Goal: Task Accomplishment & Management: Manage account settings

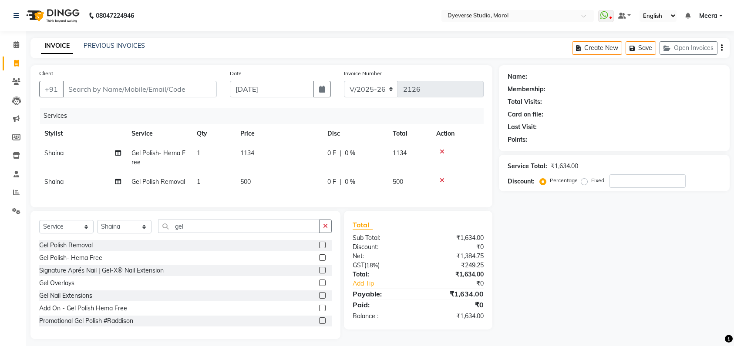
select select "6368"
select select "service"
select select "48845"
click at [21, 45] on span at bounding box center [16, 45] width 15 height 10
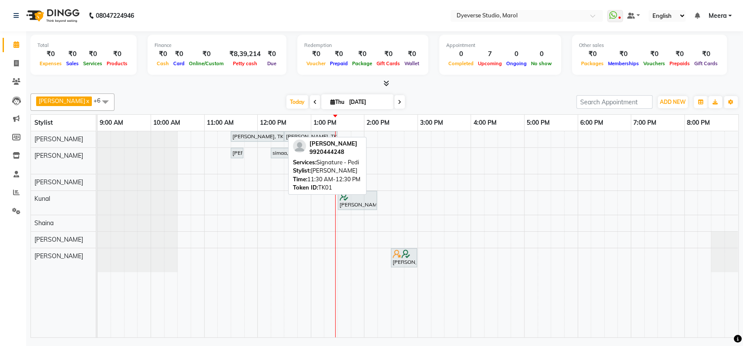
click at [251, 133] on div "[PERSON_NAME], TK01, 11:30 AM-12:30 PM, Signature - Pedi" at bounding box center [256, 137] width 51 height 8
select select "7"
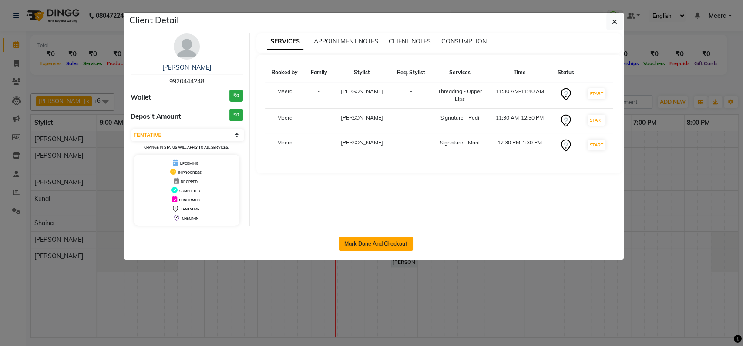
click at [372, 245] on button "Mark Done And Checkout" at bounding box center [375, 244] width 74 height 14
select select "service"
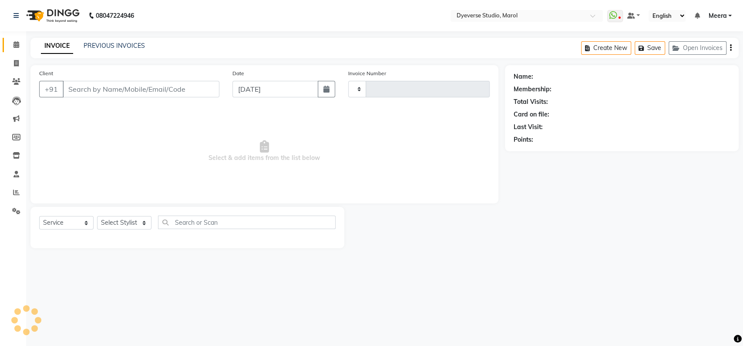
select select "select"
type input "2126"
select select "6368"
type input "9920444248"
select select "48247"
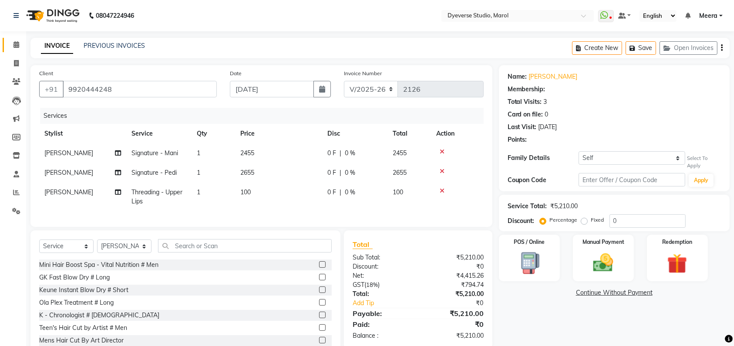
select select "1: Object"
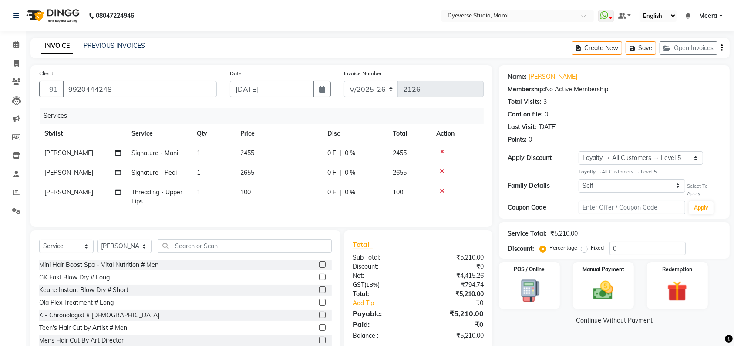
click at [409, 152] on td "2455" at bounding box center [409, 154] width 44 height 20
select select "48246"
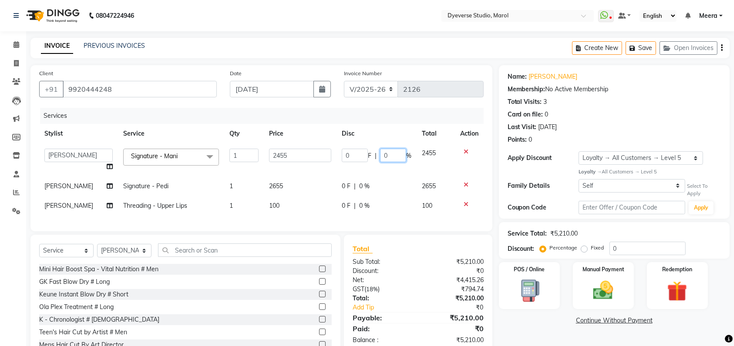
click at [395, 154] on input "0" at bounding box center [393, 155] width 26 height 13
type input "100"
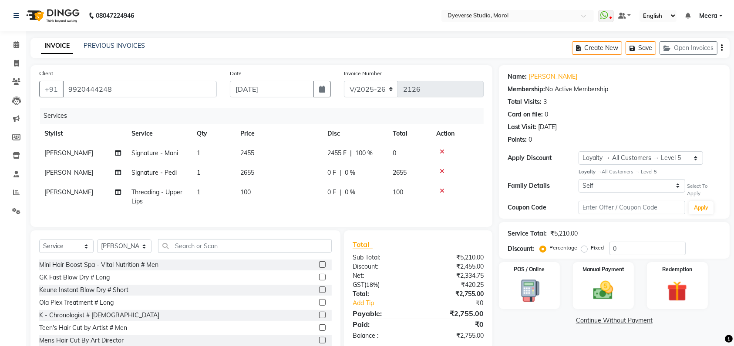
click at [393, 178] on tr "[PERSON_NAME] Signature - Pedi 1 2655 0 F | 0 % 2655" at bounding box center [261, 173] width 444 height 20
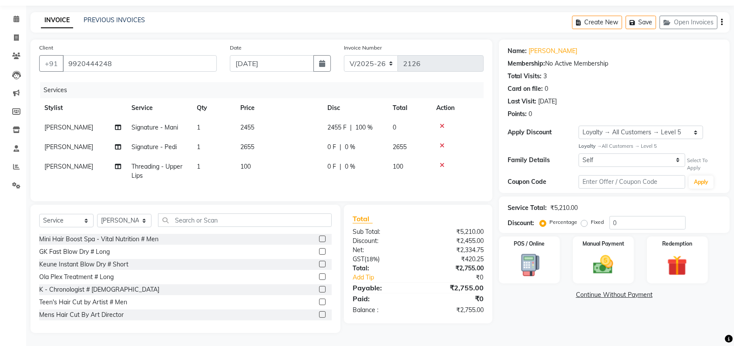
scroll to position [34, 0]
click at [13, 15] on span at bounding box center [16, 19] width 15 height 10
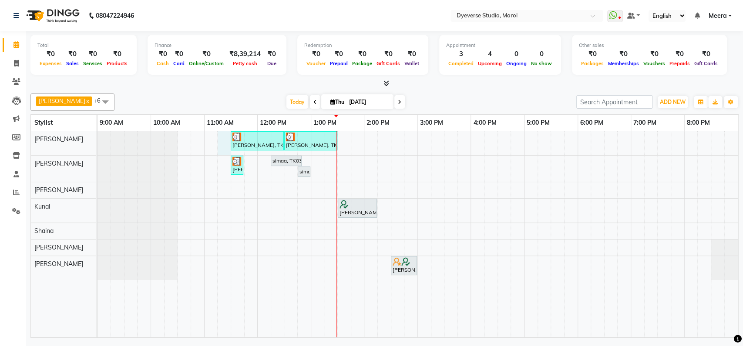
click at [224, 138] on div "[PERSON_NAME], TK01, 11:30 AM-12:30 PM, Signature - [PERSON_NAME], TK01, 12:30 …" at bounding box center [417, 234] width 640 height 206
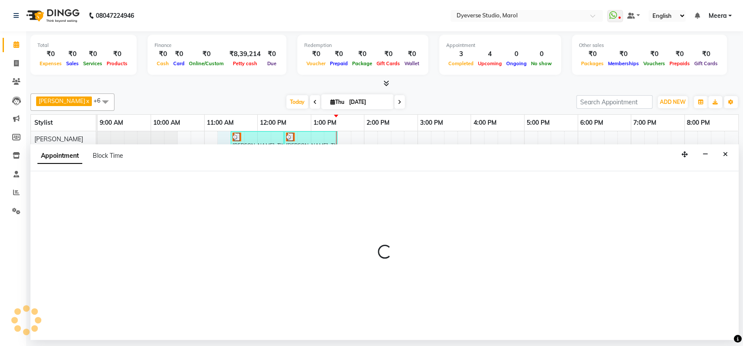
select select "48246"
select select "675"
select select "tentative"
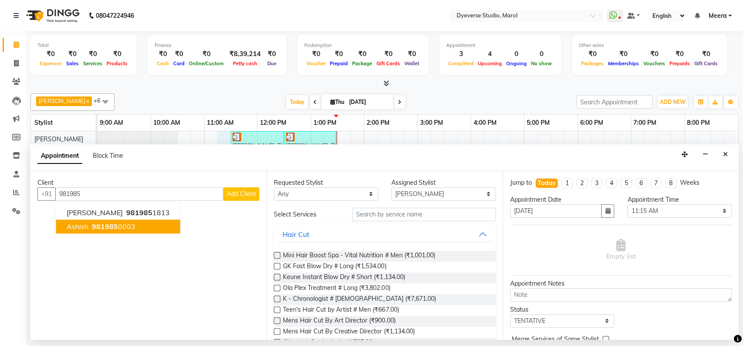
click at [137, 229] on button "Ashish 981985 0003" at bounding box center [118, 227] width 124 height 14
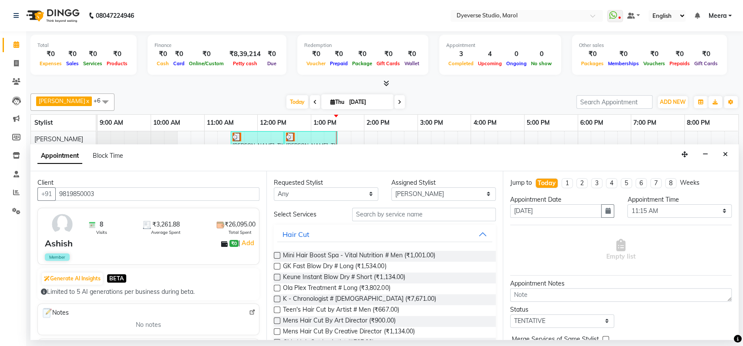
type input "9819850003"
click at [450, 216] on input "text" at bounding box center [424, 214] width 144 height 13
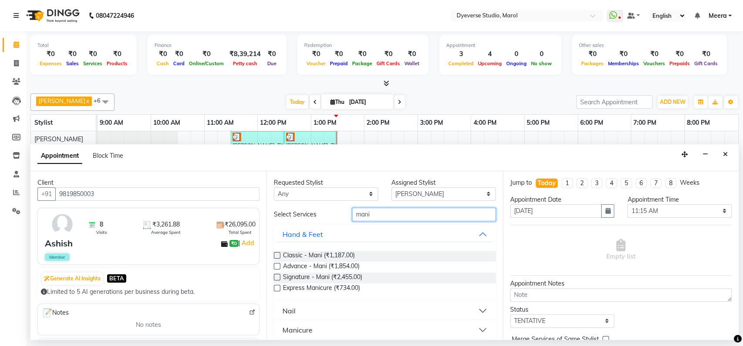
type input "mani"
click at [276, 278] on label at bounding box center [277, 277] width 7 height 7
click at [276, 278] on input "checkbox" at bounding box center [277, 278] width 6 height 6
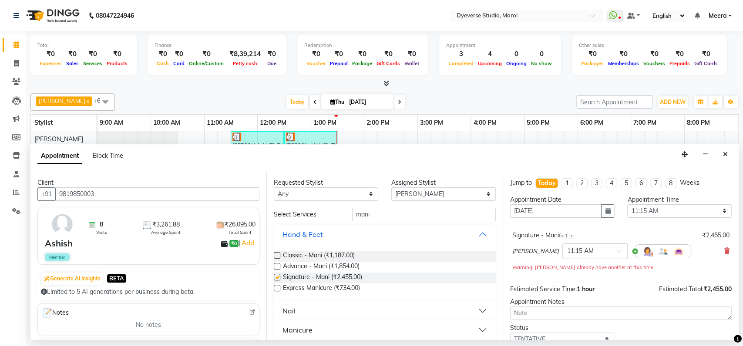
checkbox input "false"
click at [429, 215] on input "mani" at bounding box center [424, 214] width 144 height 13
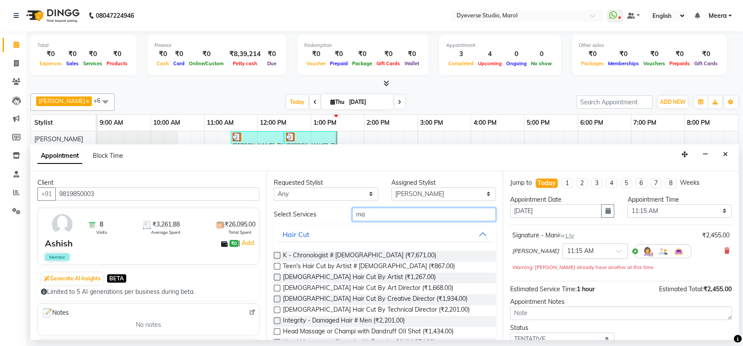
type input "m"
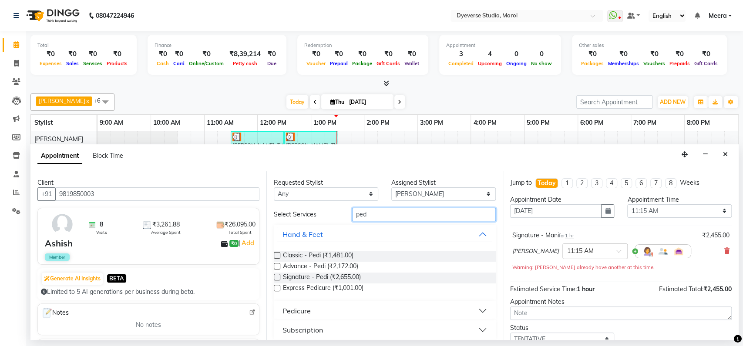
type input "ped"
click at [278, 276] on label at bounding box center [277, 277] width 7 height 7
click at [278, 276] on input "checkbox" at bounding box center [277, 278] width 6 height 6
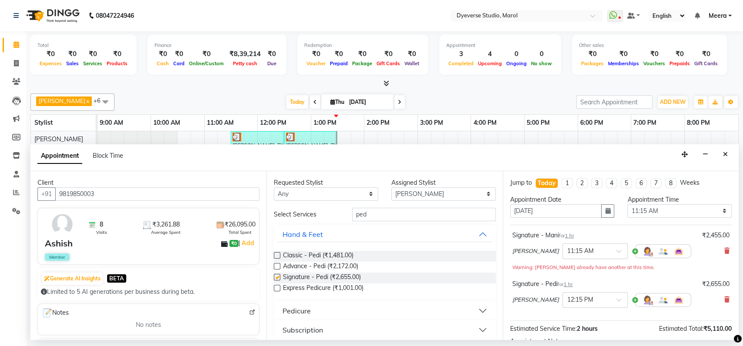
checkbox input "false"
drag, startPoint x: 396, startPoint y: 207, endPoint x: 388, endPoint y: 222, distance: 16.7
click at [388, 222] on div "Select Services ped Hand & Feet Classic - Pedi (₹1,481.00) Advance - Pedi (₹2,1…" at bounding box center [384, 274] width 221 height 132
type input "p"
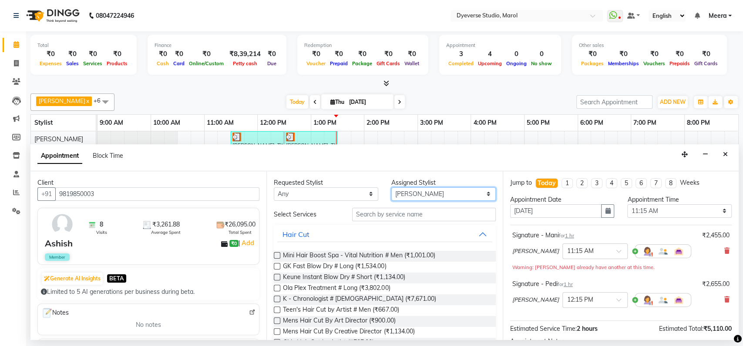
click at [409, 190] on select "Select [PERSON_NAME] [PERSON_NAME] Kunal [PERSON_NAME] [PERSON_NAME] [PERSON_NA…" at bounding box center [443, 194] width 104 height 13
select select "48247"
click at [391, 188] on select "Select [PERSON_NAME] [PERSON_NAME] Kunal [PERSON_NAME] [PERSON_NAME] [PERSON_NA…" at bounding box center [443, 194] width 104 height 13
click at [379, 213] on input "text" at bounding box center [424, 214] width 144 height 13
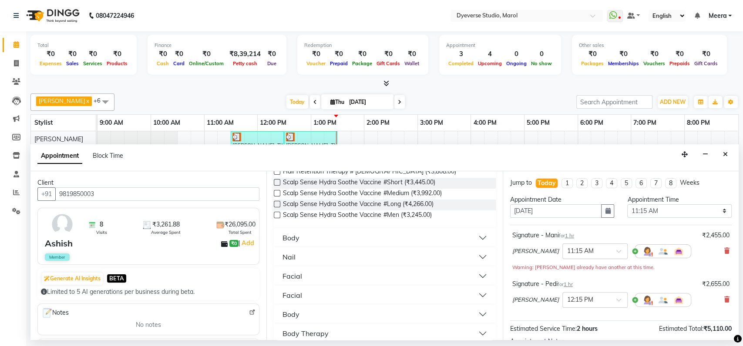
scroll to position [107, 0]
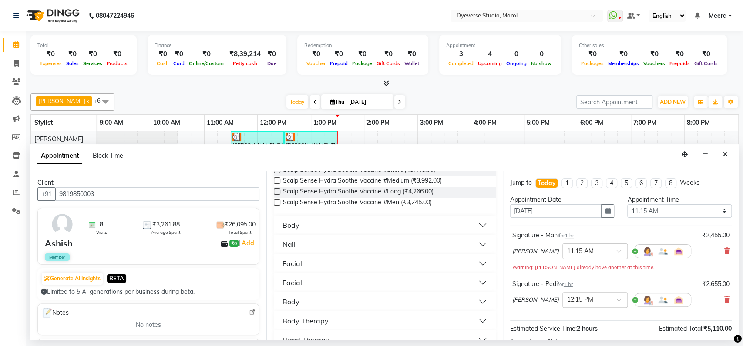
click at [333, 267] on button "Facial" at bounding box center [384, 264] width 214 height 16
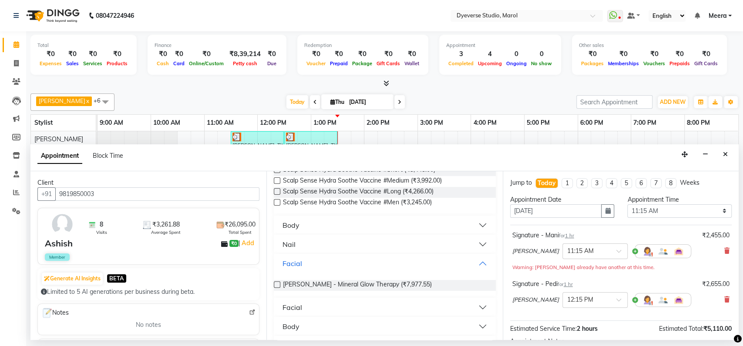
scroll to position [0, 0]
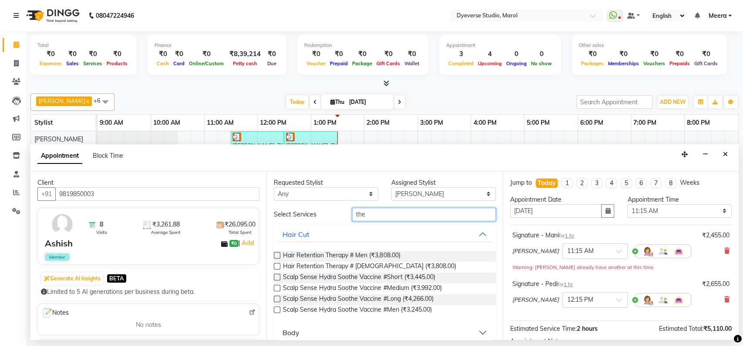
click at [397, 217] on input "the" at bounding box center [424, 214] width 144 height 13
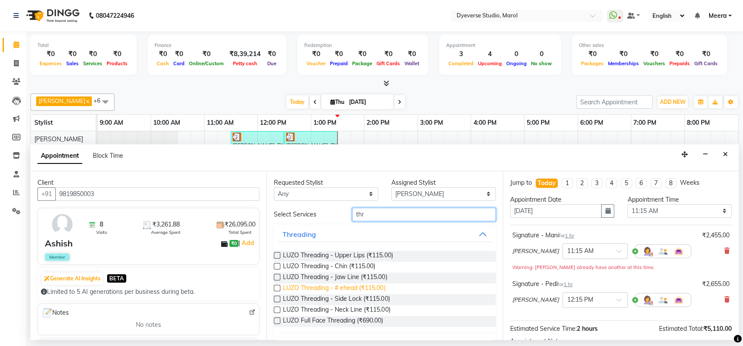
scroll to position [20, 0]
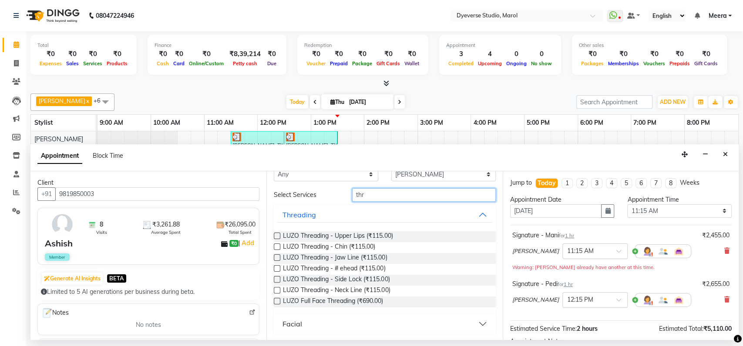
type input "thr"
click at [295, 328] on div "Facial" at bounding box center [292, 324] width 20 height 10
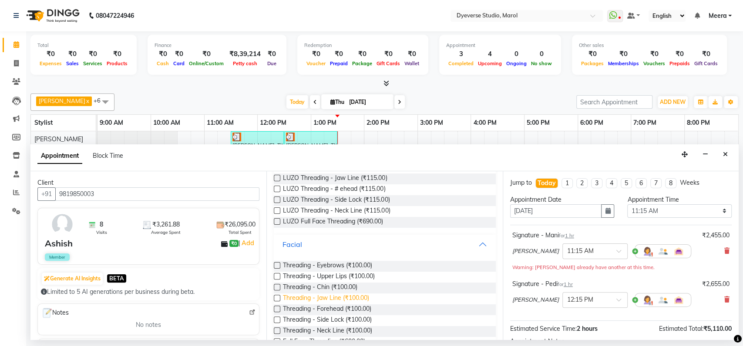
scroll to position [100, 0]
click at [277, 264] on label at bounding box center [277, 265] width 7 height 7
click at [277, 264] on input "checkbox" at bounding box center [277, 266] width 6 height 6
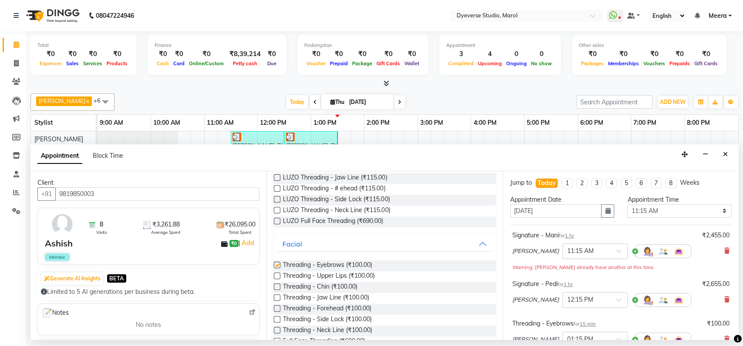
checkbox input "false"
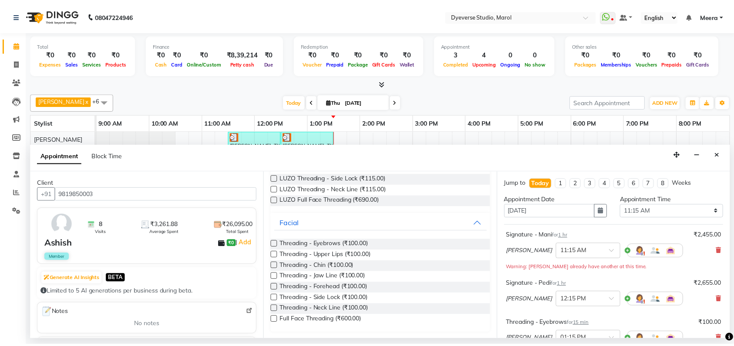
scroll to position [139, 0]
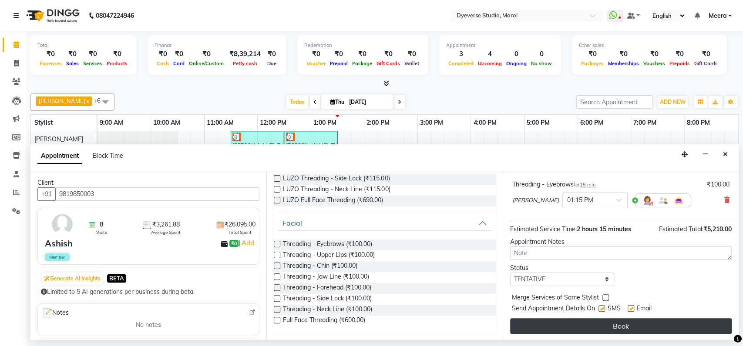
click at [628, 320] on button "Book" at bounding box center [620, 326] width 221 height 16
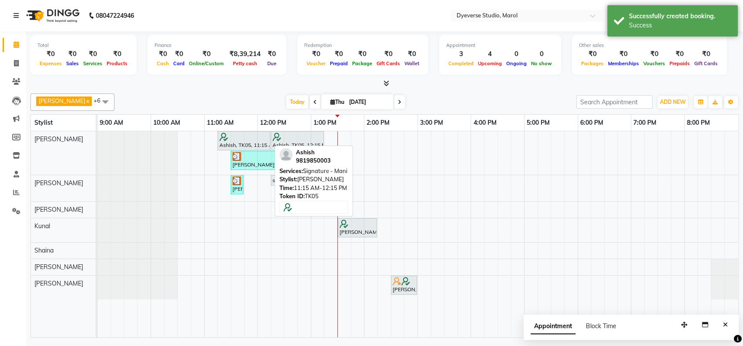
click at [263, 140] on div at bounding box center [243, 137] width 49 height 9
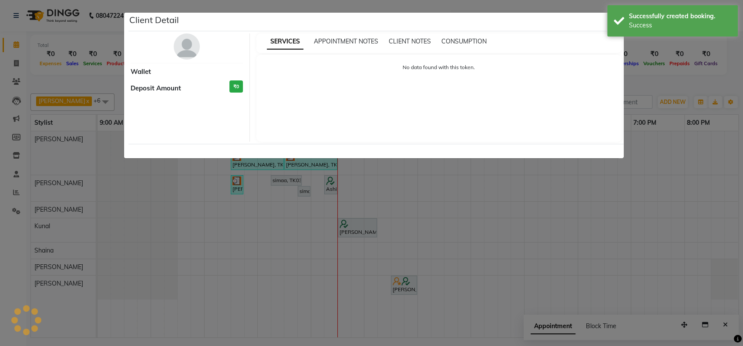
select select "7"
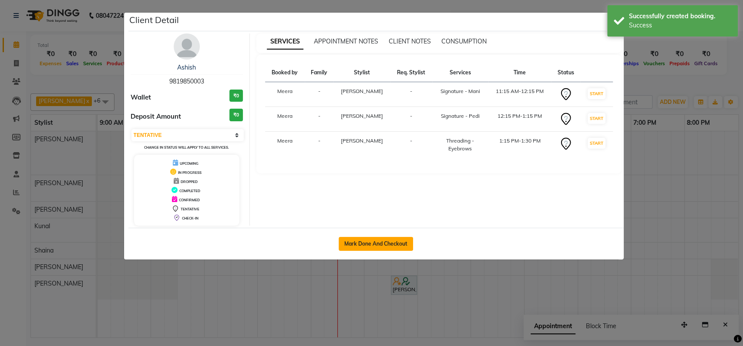
click at [390, 241] on button "Mark Done And Checkout" at bounding box center [375, 244] width 74 height 14
select select "service"
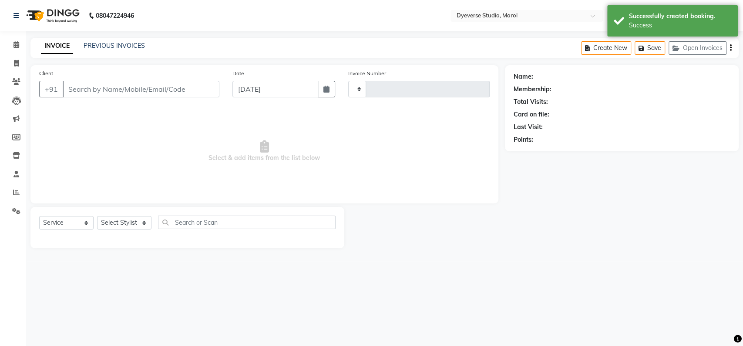
type input "2126"
select select "6368"
type input "9819850003"
select select "48247"
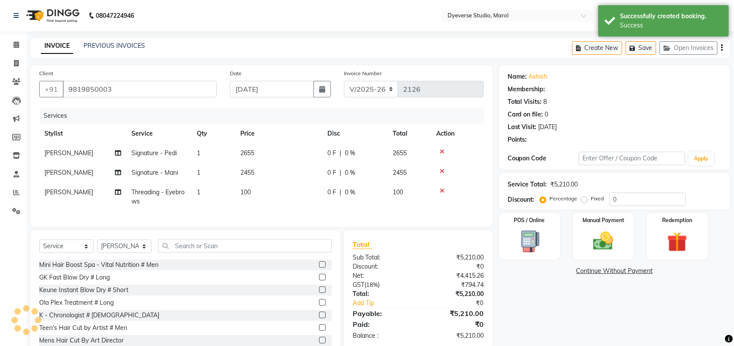
select select "2: Object"
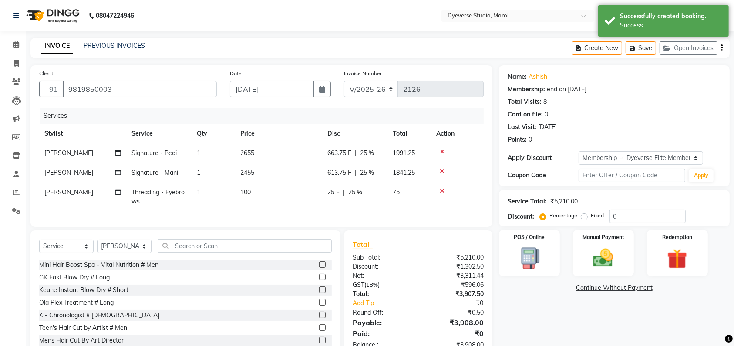
type input "25"
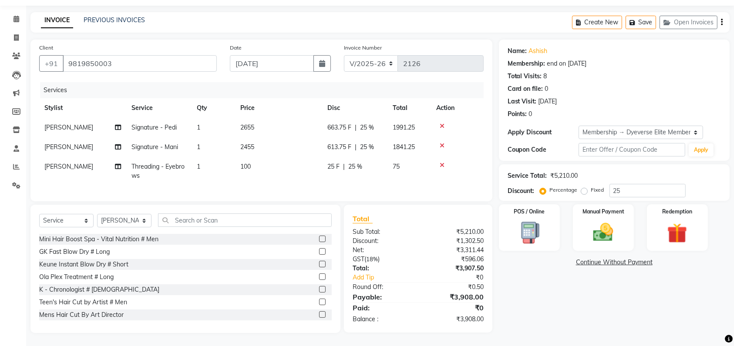
click at [261, 118] on td "2655" at bounding box center [278, 128] width 87 height 20
select select "48246"
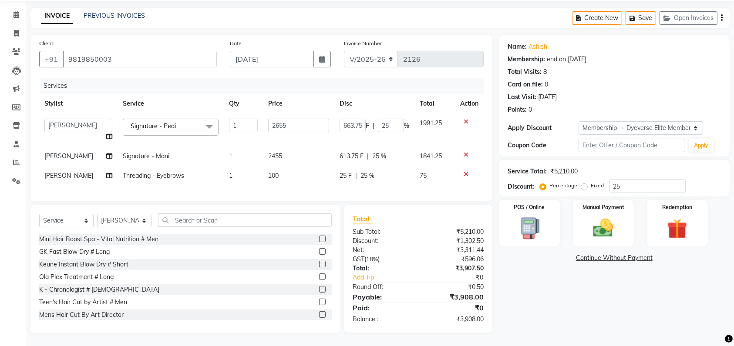
click at [291, 153] on td "2455" at bounding box center [298, 157] width 71 height 20
select select "48246"
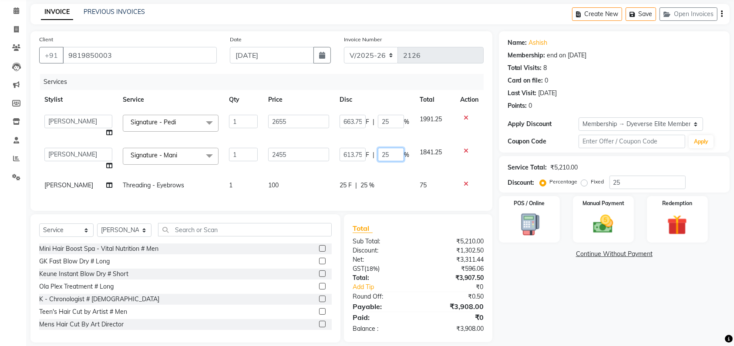
click at [392, 155] on input "25" at bounding box center [391, 154] width 26 height 13
type input "2"
type input "100"
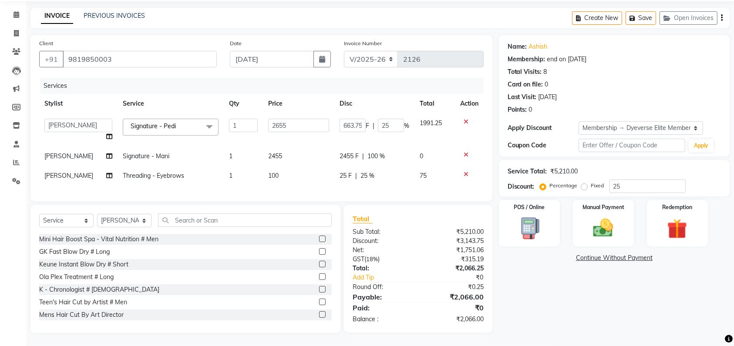
click at [432, 167] on tbody "[PERSON_NAME] [PERSON_NAME] [PERSON_NAME] [PERSON_NAME] [PERSON_NAME] [PERSON_N…" at bounding box center [261, 150] width 444 height 72
click at [388, 119] on input "25" at bounding box center [391, 125] width 26 height 13
type input "2"
type input "0"
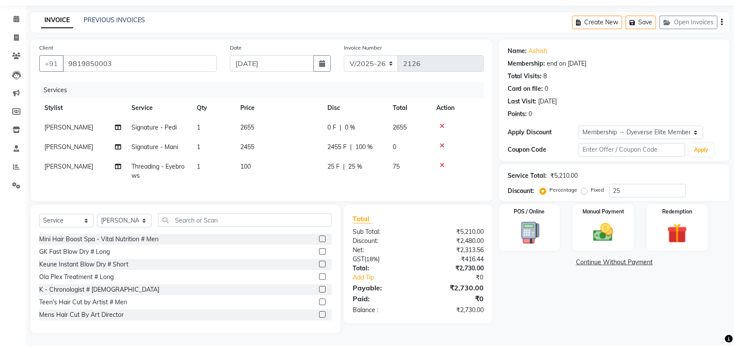
click at [413, 181] on div "Services Stylist Service Qty Price Disc Total Action Yusuf Signature - Pedi 1 2…" at bounding box center [261, 137] width 444 height 111
click at [671, 221] on img at bounding box center [677, 234] width 34 height 26
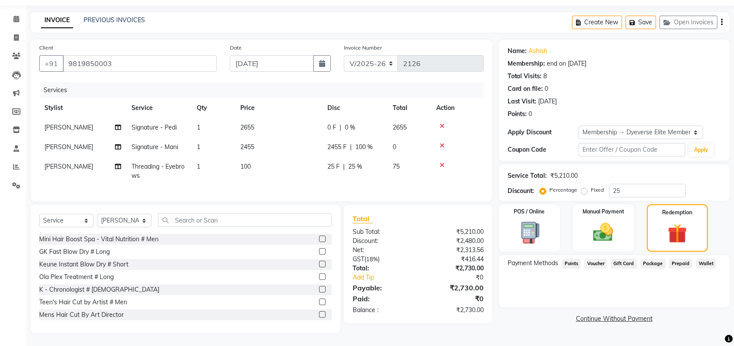
click at [569, 259] on span "Points" at bounding box center [571, 264] width 19 height 10
click at [616, 221] on img at bounding box center [603, 233] width 34 height 24
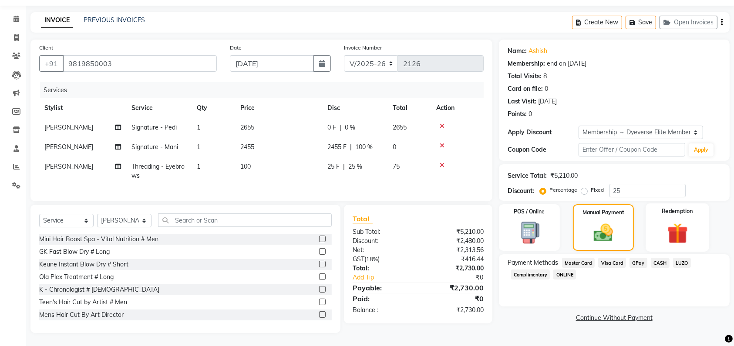
click at [667, 225] on img at bounding box center [677, 234] width 34 height 26
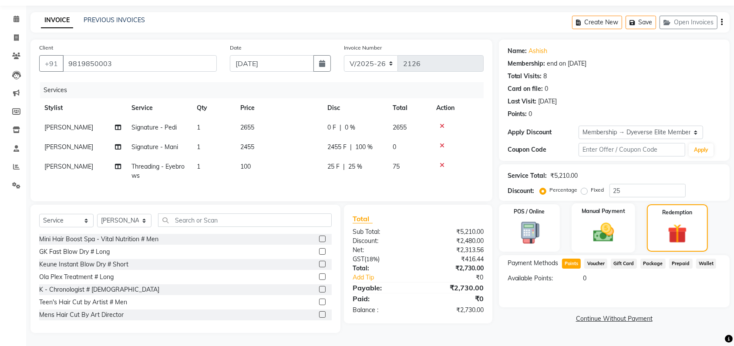
click at [623, 234] on div "Manual Payment" at bounding box center [603, 228] width 64 height 49
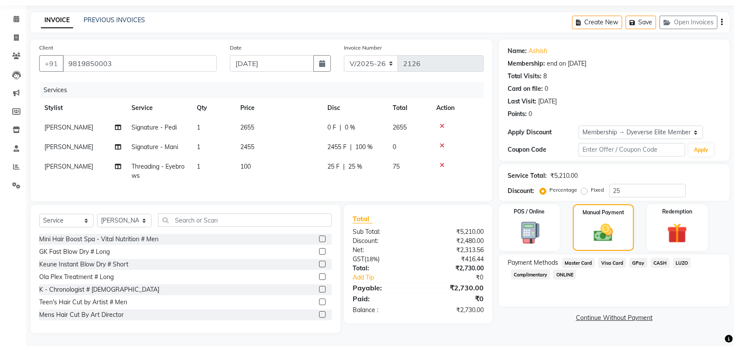
click at [657, 258] on span "CASH" at bounding box center [659, 263] width 19 height 10
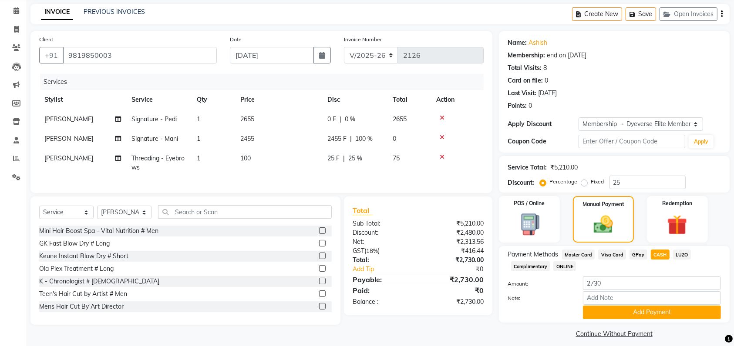
scroll to position [41, 0]
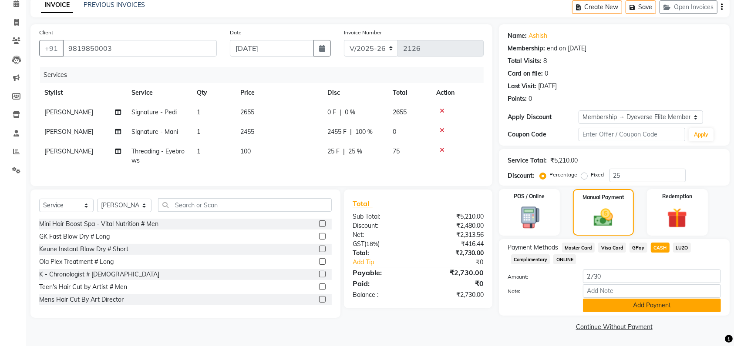
click at [635, 305] on button "Add Payment" at bounding box center [652, 305] width 138 height 13
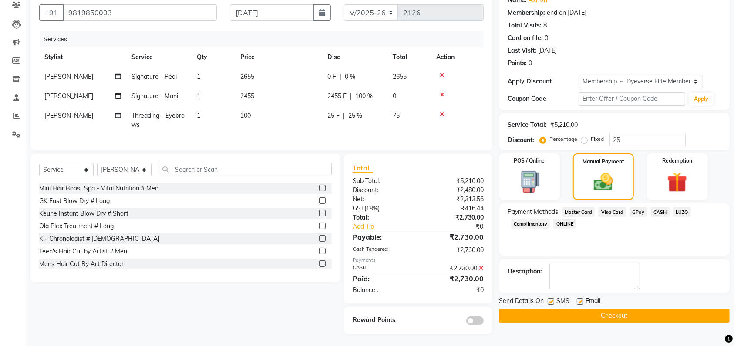
scroll to position [0, 0]
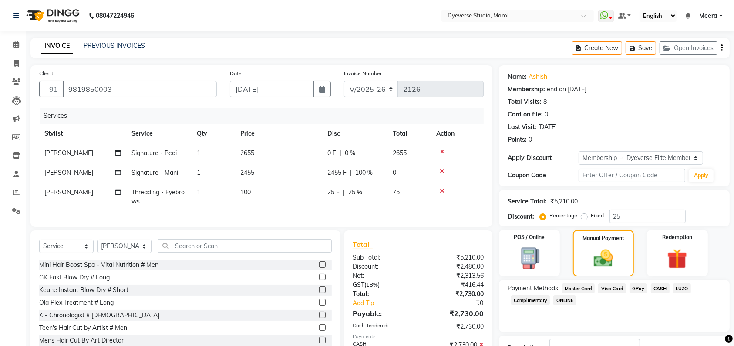
click at [661, 289] on span "CASH" at bounding box center [659, 289] width 19 height 10
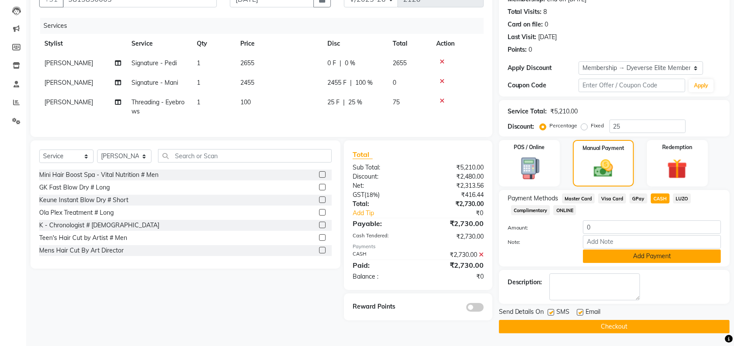
click at [646, 258] on button "Add Payment" at bounding box center [652, 256] width 138 height 13
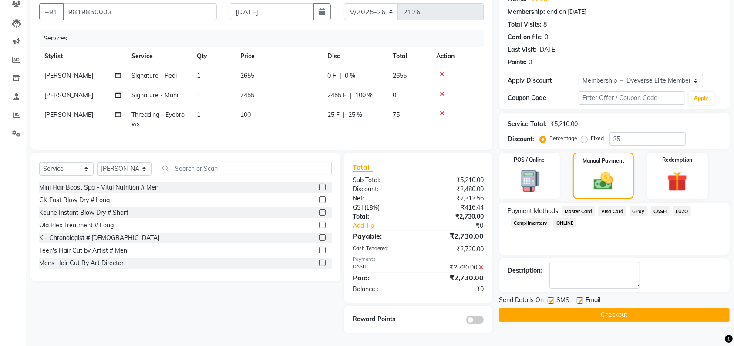
click at [653, 206] on span "CASH" at bounding box center [659, 211] width 19 height 10
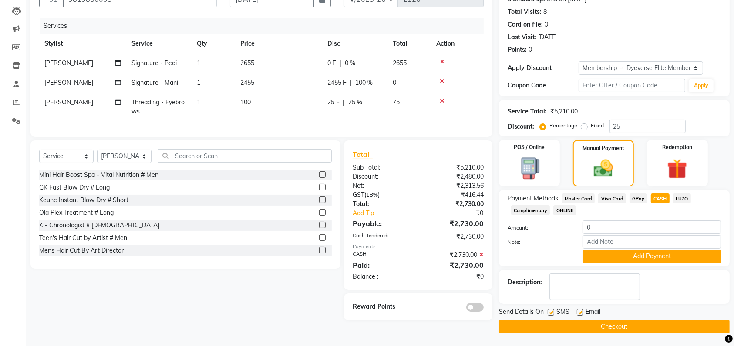
click at [480, 258] on icon at bounding box center [481, 255] width 5 height 6
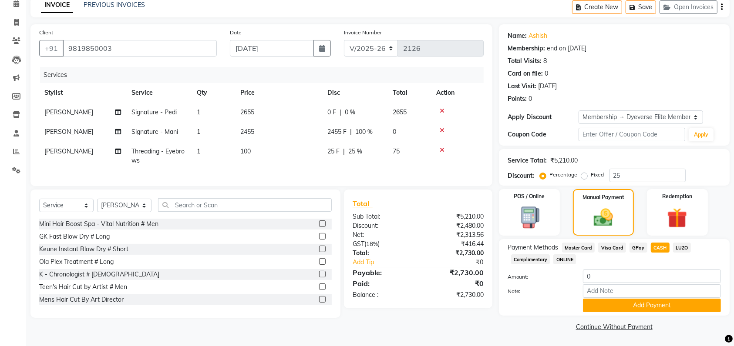
click at [607, 248] on span "Visa Card" at bounding box center [612, 248] width 28 height 10
type input "2730"
click at [664, 245] on span "CASH" at bounding box center [659, 248] width 19 height 10
click at [635, 308] on button "Add Payment" at bounding box center [652, 305] width 138 height 13
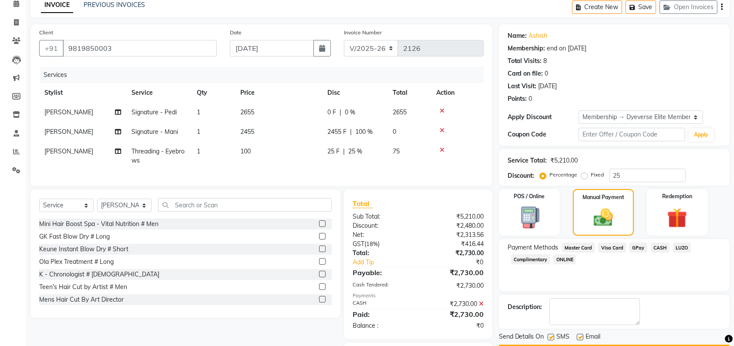
scroll to position [86, 0]
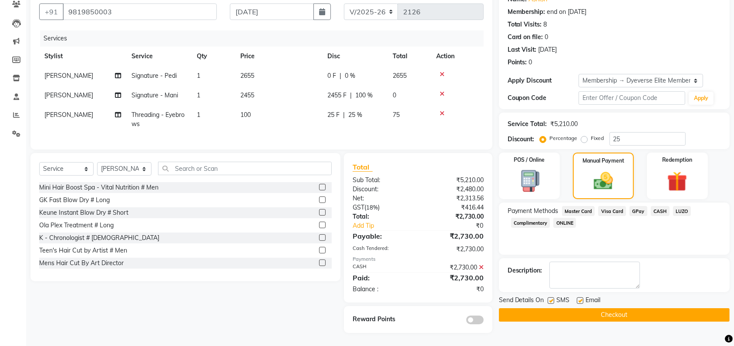
click at [621, 308] on button "Checkout" at bounding box center [614, 314] width 231 height 13
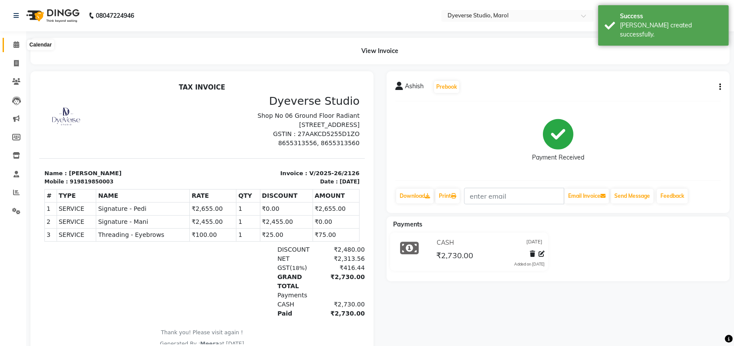
click at [10, 47] on span at bounding box center [16, 45] width 15 height 10
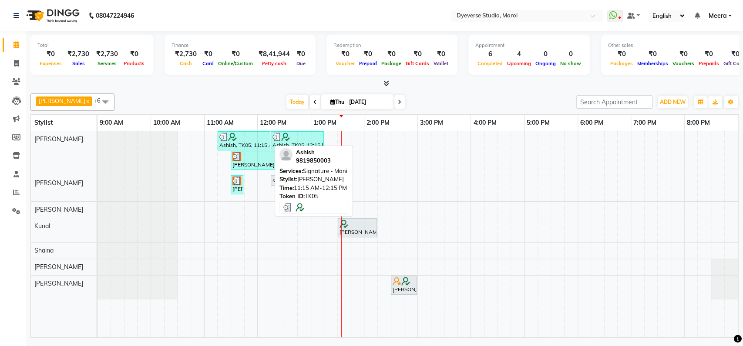
click at [233, 139] on img at bounding box center [232, 137] width 9 height 9
select select "3"
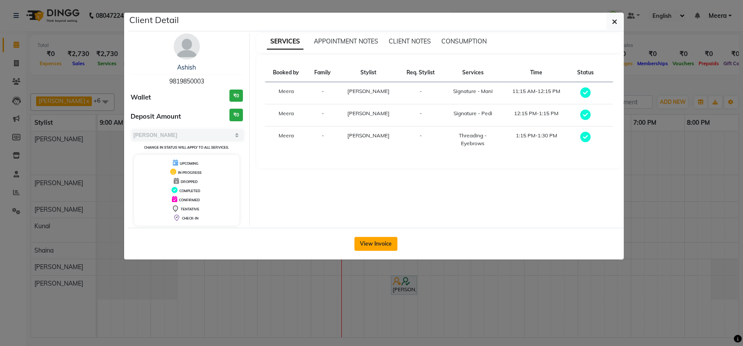
click at [383, 240] on button "View Invoice" at bounding box center [375, 244] width 43 height 14
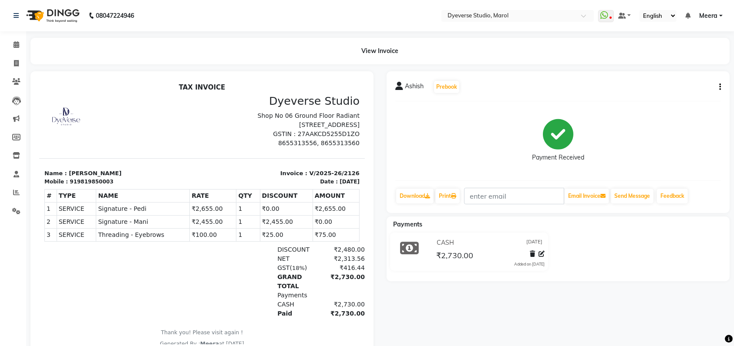
click at [719, 87] on icon "button" at bounding box center [720, 87] width 2 height 0
click at [673, 99] on div "Edit Invoice" at bounding box center [676, 98] width 60 height 11
select select "service"
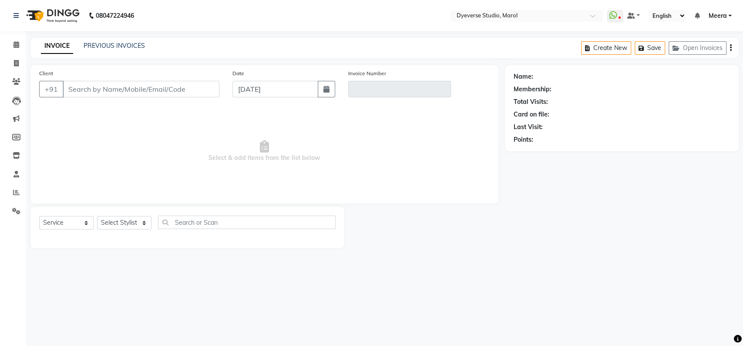
type input "9819850003"
type input "V/2025-26/2126"
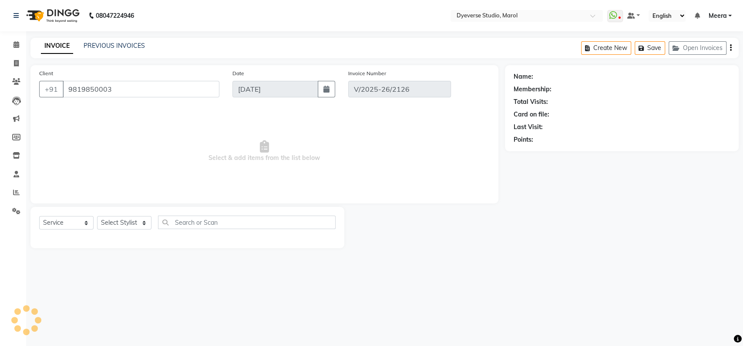
select select "select"
select select "2: Object"
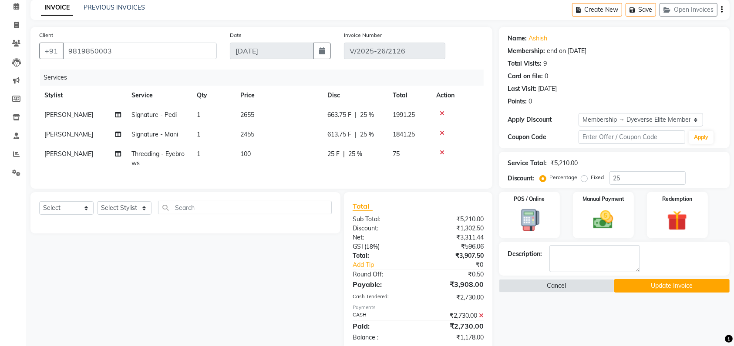
scroll to position [35, 0]
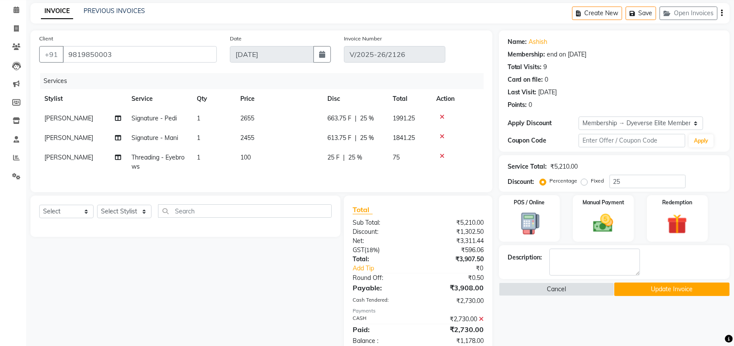
click at [374, 116] on span "25 %" at bounding box center [367, 118] width 14 height 9
select select "48246"
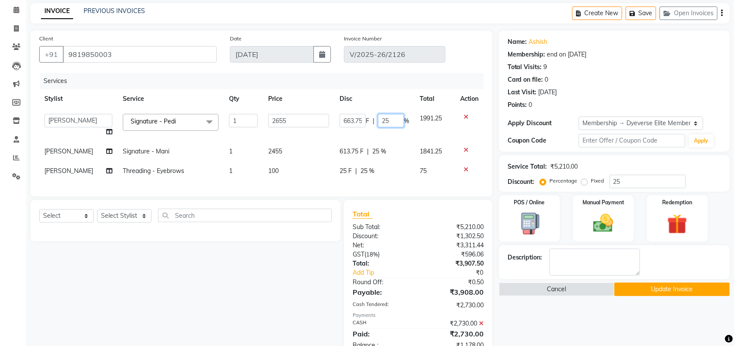
click at [395, 119] on input "25" at bounding box center [391, 120] width 26 height 13
type input "2"
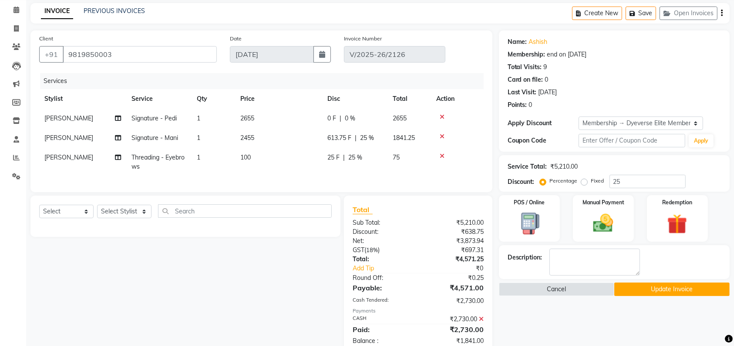
click at [405, 144] on tr "[PERSON_NAME] Signature - Mani 1 2455 613.75 F | 25 % 1841.25" at bounding box center [261, 138] width 444 height 20
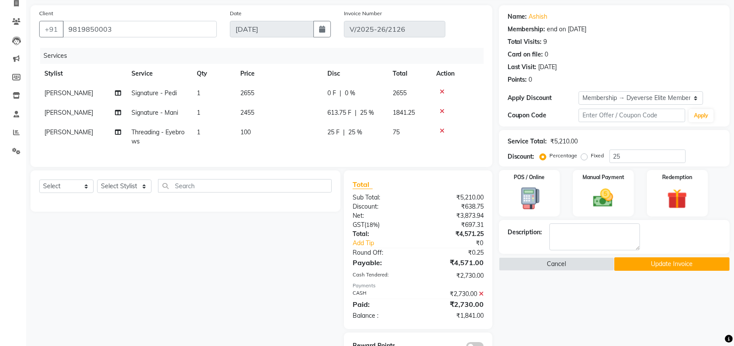
scroll to position [58, 0]
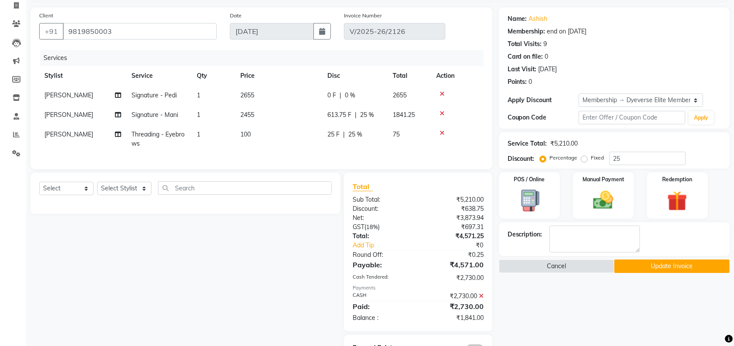
click at [374, 115] on span "25 %" at bounding box center [367, 115] width 14 height 9
select select "48246"
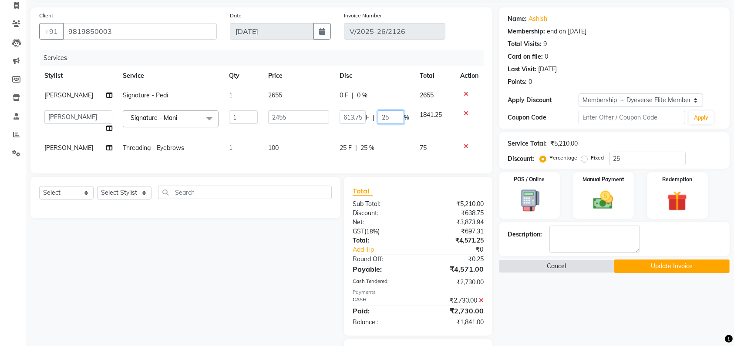
click at [389, 114] on input "25" at bounding box center [391, 117] width 26 height 13
type input "2"
type input "100"
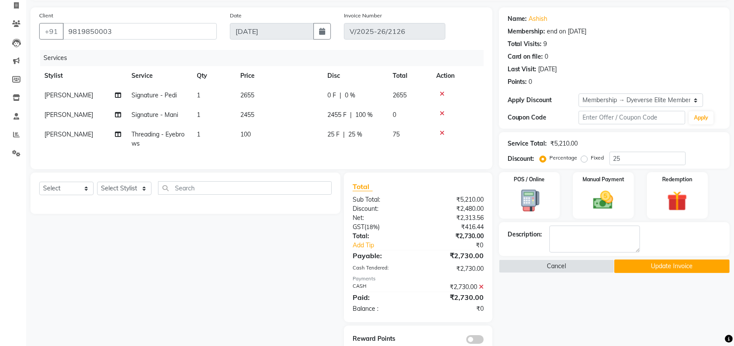
click at [405, 141] on tr "[PERSON_NAME] Threading - Eyebrows 1 100 25 F | 25 % 75" at bounding box center [261, 139] width 444 height 29
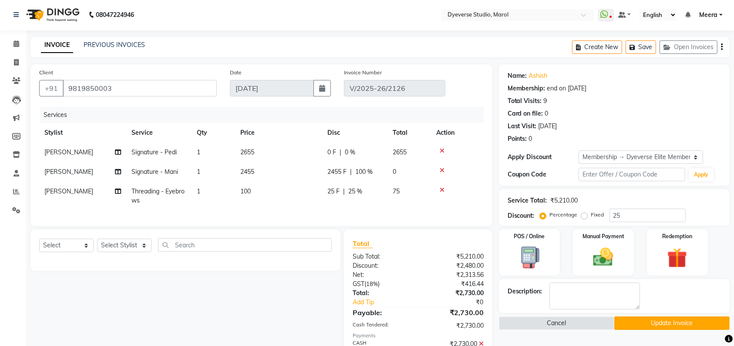
scroll to position [0, 0]
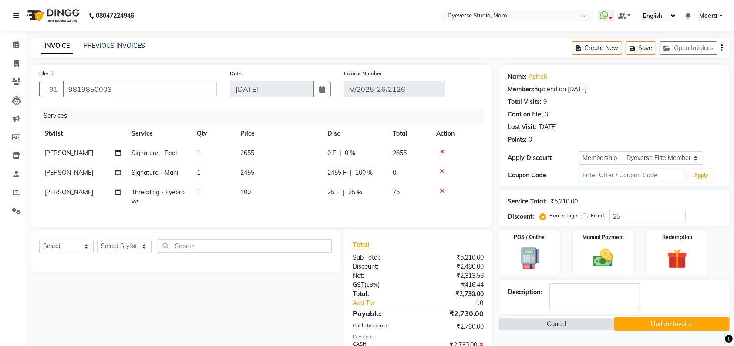
click at [363, 150] on div "0 F | 0 %" at bounding box center [354, 153] width 55 height 9
select select "48246"
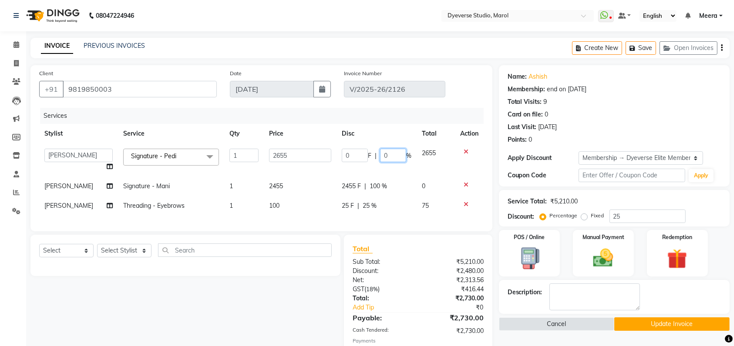
click at [402, 157] on input "0" at bounding box center [393, 155] width 26 height 13
type input "25"
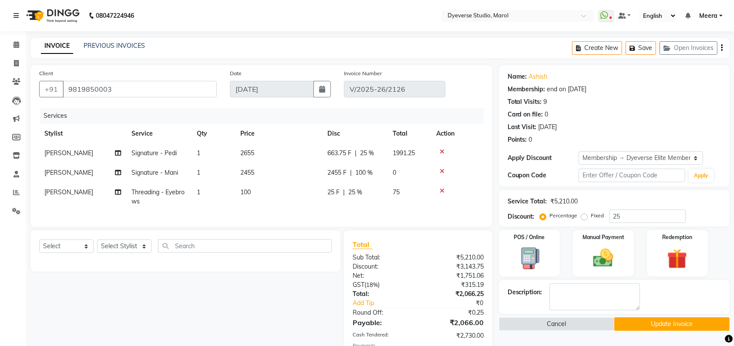
click at [423, 171] on tbody "[PERSON_NAME] Signature - Pedi 1 2655 663.75 F | 25 % 1991.25 Yusuf Signature -…" at bounding box center [261, 178] width 444 height 68
click at [369, 151] on span "25 %" at bounding box center [367, 153] width 14 height 9
select select "48246"
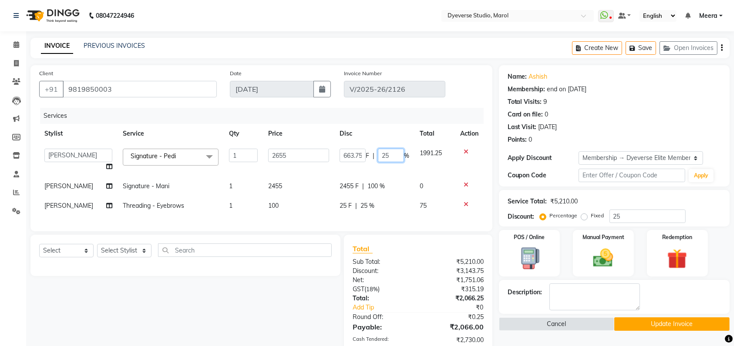
click at [395, 157] on input "25" at bounding box center [391, 155] width 26 height 13
type input "2"
click at [405, 174] on tbody "[PERSON_NAME] [PERSON_NAME] [PERSON_NAME] [PERSON_NAME] [PERSON_NAME] [PERSON_N…" at bounding box center [261, 180] width 444 height 72
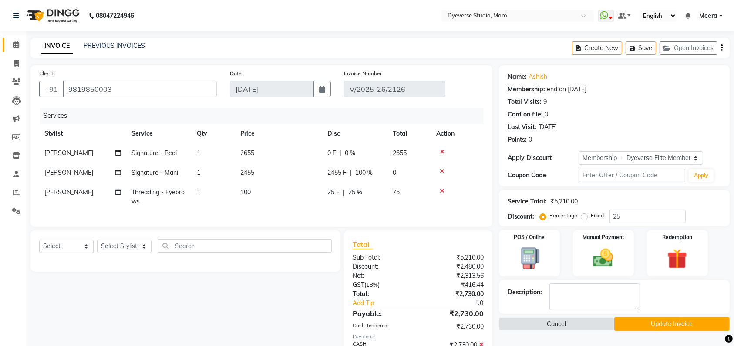
click at [18, 40] on span at bounding box center [16, 45] width 15 height 10
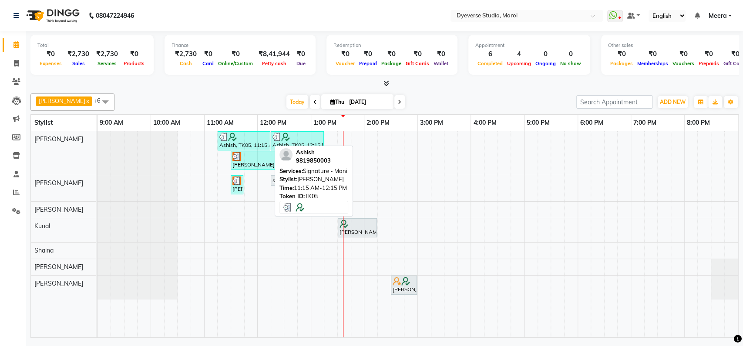
click at [248, 145] on div "Ashish, TK05, 11:15 AM-12:15 PM, Signature - Mani" at bounding box center [243, 141] width 51 height 17
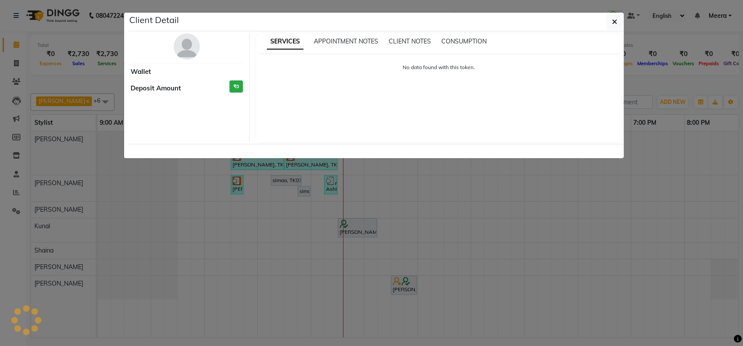
select select "3"
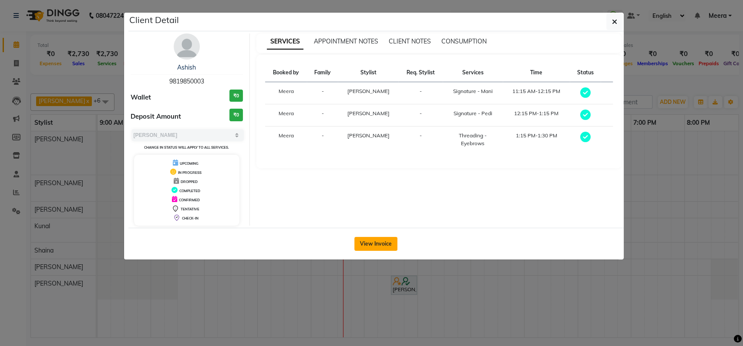
click at [376, 241] on button "View Invoice" at bounding box center [375, 244] width 43 height 14
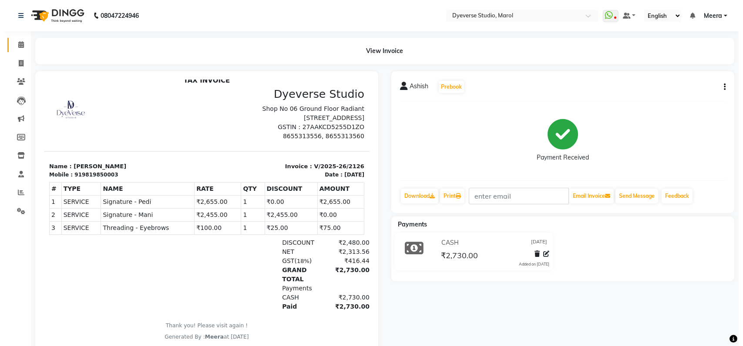
scroll to position [7, 0]
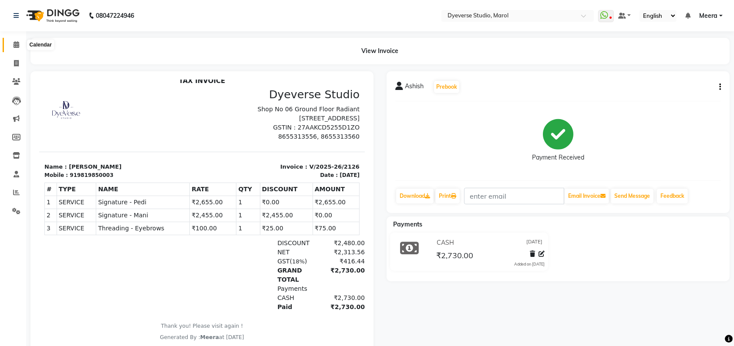
click at [12, 49] on span at bounding box center [16, 45] width 15 height 10
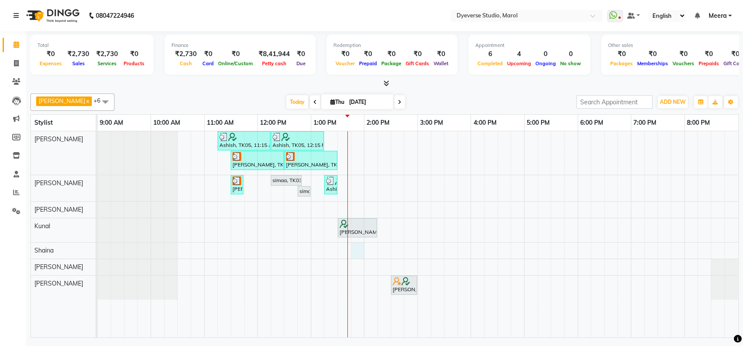
click at [352, 254] on div "Ashish, TK05, 11:15 AM-12:15 PM, Signature - [PERSON_NAME], TK05, 12:15 PM-01:1…" at bounding box center [417, 234] width 640 height 206
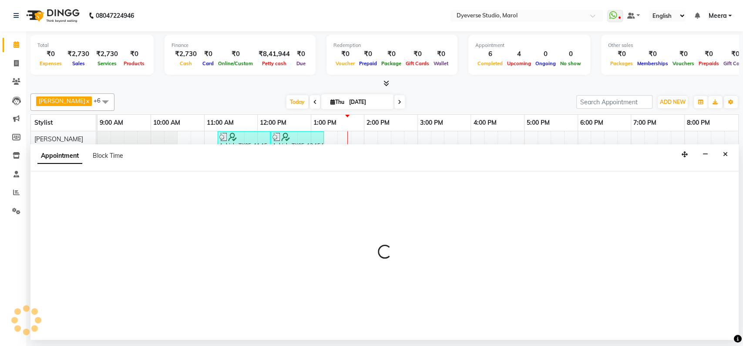
select select "48845"
select select "825"
select select "tentative"
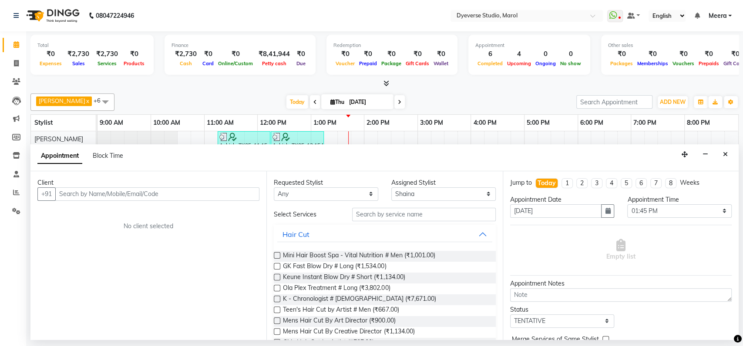
click at [199, 194] on input "text" at bounding box center [157, 194] width 204 height 13
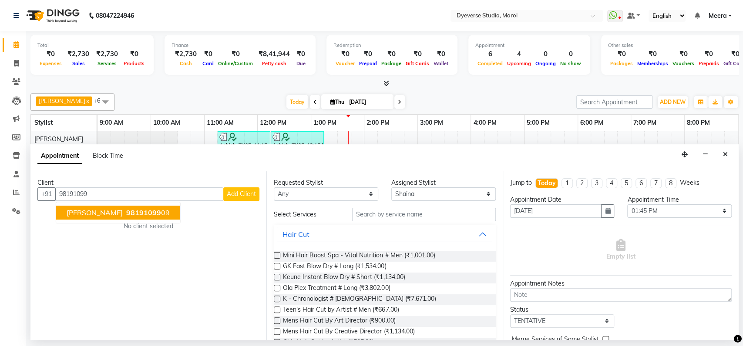
click at [146, 207] on button "[PERSON_NAME] 98191099 09" at bounding box center [118, 213] width 124 height 14
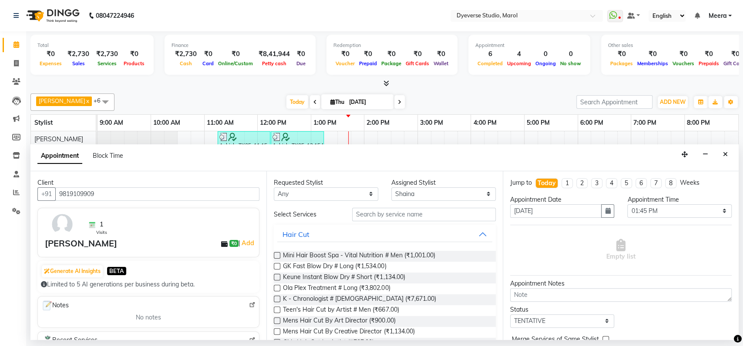
type input "9819109909"
click at [218, 227] on div "1 Visits" at bounding box center [170, 224] width 169 height 23
click at [389, 214] on input "text" at bounding box center [424, 214] width 144 height 13
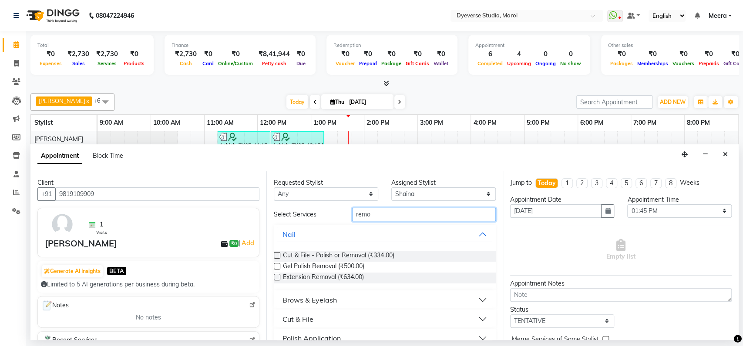
type input "remo"
click at [271, 268] on div "Requested Stylist Any [PERSON_NAME] [PERSON_NAME] Kunal [PERSON_NAME] [PERSON_N…" at bounding box center [384, 255] width 236 height 169
click at [278, 266] on label at bounding box center [277, 266] width 7 height 7
click at [278, 266] on input "checkbox" at bounding box center [277, 268] width 6 height 6
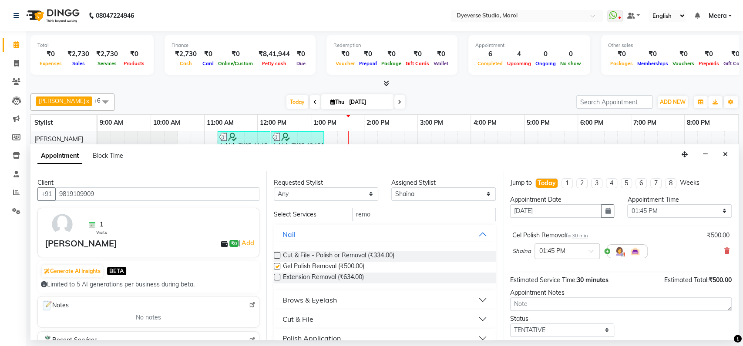
checkbox input "false"
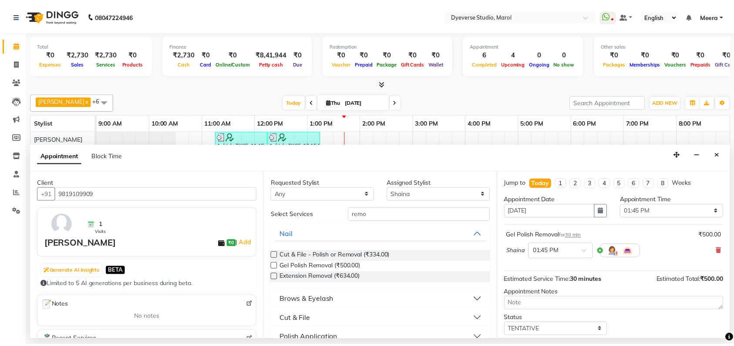
scroll to position [51, 0]
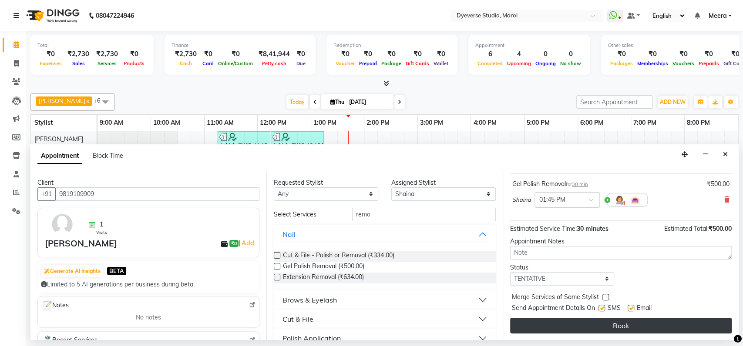
click at [530, 327] on button "Book" at bounding box center [620, 326] width 221 height 16
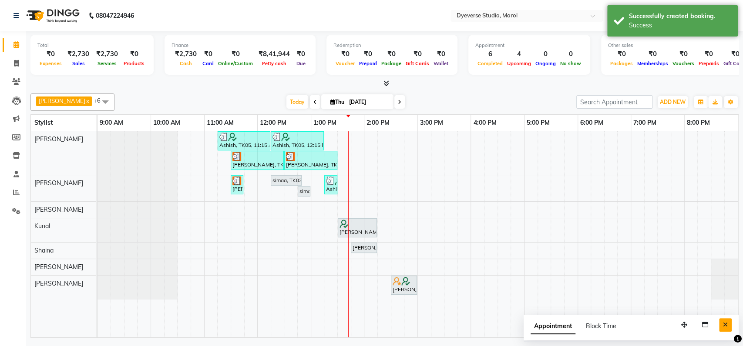
click at [721, 326] on button "Close" at bounding box center [725, 324] width 13 height 13
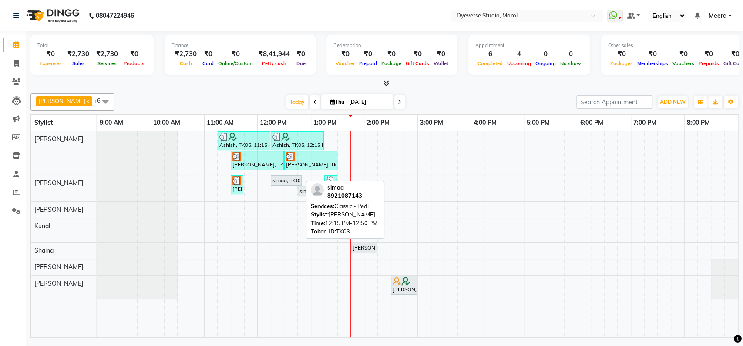
click at [286, 181] on div "simaa, TK03, 12:15 PM-12:50 PM, Classic - Pedi" at bounding box center [285, 181] width 29 height 8
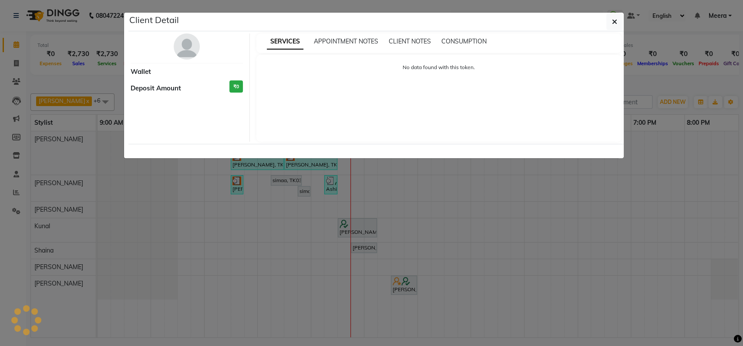
select select "7"
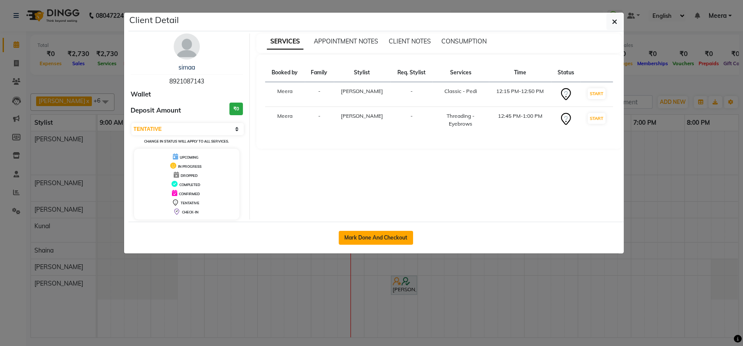
click at [359, 240] on button "Mark Done And Checkout" at bounding box center [375, 238] width 74 height 14
select select "6368"
select select "service"
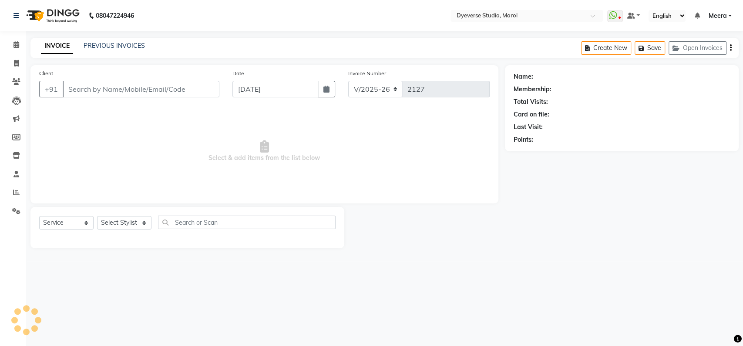
type input "8921087143"
select select "48247"
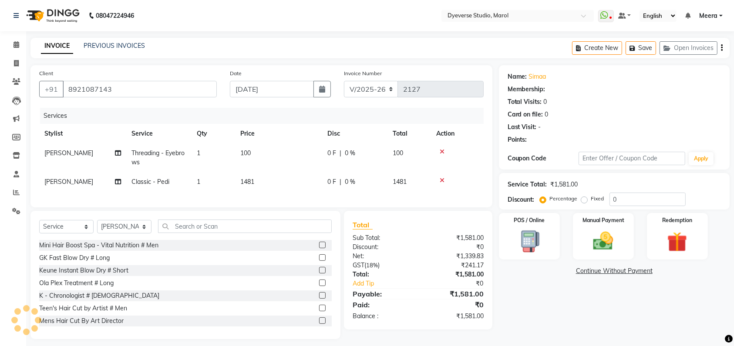
select select "1: Object"
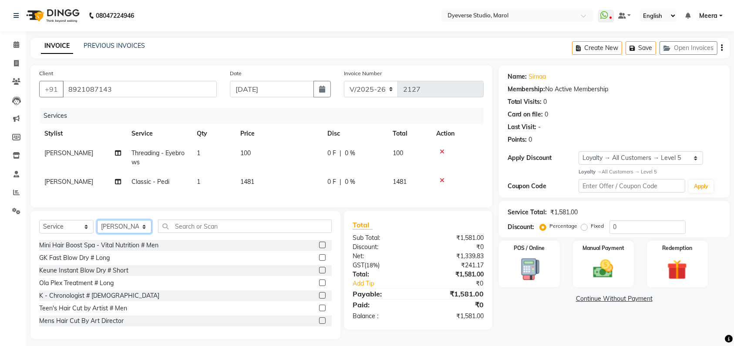
click at [137, 234] on select "Select Stylist [PERSON_NAME] [PERSON_NAME] [PERSON_NAME] [PERSON_NAME] [PERSON_…" at bounding box center [124, 226] width 54 height 13
click at [200, 118] on div "Services" at bounding box center [265, 116] width 450 height 16
click at [409, 155] on td "100" at bounding box center [409, 158] width 44 height 29
select select "48247"
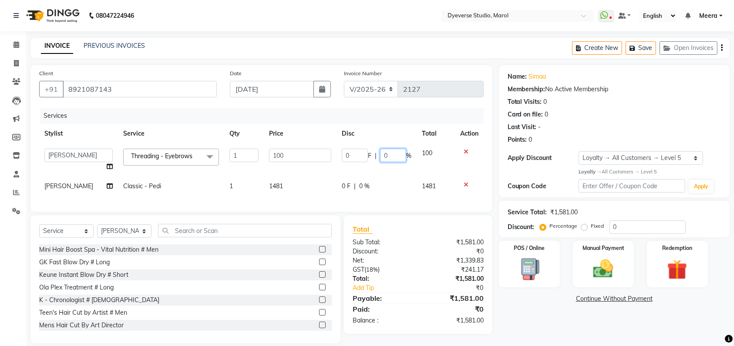
click at [390, 150] on input "0" at bounding box center [393, 155] width 26 height 13
type input "100"
click at [404, 171] on tr "[PERSON_NAME] [PERSON_NAME] Kunal Meera [PERSON_NAME] [PERSON_NAME] [PERSON_NAM…" at bounding box center [261, 160] width 444 height 33
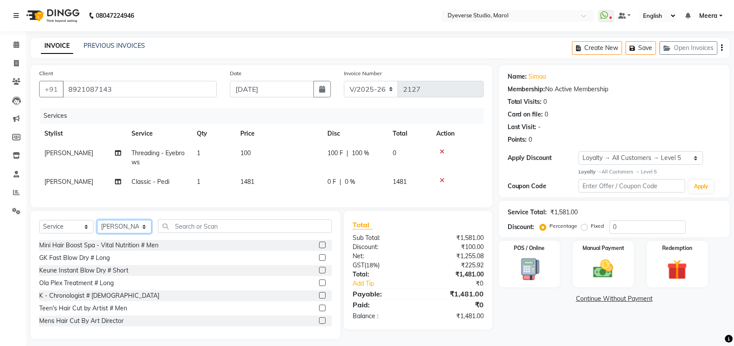
click at [145, 234] on select "Select Stylist [PERSON_NAME] [PERSON_NAME] [PERSON_NAME] [PERSON_NAME] [PERSON_…" at bounding box center [124, 226] width 54 height 13
select select "48845"
click at [97, 229] on select "Select Stylist [PERSON_NAME] [PERSON_NAME] [PERSON_NAME] [PERSON_NAME] [PERSON_…" at bounding box center [124, 226] width 54 height 13
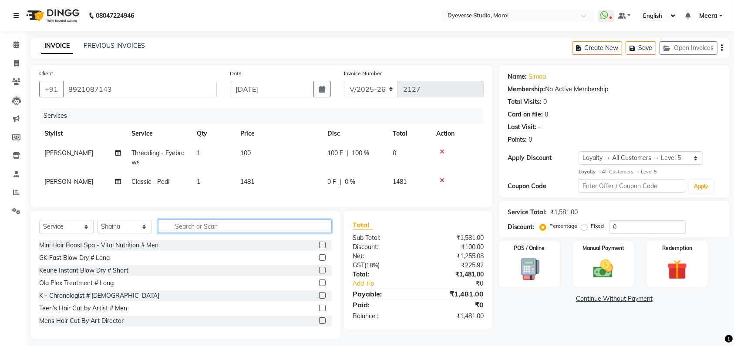
click at [188, 233] on input "text" at bounding box center [245, 226] width 174 height 13
type input "gel"
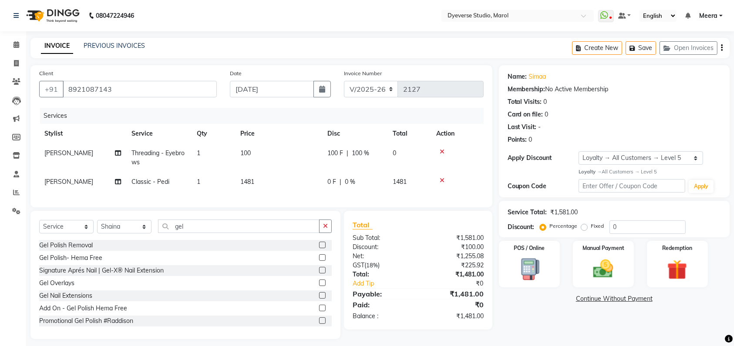
click at [319, 261] on label at bounding box center [322, 258] width 7 height 7
click at [319, 261] on input "checkbox" at bounding box center [322, 258] width 6 height 6
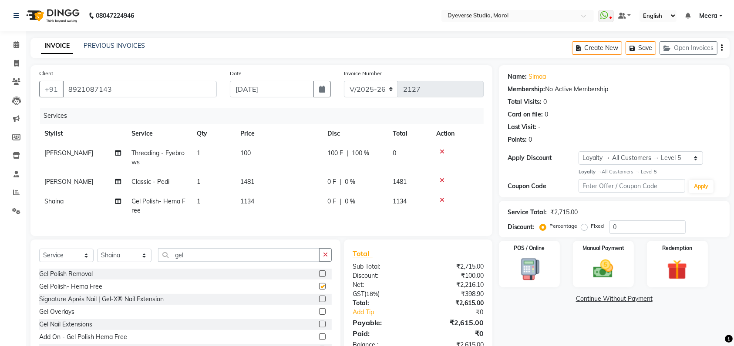
checkbox input "false"
click at [278, 260] on input "gel" at bounding box center [238, 254] width 161 height 13
type input "g"
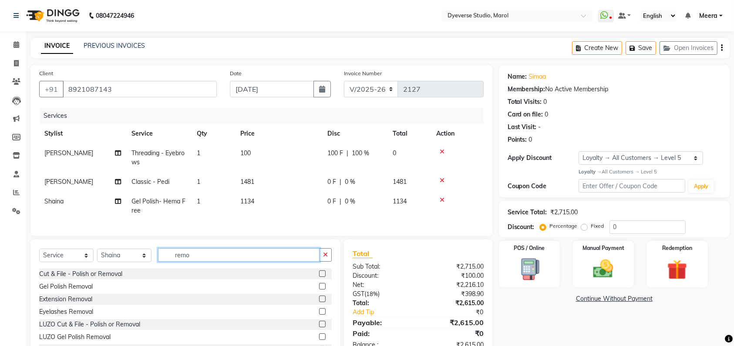
type input "remo"
click at [319, 290] on label at bounding box center [322, 286] width 7 height 7
click at [319, 290] on input "checkbox" at bounding box center [322, 287] width 6 height 6
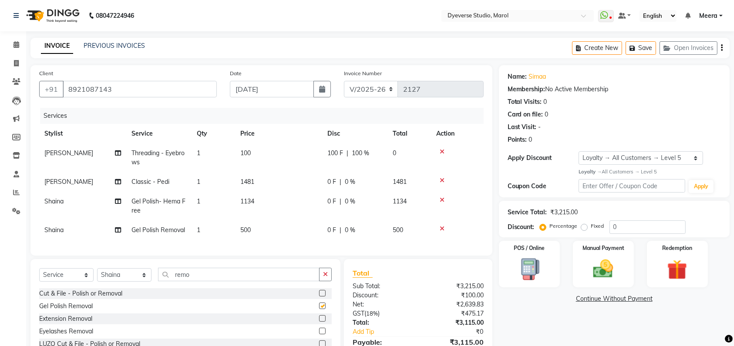
checkbox input "false"
click at [321, 281] on button "button" at bounding box center [325, 274] width 13 height 13
click at [354, 227] on span "0 %" at bounding box center [350, 230] width 10 height 9
select select "48845"
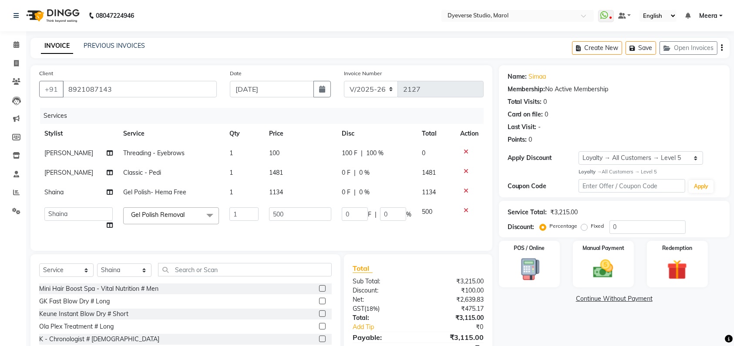
click at [464, 208] on icon at bounding box center [465, 211] width 5 height 6
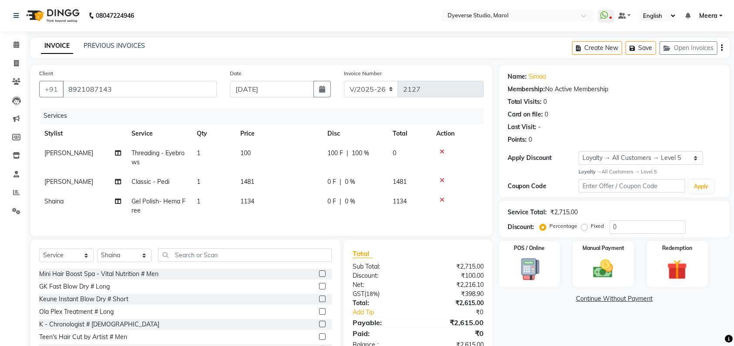
click at [442, 199] on icon at bounding box center [441, 200] width 5 height 6
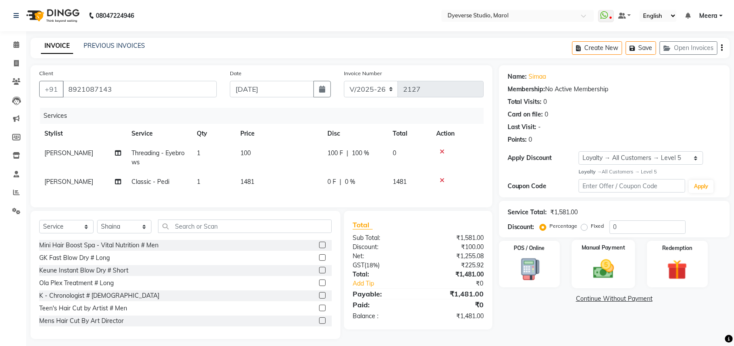
click at [613, 258] on img at bounding box center [603, 269] width 34 height 24
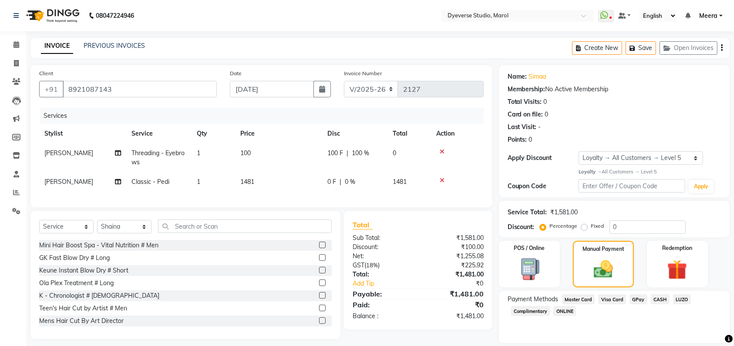
click at [640, 298] on span "GPay" at bounding box center [638, 300] width 18 height 10
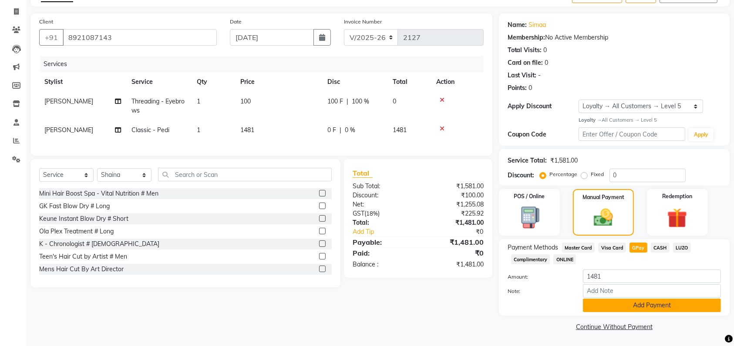
click at [637, 301] on button "Add Payment" at bounding box center [652, 305] width 138 height 13
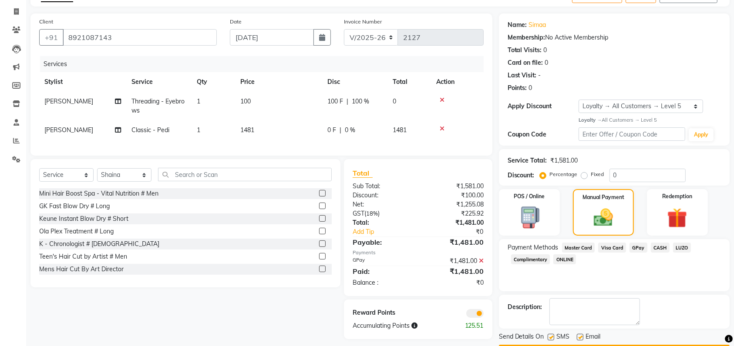
scroll to position [77, 0]
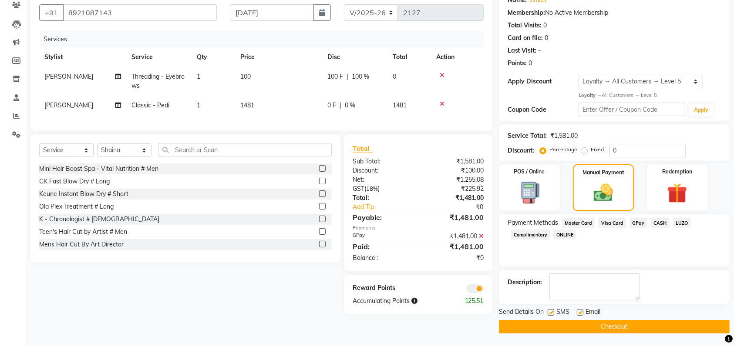
click at [564, 324] on button "Checkout" at bounding box center [614, 326] width 231 height 13
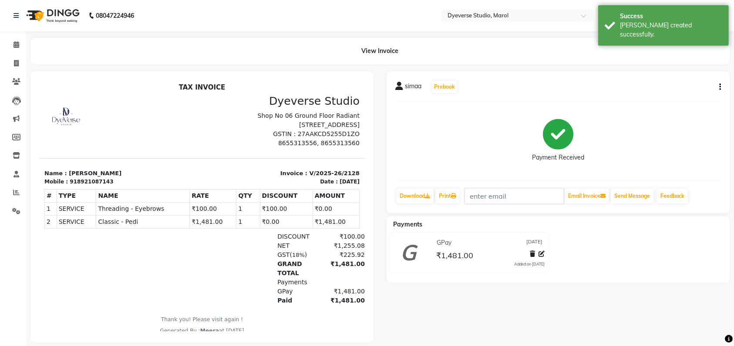
scroll to position [18, 0]
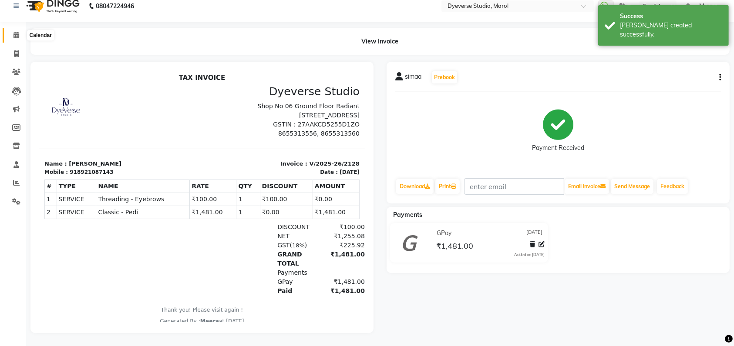
click at [15, 32] on icon at bounding box center [16, 35] width 6 height 7
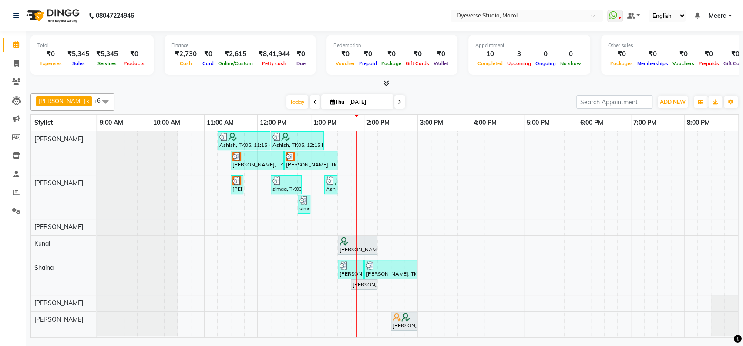
click at [488, 263] on div "Ashish, TK05, 11:15 AM-12:15 PM, Signature - [PERSON_NAME], TK05, 12:15 PM-01:1…" at bounding box center [417, 234] width 640 height 206
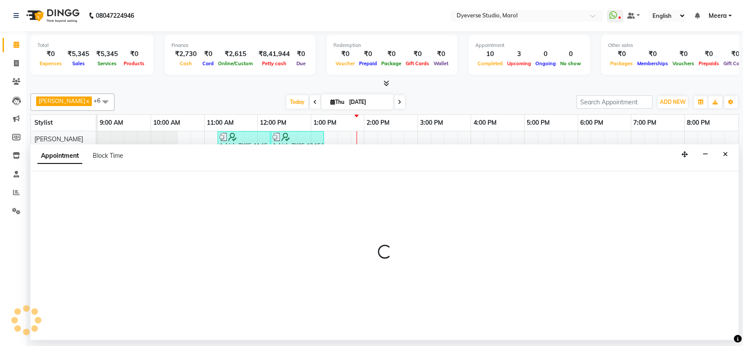
select select "48845"
select select "tentative"
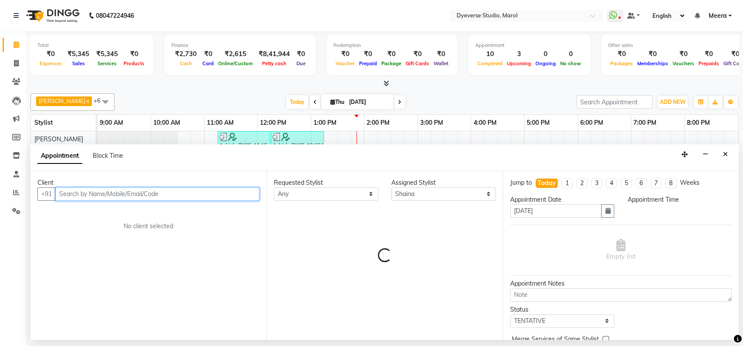
select select "975"
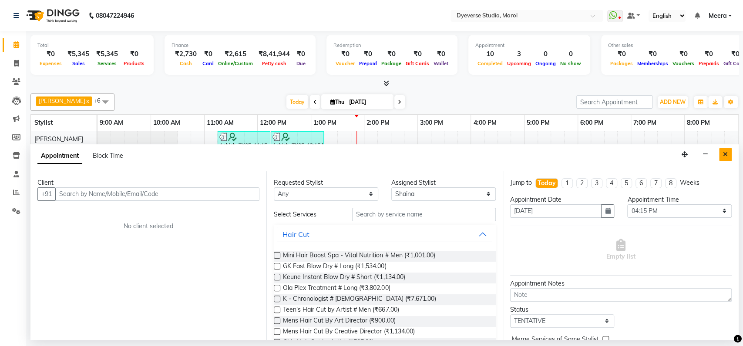
click at [724, 159] on button "Close" at bounding box center [725, 154] width 13 height 13
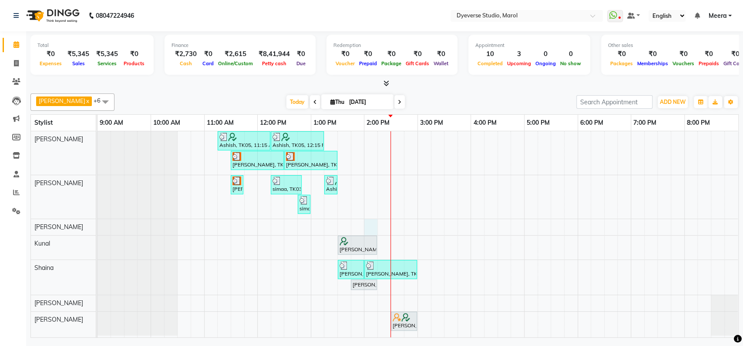
click at [371, 223] on div "Ashish, TK05, 11:15 AM-12:15 PM, Signature - [PERSON_NAME], TK05, 12:15 PM-01:1…" at bounding box center [417, 234] width 640 height 206
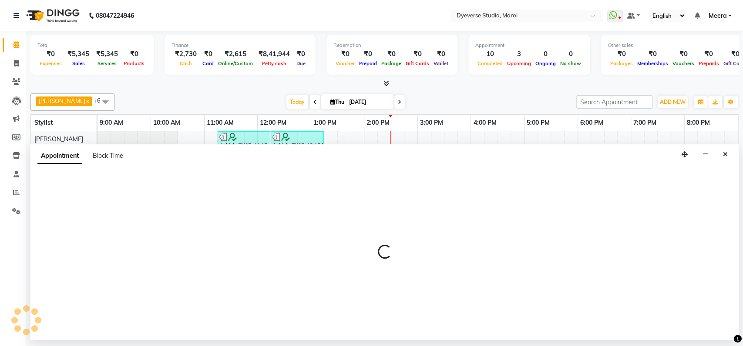
select select "48403"
select select "tentative"
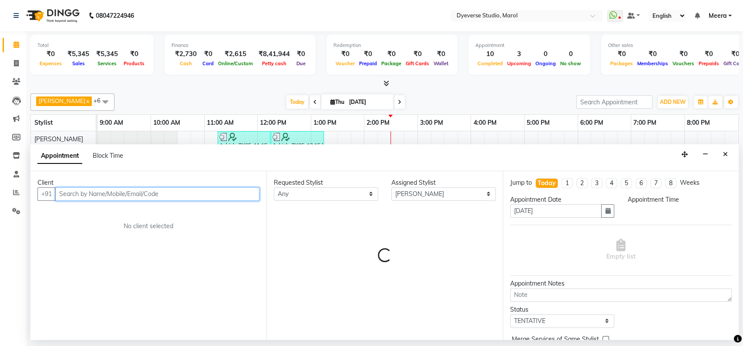
select select "840"
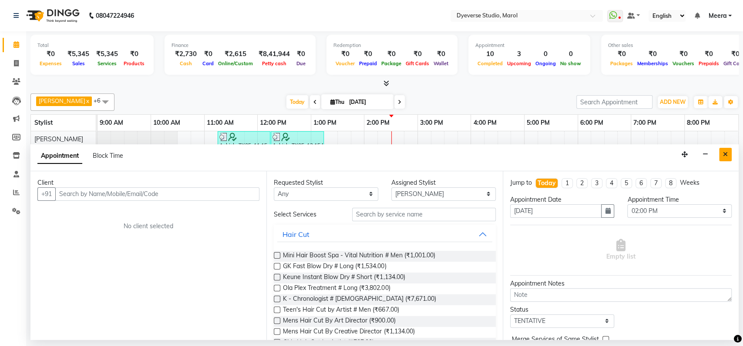
click at [723, 151] on icon "Close" at bounding box center [725, 154] width 5 height 6
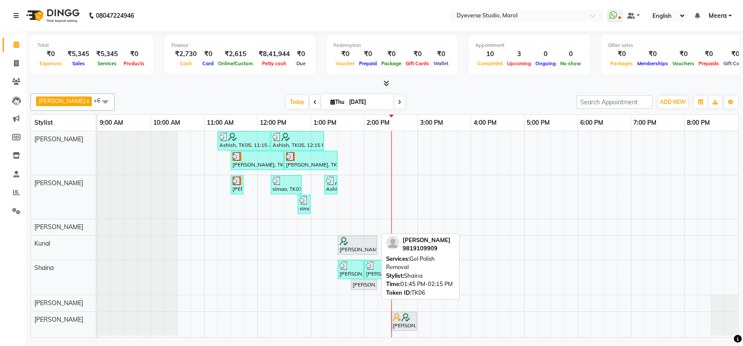
click at [352, 284] on div "[PERSON_NAME], TK06, 01:45 PM-02:15 PM, Gel Polish Removal" at bounding box center [364, 285] width 24 height 8
select select "7"
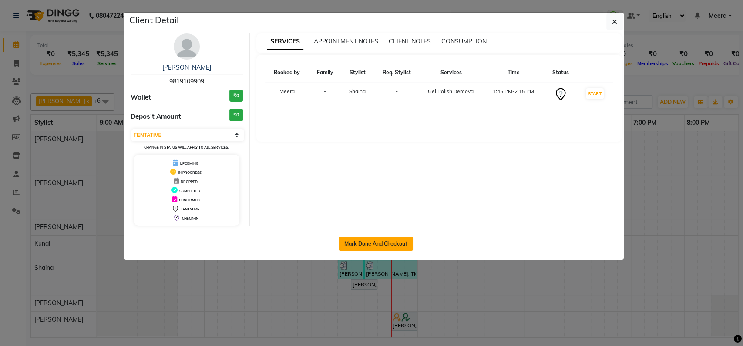
click at [353, 246] on button "Mark Done And Checkout" at bounding box center [375, 244] width 74 height 14
select select "6368"
select select "service"
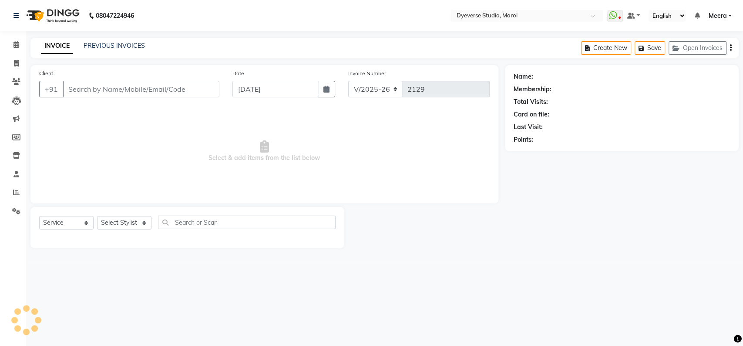
select select "3"
type input "9819109909"
select select "48845"
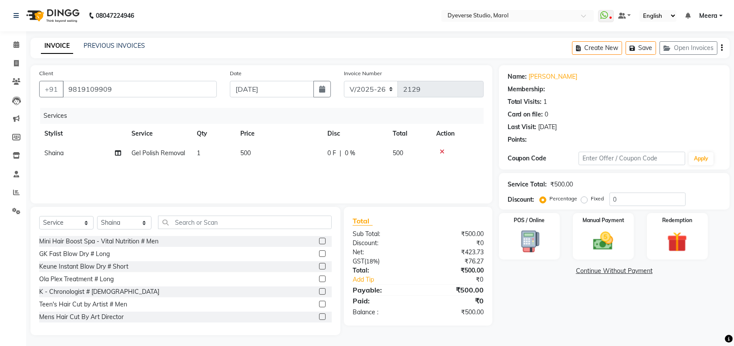
select select "1: Object"
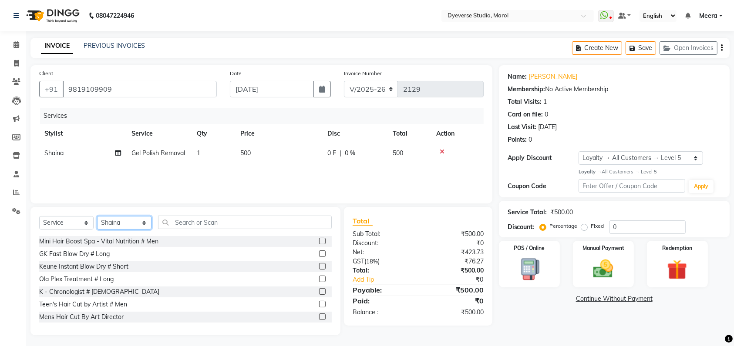
click at [143, 222] on select "Select Stylist [PERSON_NAME] [PERSON_NAME] [PERSON_NAME] [PERSON_NAME] [PERSON_…" at bounding box center [124, 222] width 54 height 13
select select "48403"
click at [97, 216] on select "Select Stylist [PERSON_NAME] [PERSON_NAME] [PERSON_NAME] [PERSON_NAME] [PERSON_…" at bounding box center [124, 222] width 54 height 13
click at [176, 224] on input "text" at bounding box center [245, 222] width 174 height 13
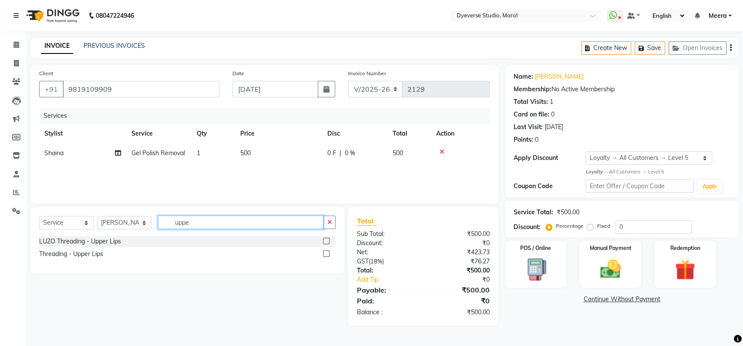
type input "uppe"
click at [324, 254] on label at bounding box center [326, 254] width 7 height 7
click at [324, 254] on input "checkbox" at bounding box center [326, 254] width 6 height 6
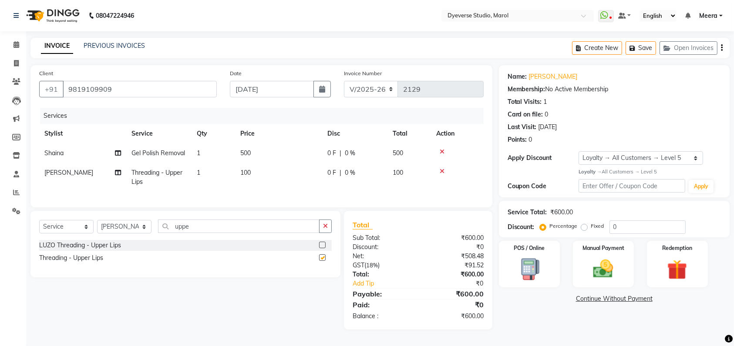
checkbox input "false"
click at [356, 172] on div "0 F | 0 %" at bounding box center [354, 172] width 55 height 9
select select "48403"
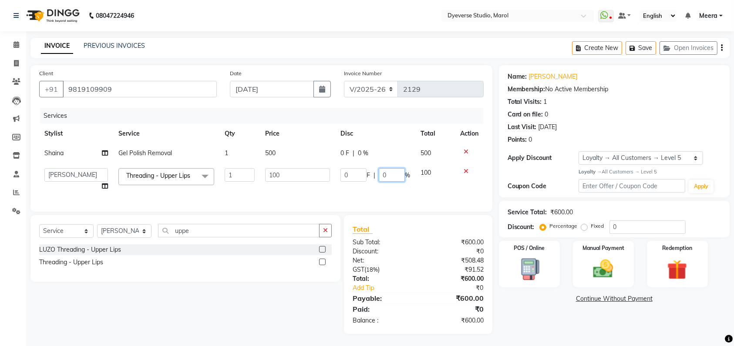
click at [398, 176] on input "0" at bounding box center [392, 174] width 26 height 13
type input "100"
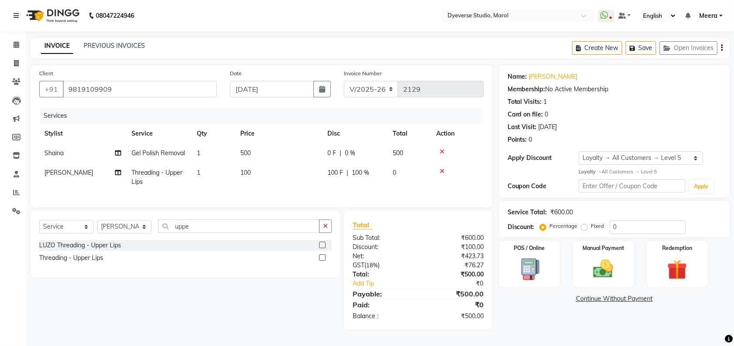
click at [550, 339] on main "INVOICE PREVIOUS INVOICES Create New Save Open Invoices Client [PHONE_NUMBER] D…" at bounding box center [379, 190] width 707 height 305
click at [601, 271] on img at bounding box center [603, 269] width 34 height 24
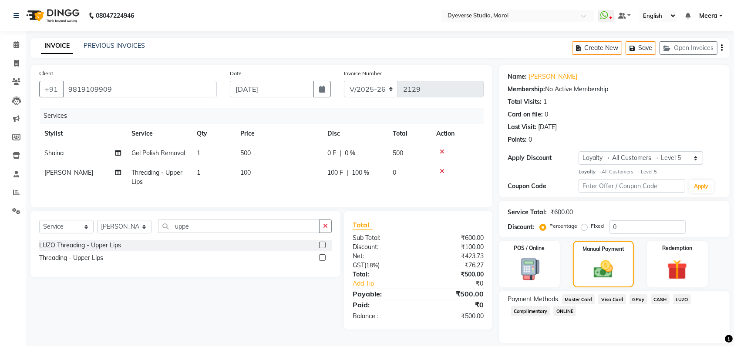
click at [657, 298] on span "CASH" at bounding box center [659, 300] width 19 height 10
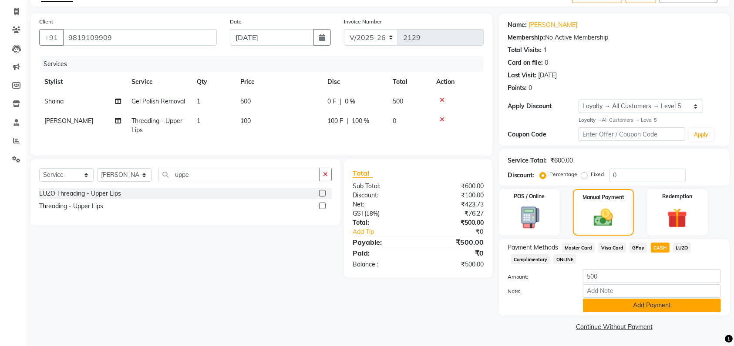
click at [660, 303] on button "Add Payment" at bounding box center [652, 305] width 138 height 13
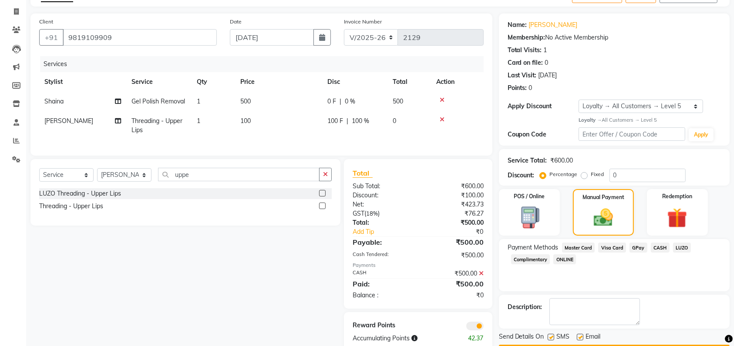
scroll to position [79, 0]
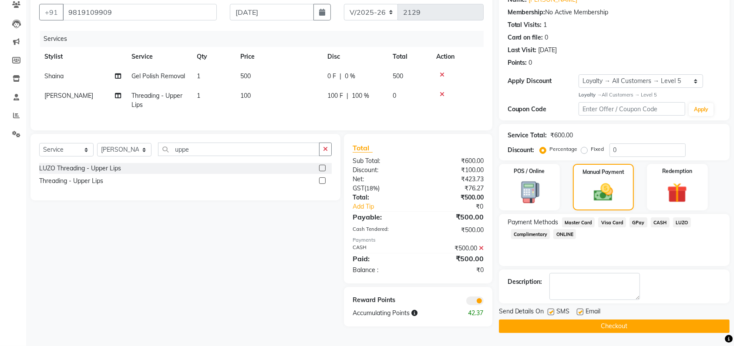
click at [621, 321] on button "Checkout" at bounding box center [614, 326] width 231 height 13
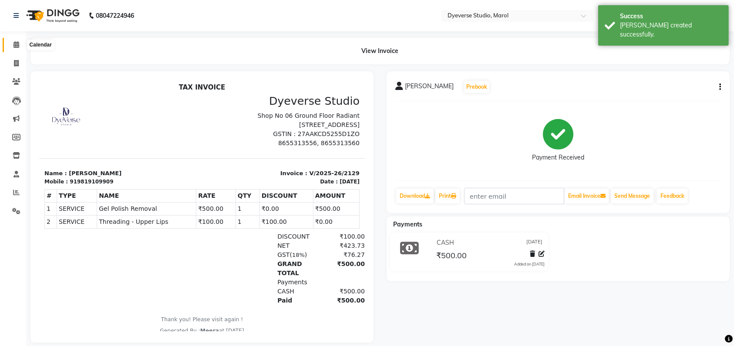
click at [17, 44] on icon at bounding box center [16, 44] width 6 height 7
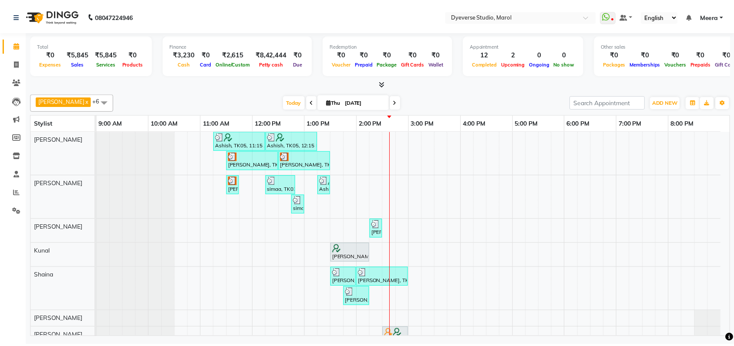
scroll to position [23, 0]
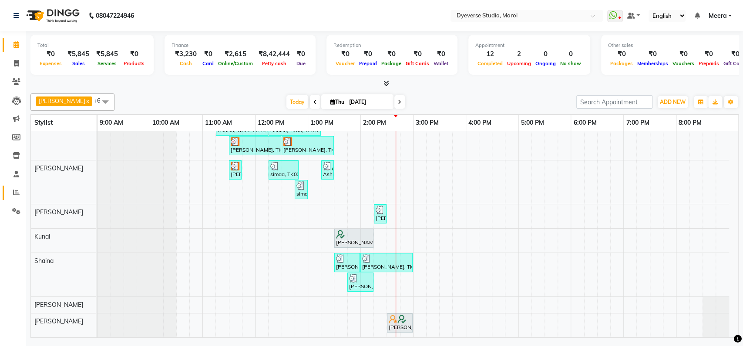
click at [14, 190] on icon at bounding box center [16, 192] width 7 height 7
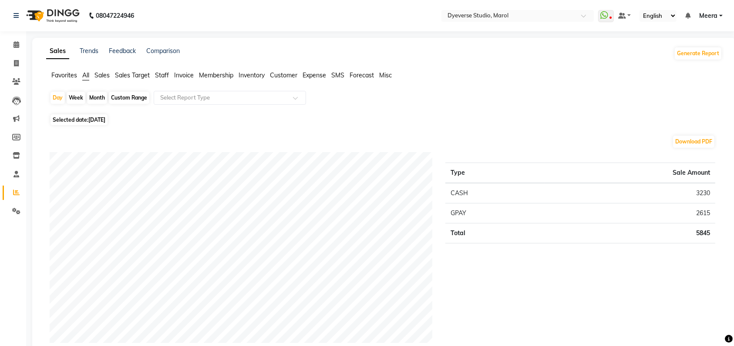
click at [97, 100] on div "Month" at bounding box center [97, 98] width 20 height 12
select select "9"
select select "2025"
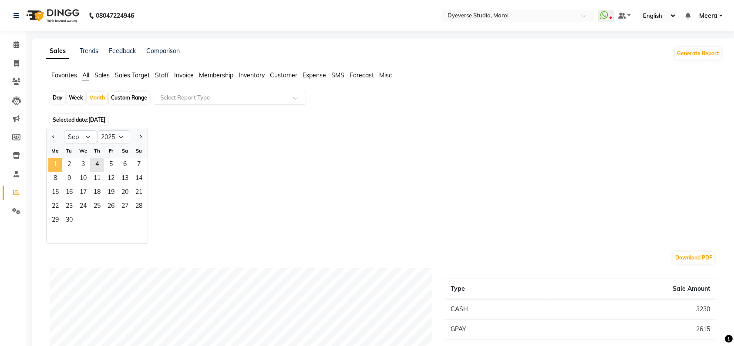
click at [54, 161] on span "1" at bounding box center [55, 165] width 14 height 14
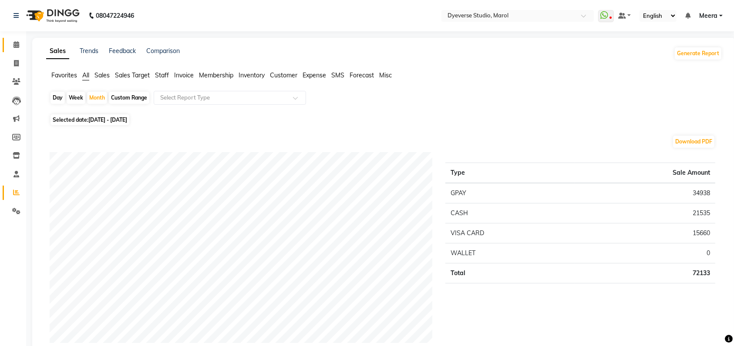
click at [17, 43] on icon at bounding box center [16, 44] width 6 height 7
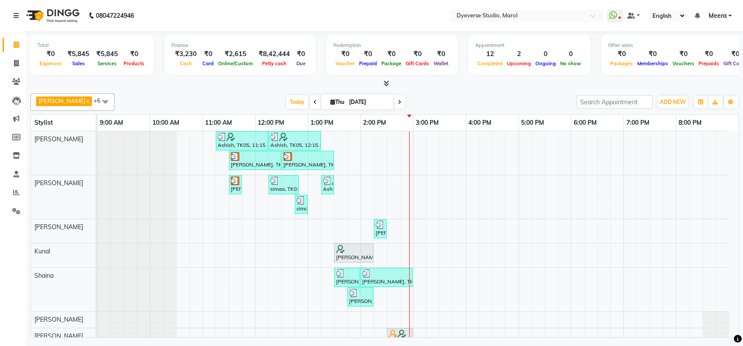
drag, startPoint x: 264, startPoint y: 211, endPoint x: 188, endPoint y: 99, distance: 135.1
click at [188, 99] on div "[DATE] [DATE]" at bounding box center [345, 102] width 453 height 13
click at [17, 194] on icon at bounding box center [16, 192] width 7 height 7
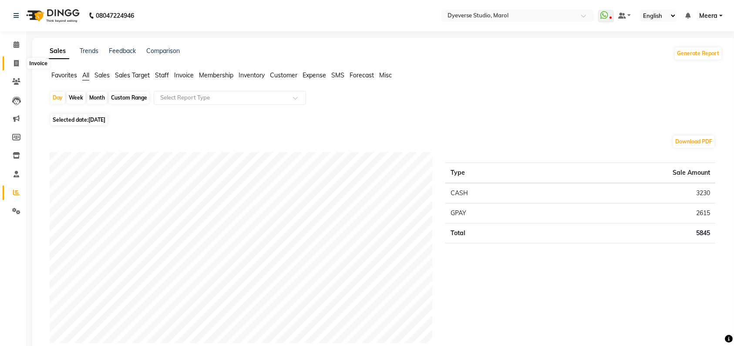
click at [14, 66] on icon at bounding box center [16, 63] width 5 height 7
select select "6368"
select select "service"
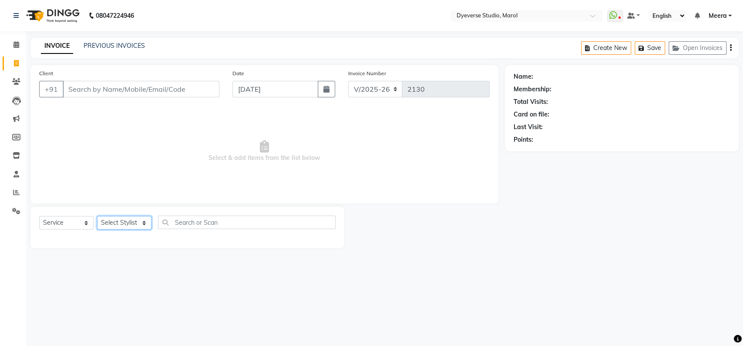
click at [111, 224] on select "Select Stylist [PERSON_NAME] [PERSON_NAME] [PERSON_NAME] [PERSON_NAME] [PERSON_…" at bounding box center [124, 222] width 54 height 13
select select "68355"
click at [97, 216] on select "Select Stylist [PERSON_NAME] [PERSON_NAME] [PERSON_NAME] [PERSON_NAME] [PERSON_…" at bounding box center [124, 222] width 54 height 13
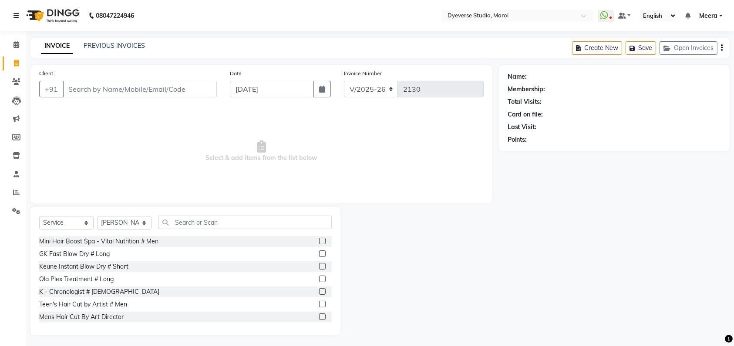
click at [211, 215] on div "Select Service Product Membership Package Voucher Prepaid Gift Card Select Styl…" at bounding box center [185, 271] width 310 height 128
click at [178, 223] on input "text" at bounding box center [245, 222] width 174 height 13
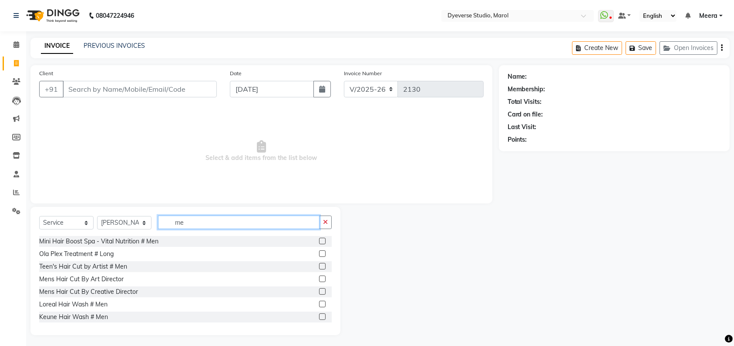
type input "m"
type input "f"
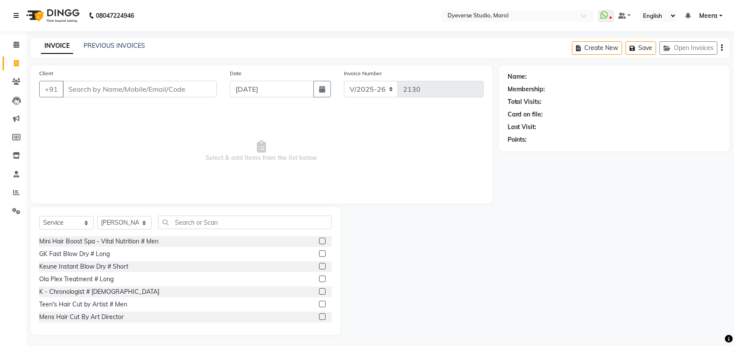
click at [15, 15] on icon at bounding box center [15, 16] width 5 height 6
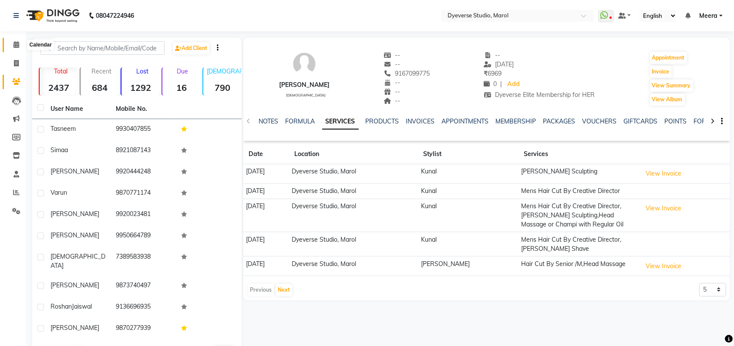
click at [16, 49] on span at bounding box center [16, 45] width 15 height 10
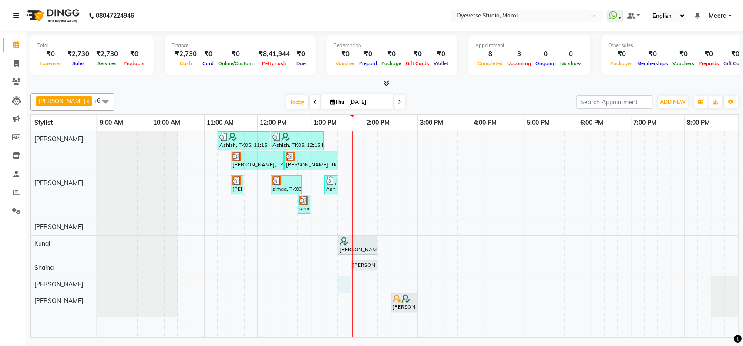
click at [343, 281] on div "Ashish, TK05, 11:15 AM-12:15 PM, Signature - Mani Ashish, TK05, 12:15 PM-01:15 …" at bounding box center [417, 234] width 640 height 206
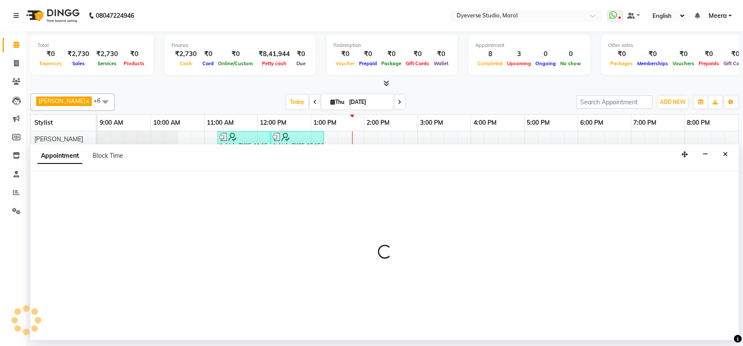
select select "67069"
select select "810"
select select "tentative"
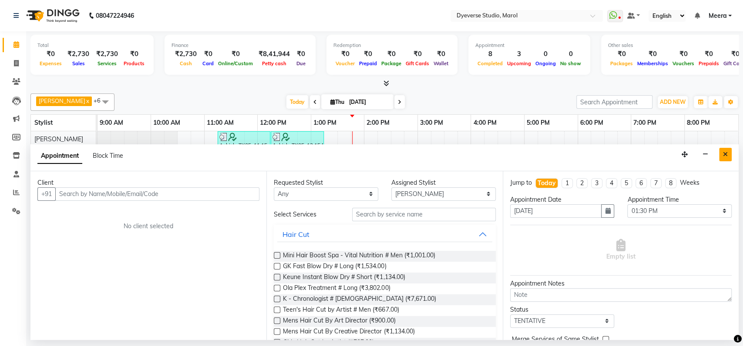
click at [725, 155] on icon "Close" at bounding box center [725, 154] width 5 height 6
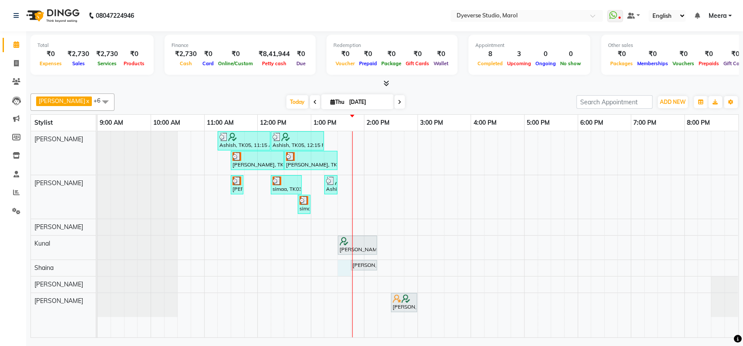
click at [346, 263] on div "Ashish, TK05, 11:15 AM-12:15 PM, Signature - Mani Ashish, TK05, 12:15 PM-01:15 …" at bounding box center [417, 234] width 640 height 206
select select "48845"
select select "810"
select select "tentative"
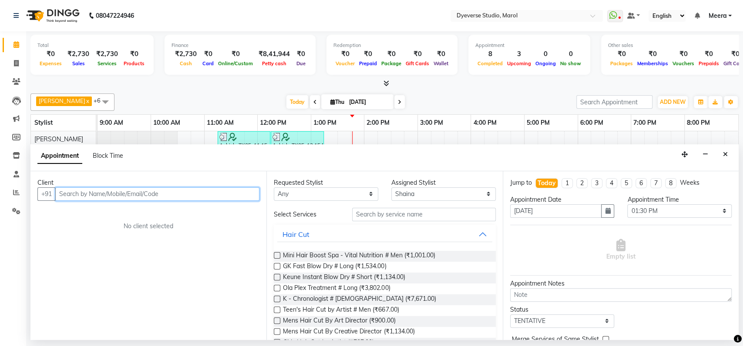
click at [178, 194] on input "text" at bounding box center [157, 194] width 204 height 13
type input "7306388704"
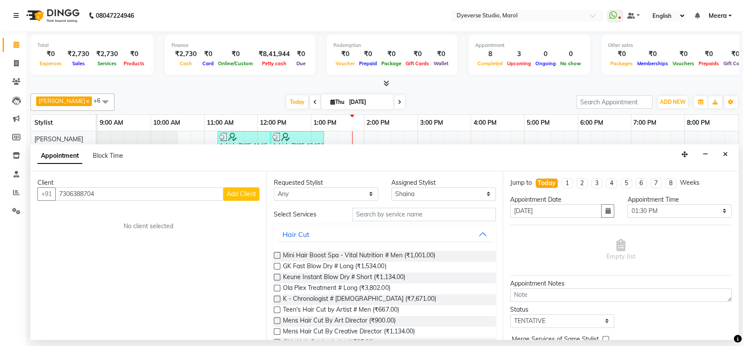
click at [245, 194] on span "Add Client" at bounding box center [241, 194] width 29 height 8
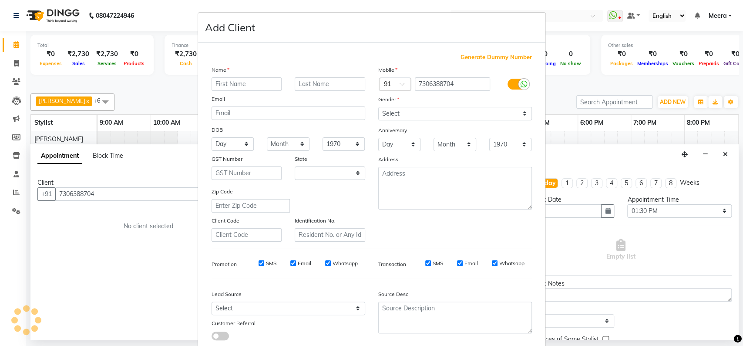
select select "22"
click at [262, 77] on input "text" at bounding box center [246, 83] width 70 height 13
type input "[PERSON_NAME]"
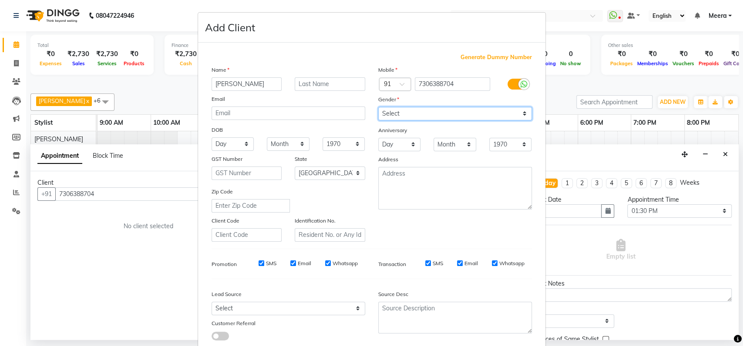
click at [393, 112] on select "Select Male Female Other Prefer Not To Say" at bounding box center [455, 113] width 154 height 13
select select "female"
click at [378, 107] on select "Select Male Female Other Prefer Not To Say" at bounding box center [455, 113] width 154 height 13
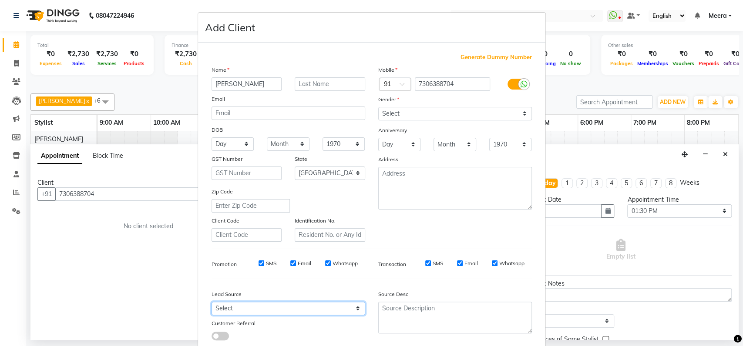
click at [298, 311] on select "Select Walk-in Referral Internet Friend Word of Mouth Advertisement Facebook Ju…" at bounding box center [288, 308] width 154 height 13
select select "45593"
click at [211, 302] on select "Select Walk-in Referral Internet Friend Word of Mouth Advertisement Facebook Ju…" at bounding box center [288, 308] width 154 height 13
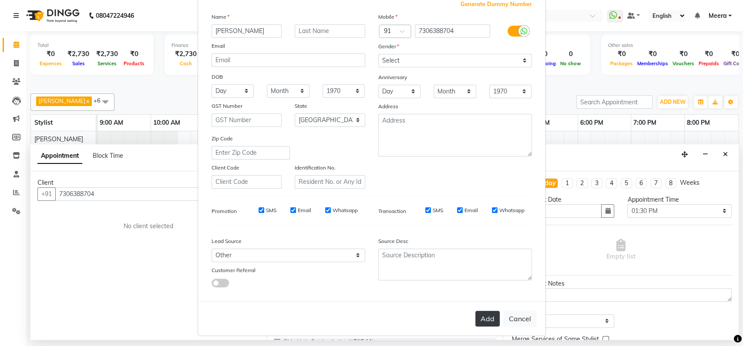
click at [479, 314] on button "Add" at bounding box center [487, 319] width 24 height 16
select select
select select "null"
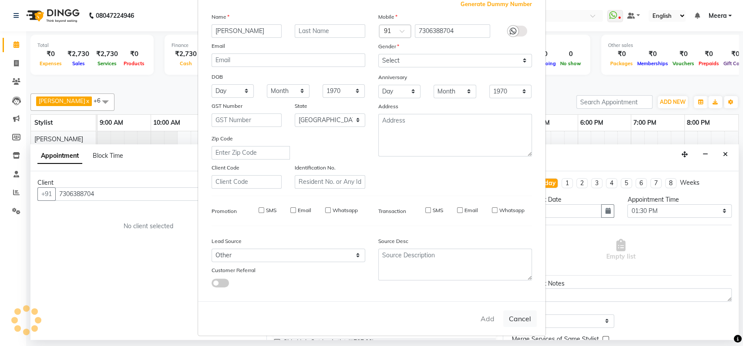
select select
checkbox input "false"
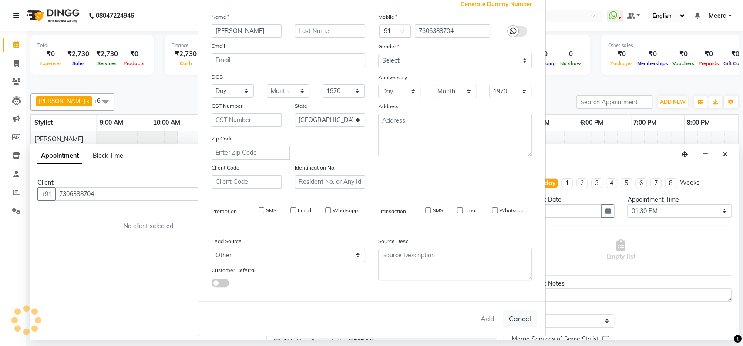
checkbox input "false"
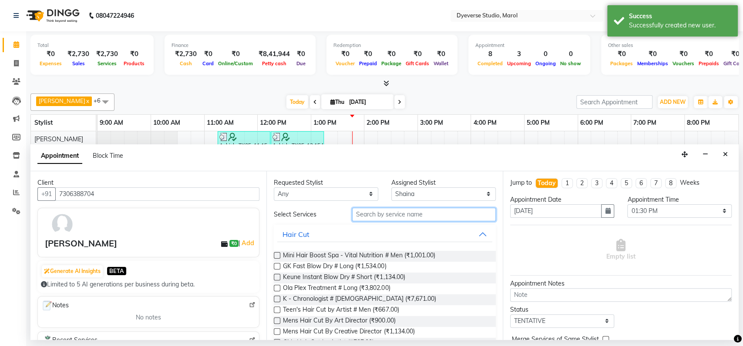
click at [396, 218] on input "text" at bounding box center [424, 214] width 144 height 13
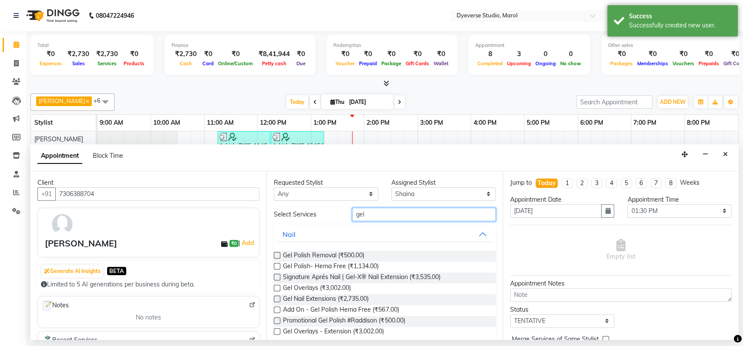
type input "gel"
click at [276, 255] on label at bounding box center [277, 255] width 7 height 7
click at [276, 255] on input "checkbox" at bounding box center [277, 257] width 6 height 6
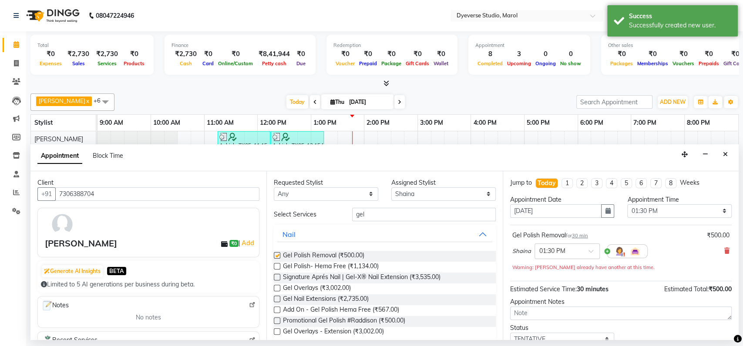
checkbox input "false"
click at [278, 266] on label at bounding box center [277, 266] width 7 height 7
click at [278, 266] on input "checkbox" at bounding box center [277, 268] width 6 height 6
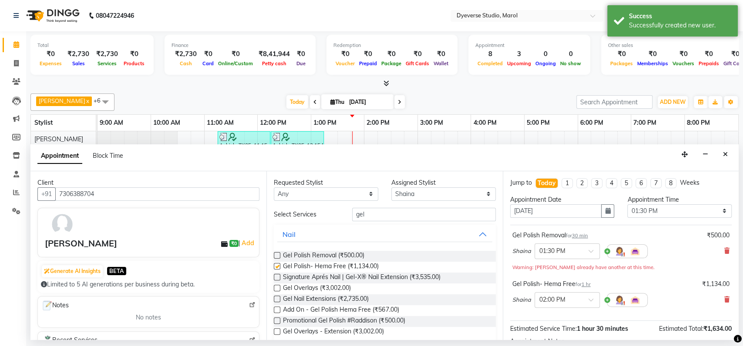
checkbox input "false"
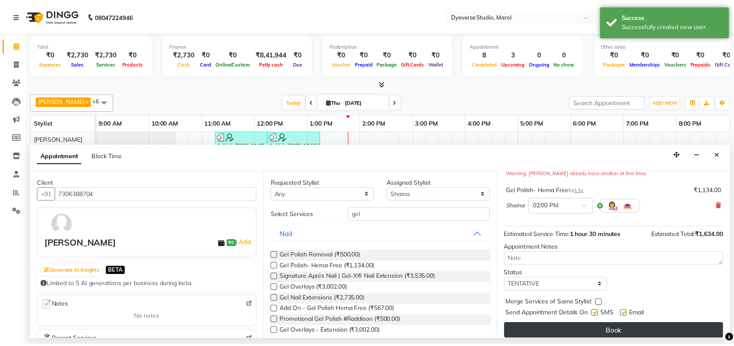
scroll to position [95, 0]
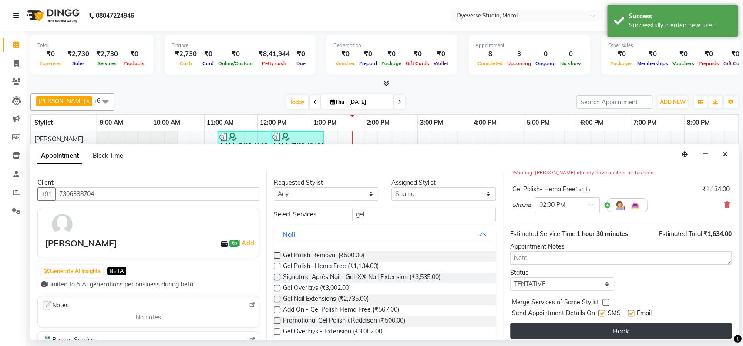
click at [554, 330] on button "Book" at bounding box center [620, 331] width 221 height 16
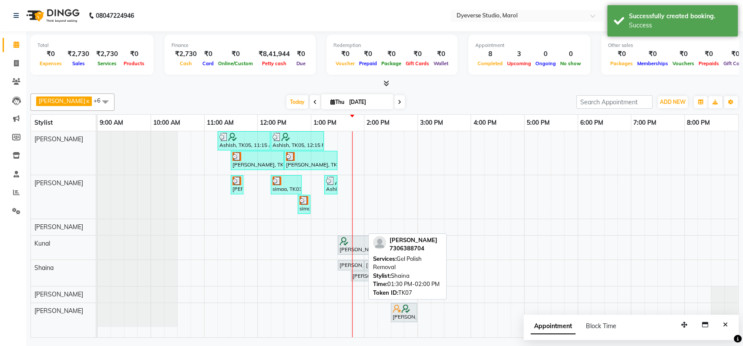
click at [346, 268] on div "[PERSON_NAME], TK07, 01:30 PM-02:00 PM, Gel Polish Removal" at bounding box center [350, 265] width 24 height 8
select select "7"
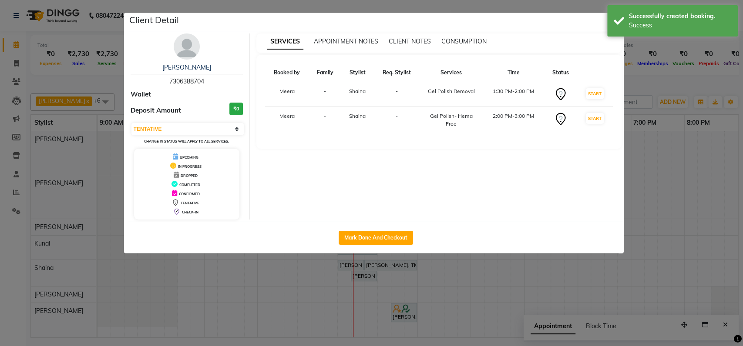
click at [346, 268] on ngb-modal-window "Client Detail priyana 7306388704 Wallet Deposit Amount ₹0 Select IN SERVICE CON…" at bounding box center [371, 173] width 743 height 346
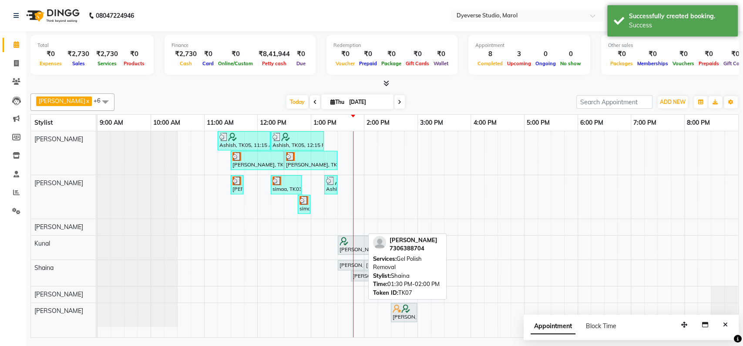
click at [348, 262] on div "[PERSON_NAME], TK07, 01:30 PM-02:00 PM, Gel Polish Removal" at bounding box center [350, 265] width 24 height 8
select select "7"
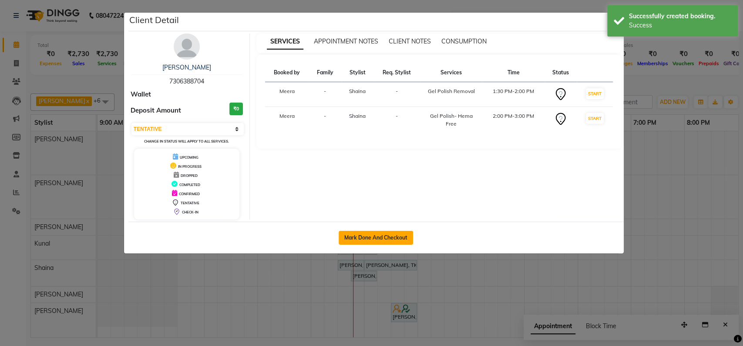
click at [362, 237] on button "Mark Done And Checkout" at bounding box center [375, 238] width 74 height 14
select select "service"
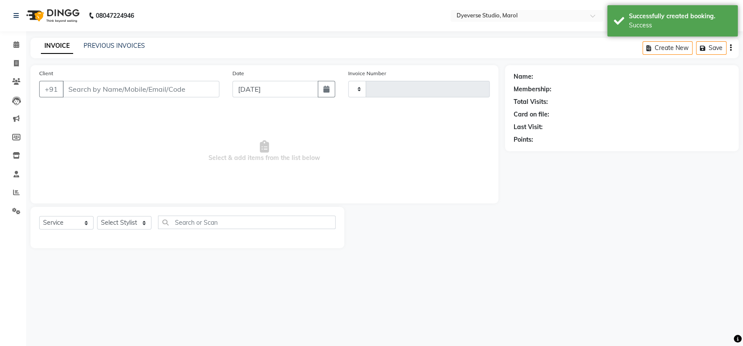
type input "2127"
select select "6368"
type input "7306388704"
select select "48845"
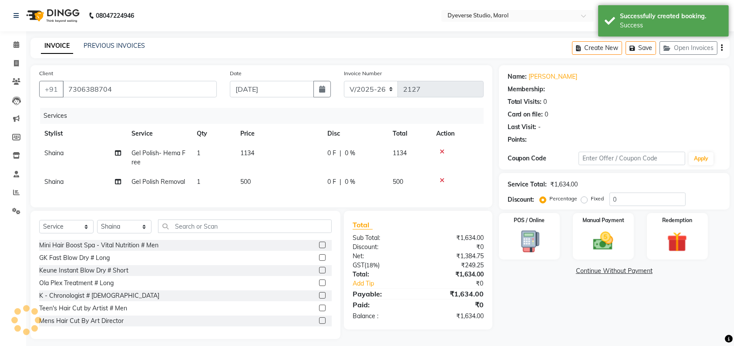
select select "1: Object"
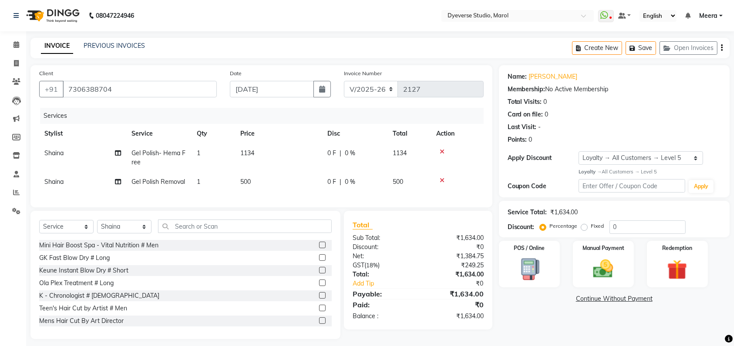
click at [348, 182] on span "0 %" at bounding box center [350, 182] width 10 height 9
select select "48845"
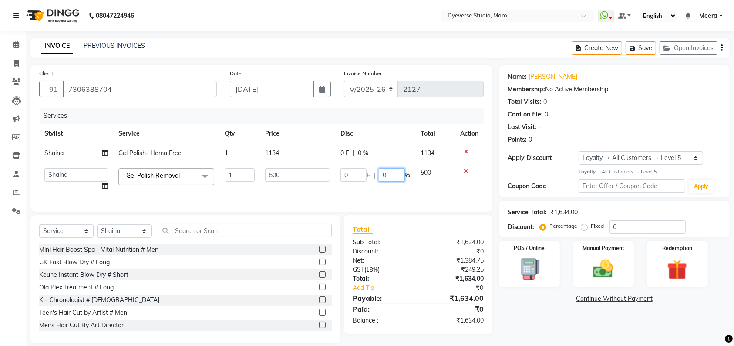
click at [401, 178] on input "0" at bounding box center [392, 174] width 26 height 13
type input "0"
type input "100"
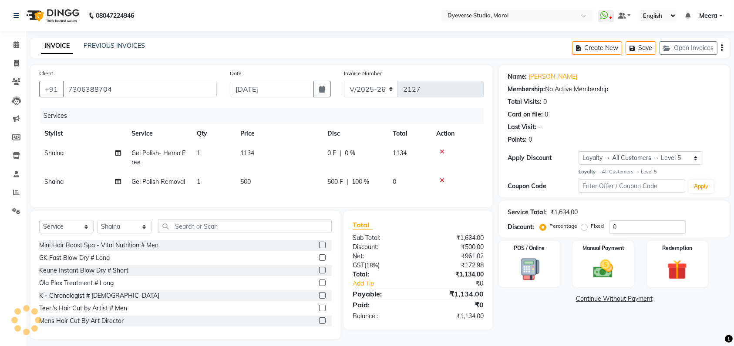
click at [431, 189] on tr "Shaina Gel Polish Removal 1 500 500 F | 100 % 0" at bounding box center [261, 182] width 444 height 20
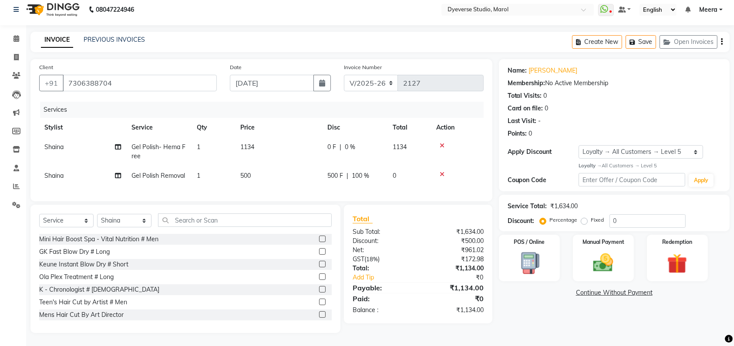
scroll to position [14, 0]
click at [618, 238] on div "Manual Payment" at bounding box center [603, 258] width 64 height 49
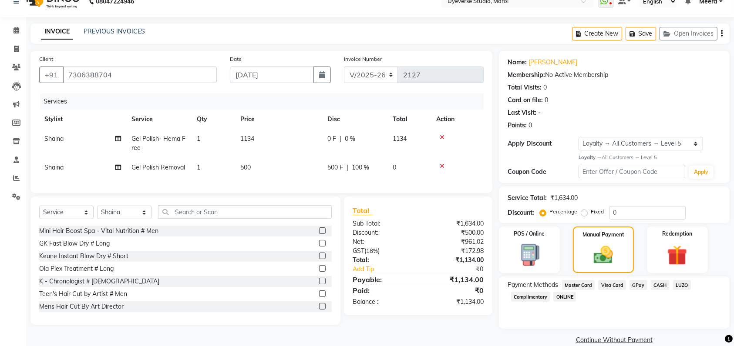
click at [636, 285] on span "GPay" at bounding box center [638, 285] width 18 height 10
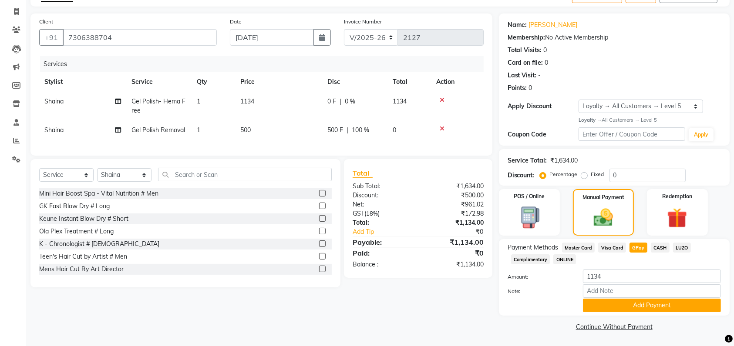
click at [644, 298] on div "Note:" at bounding box center [614, 292] width 226 height 15
click at [644, 303] on button "Add Payment" at bounding box center [652, 305] width 138 height 13
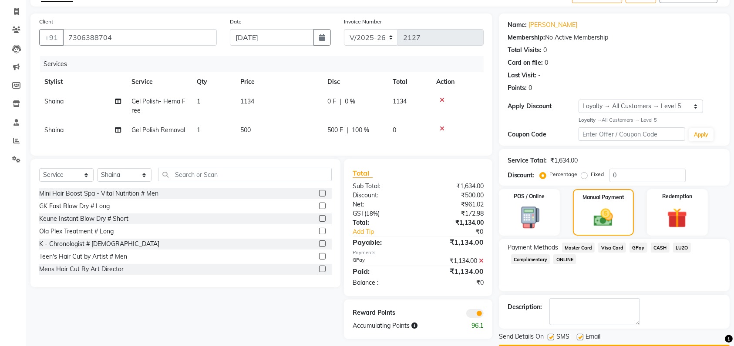
scroll to position [77, 0]
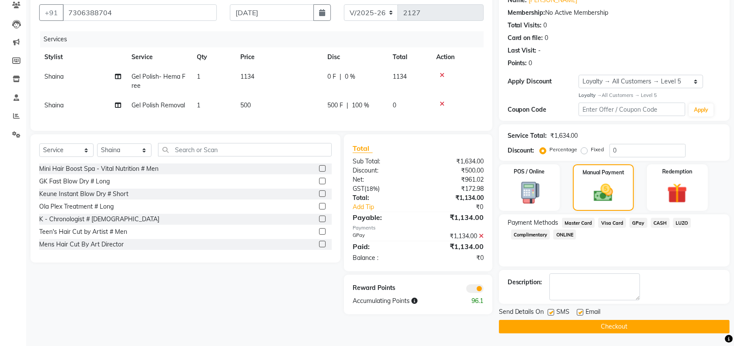
click at [626, 327] on button "Checkout" at bounding box center [614, 326] width 231 height 13
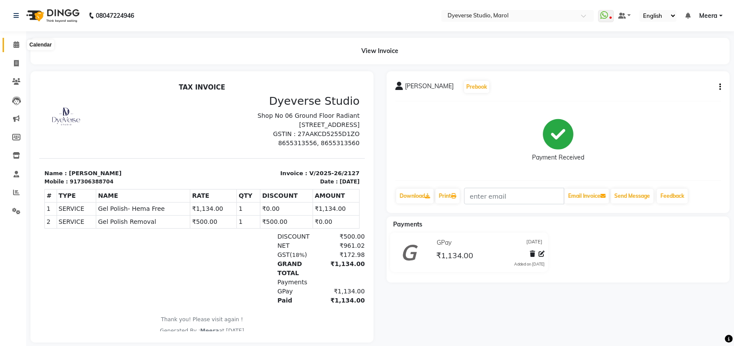
click at [17, 43] on icon at bounding box center [16, 44] width 6 height 7
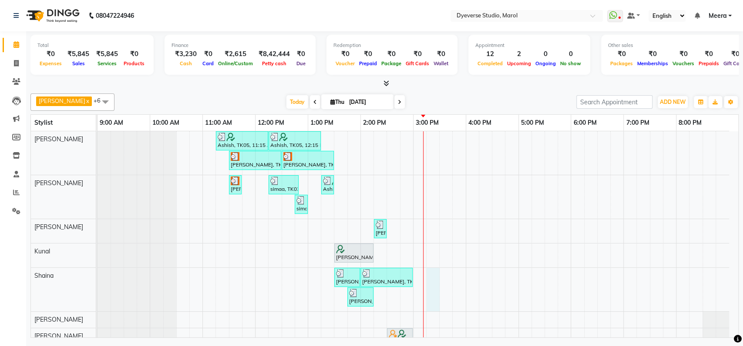
click at [432, 282] on div "Ashish, TK05, 11:15 AM-12:15 PM, Signature - Mani Ashish, TK05, 12:15 PM-01:15 …" at bounding box center [417, 241] width 640 height 221
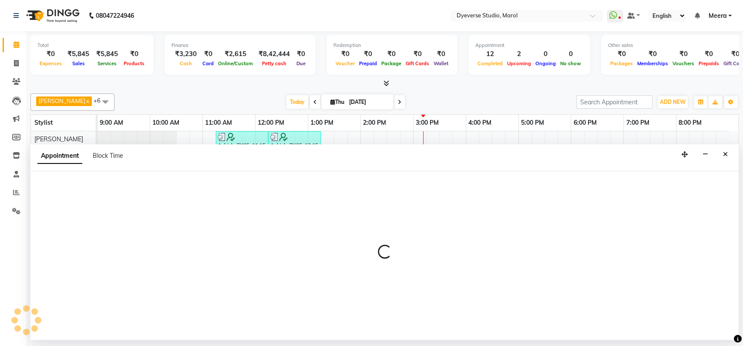
select select "48845"
select select "915"
select select "tentative"
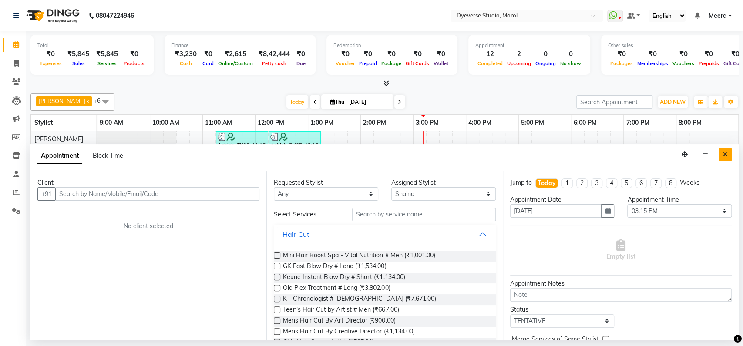
click at [724, 149] on button "Close" at bounding box center [725, 154] width 13 height 13
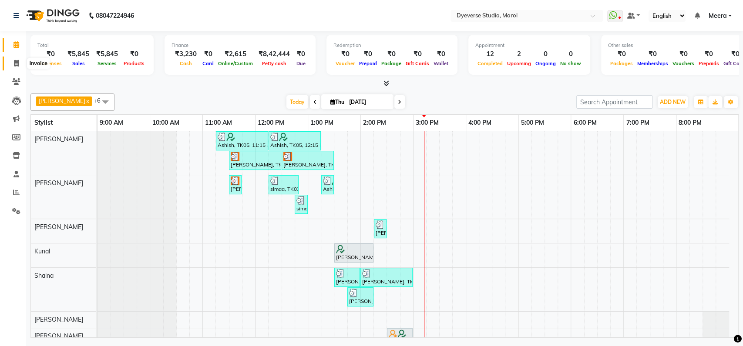
click at [15, 61] on icon at bounding box center [16, 63] width 5 height 7
select select "6368"
select select "service"
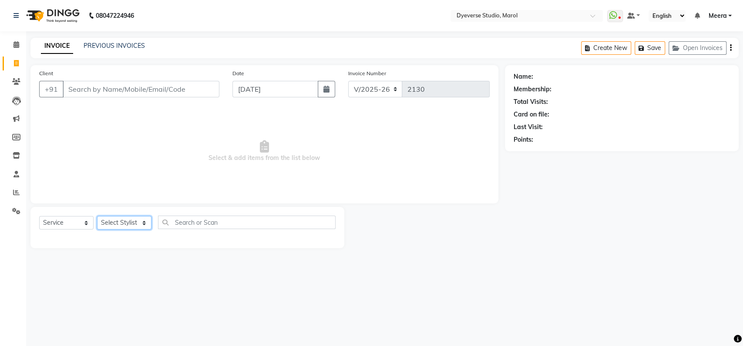
click at [120, 220] on select "Select Stylist Ankita Anmol Kanak Kunal Meera Prachi Raoul Ruchika Ruth Sahabaz…" at bounding box center [124, 222] width 54 height 13
select select "48845"
click at [97, 216] on select "Select Stylist Ankita Anmol Kanak Kunal Meera Prachi Raoul Ruchika Ruth Sahabaz…" at bounding box center [124, 222] width 54 height 13
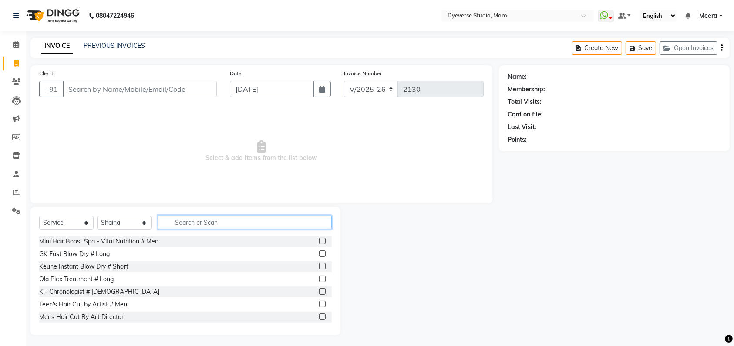
click at [202, 221] on input "text" at bounding box center [245, 222] width 174 height 13
type input "nail"
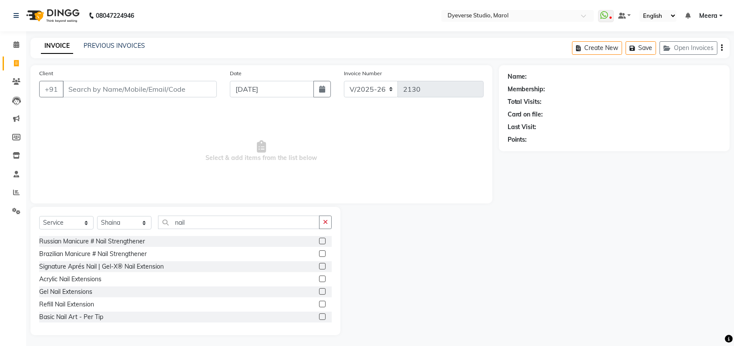
click at [319, 280] on label at bounding box center [322, 279] width 7 height 7
click at [319, 280] on input "checkbox" at bounding box center [322, 280] width 6 height 6
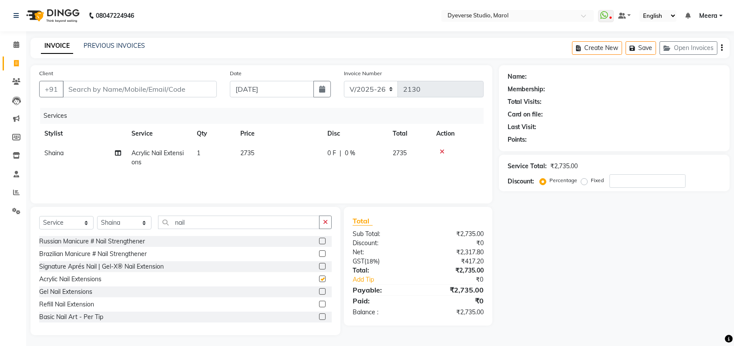
checkbox input "false"
click at [12, 43] on span at bounding box center [16, 45] width 15 height 10
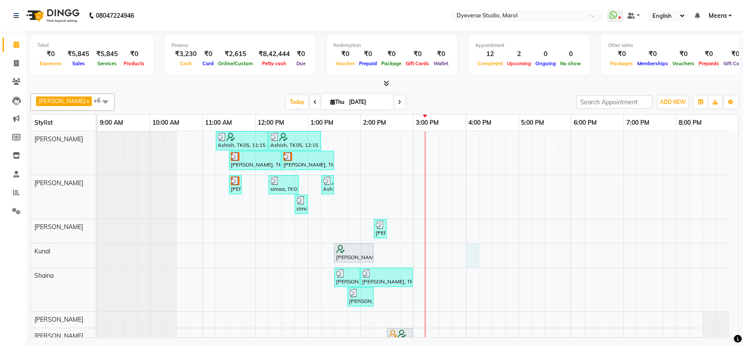
click at [475, 259] on div "Ashish, TK05, 11:15 AM-12:15 PM, Signature - Mani Ashish, TK05, 12:15 PM-01:15 …" at bounding box center [417, 241] width 640 height 221
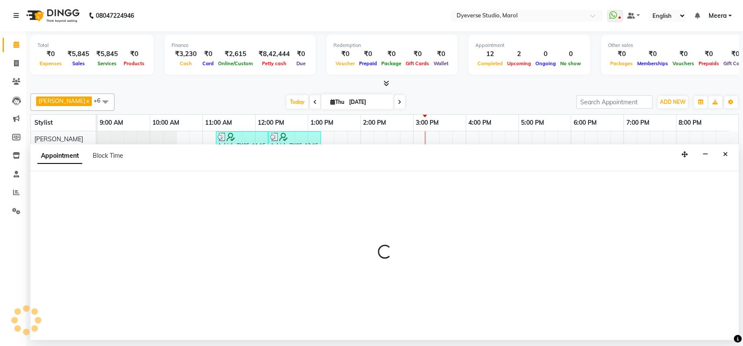
select select "48560"
select select "960"
select select "tentative"
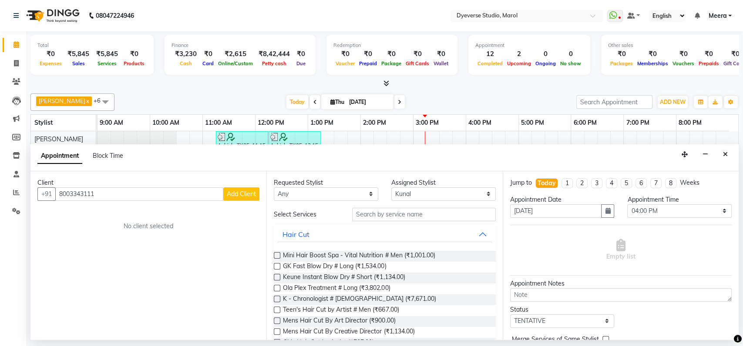
type input "8003343111"
click at [242, 190] on span "Add Client" at bounding box center [241, 194] width 29 height 8
select select "22"
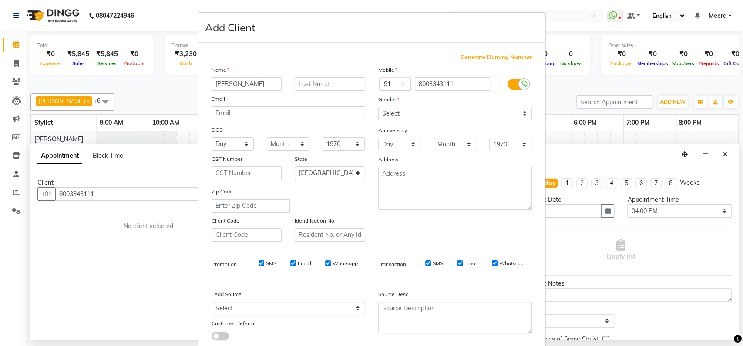
type input "angelina"
click at [447, 117] on select "Select Male Female Other Prefer Not To Say" at bounding box center [455, 113] width 154 height 13
select select "female"
click at [378, 107] on select "Select Male Female Other Prefer Not To Say" at bounding box center [455, 113] width 154 height 13
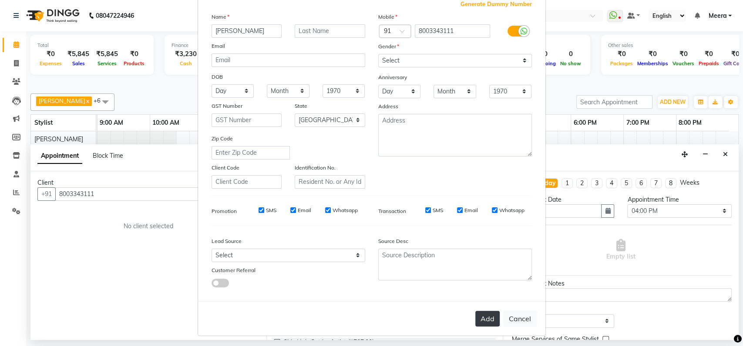
click at [480, 325] on button "Add" at bounding box center [487, 319] width 24 height 16
select select
select select "null"
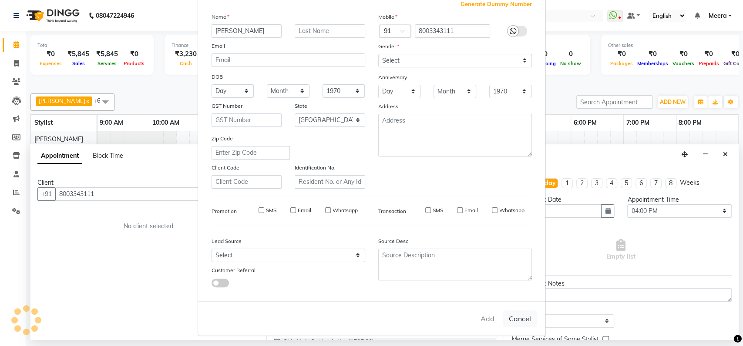
select select
checkbox input "false"
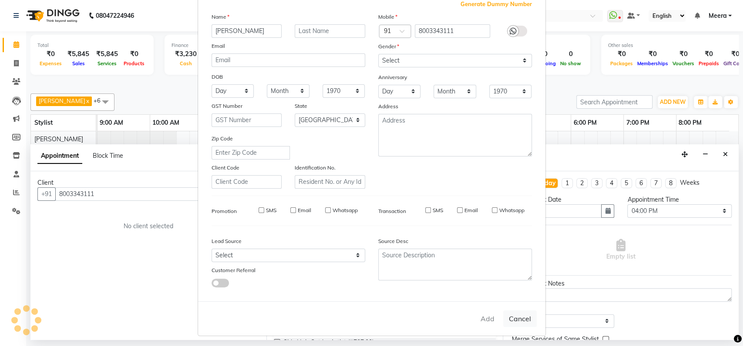
checkbox input "false"
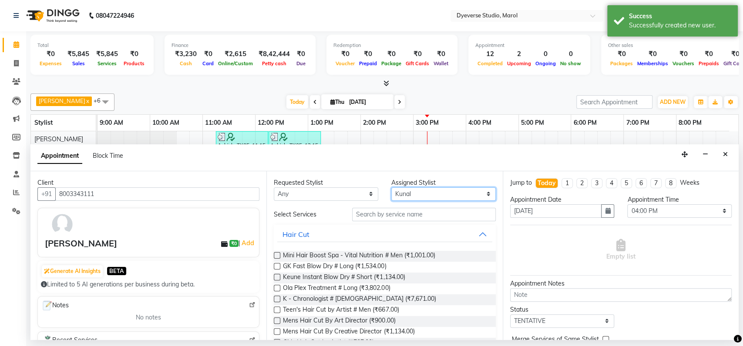
click at [457, 193] on select "Select [PERSON_NAME] [PERSON_NAME] Kunal [PERSON_NAME] [PERSON_NAME] [PERSON_NA…" at bounding box center [443, 194] width 104 height 13
select select "48845"
click at [391, 188] on select "Select [PERSON_NAME] [PERSON_NAME] Kunal [PERSON_NAME] [PERSON_NAME] [PERSON_NA…" at bounding box center [443, 194] width 104 height 13
click at [382, 214] on input "text" at bounding box center [424, 214] width 144 height 13
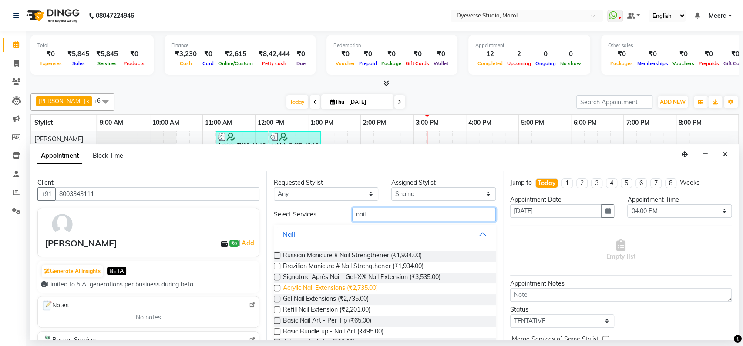
type input "nail"
click at [299, 289] on span "Acrylic Nail Extensions (₹2,735.00)" at bounding box center [330, 289] width 95 height 11
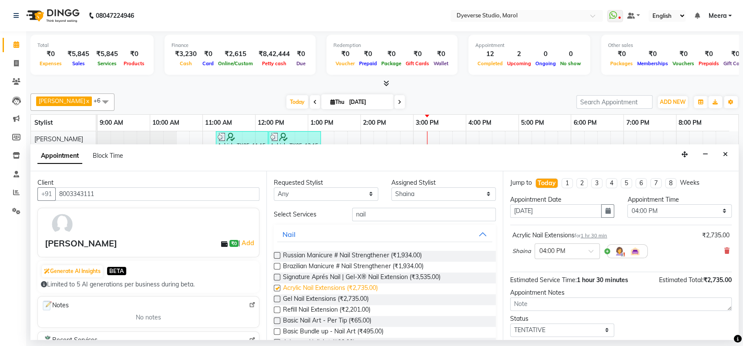
checkbox input "false"
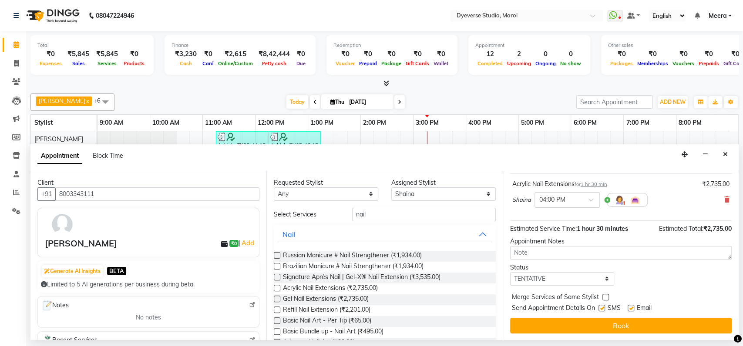
scroll to position [51, 0]
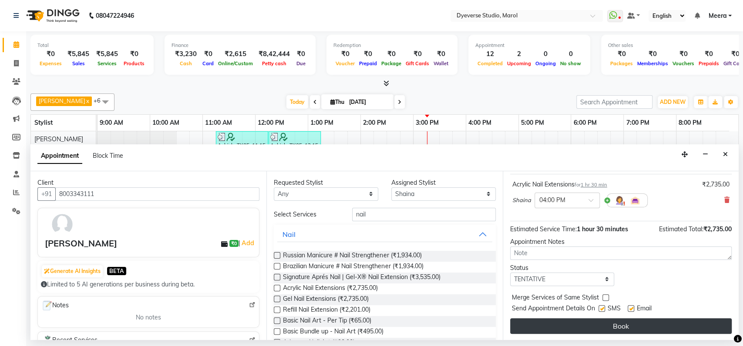
click at [595, 327] on button "Book" at bounding box center [620, 326] width 221 height 16
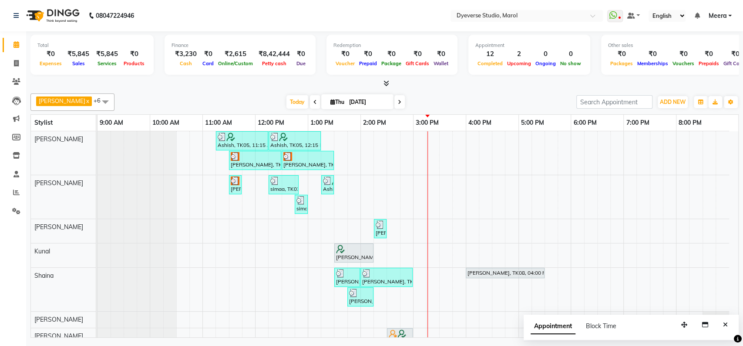
click at [97, 96] on span at bounding box center [105, 102] width 17 height 17
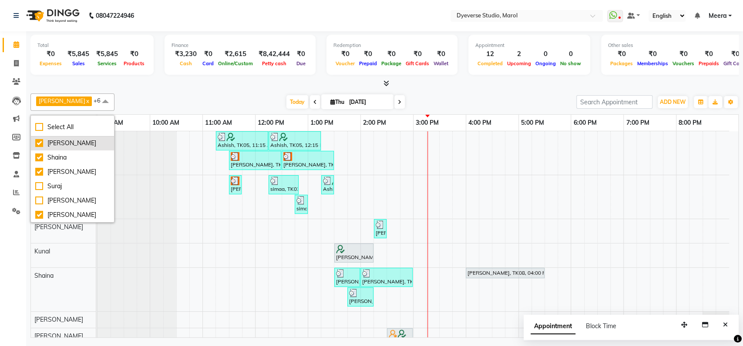
scroll to position [0, 0]
click at [171, 96] on div "[DATE] [DATE]" at bounding box center [345, 102] width 453 height 13
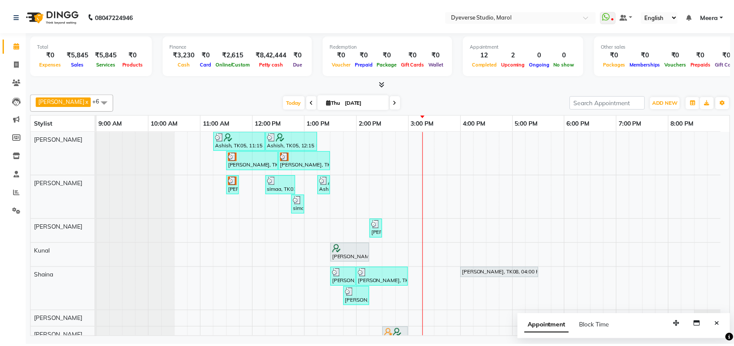
scroll to position [23, 0]
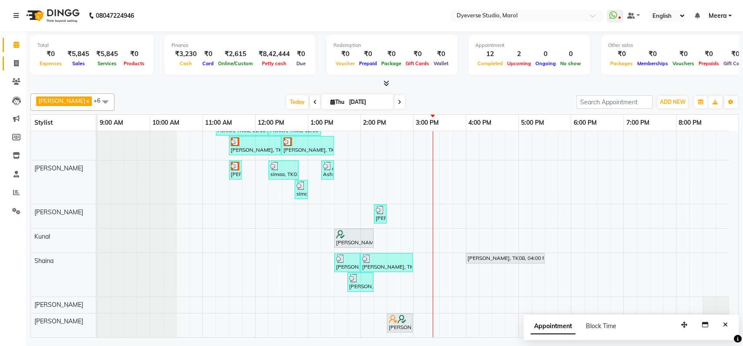
click at [10, 57] on link "Invoice" at bounding box center [13, 64] width 21 height 14
select select "service"
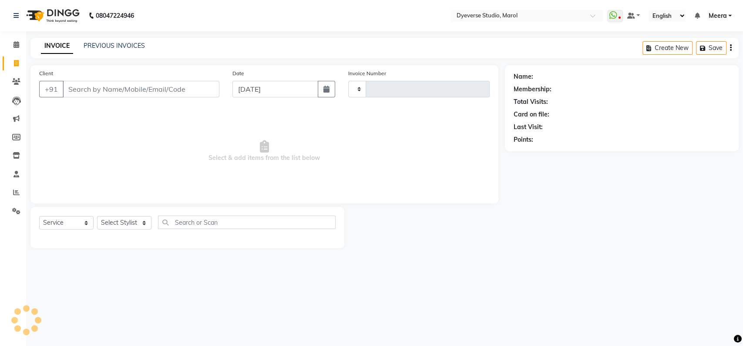
type input "2130"
select select "6368"
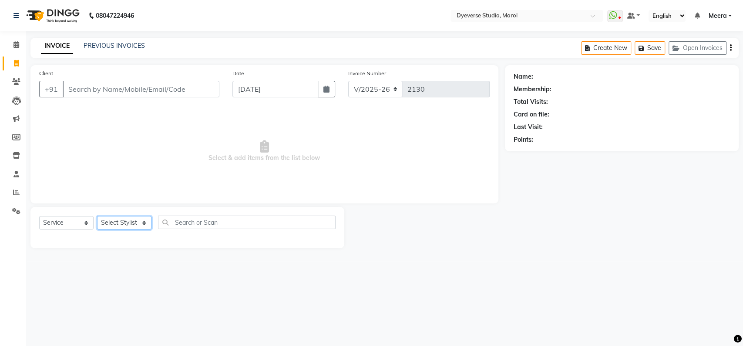
click at [117, 219] on select "Select Stylist [PERSON_NAME] [PERSON_NAME] [PERSON_NAME] [PERSON_NAME] [PERSON_…" at bounding box center [124, 222] width 54 height 13
select select "82421"
click at [97, 216] on select "Select Stylist [PERSON_NAME] [PERSON_NAME] [PERSON_NAME] [PERSON_NAME] [PERSON_…" at bounding box center [124, 222] width 54 height 13
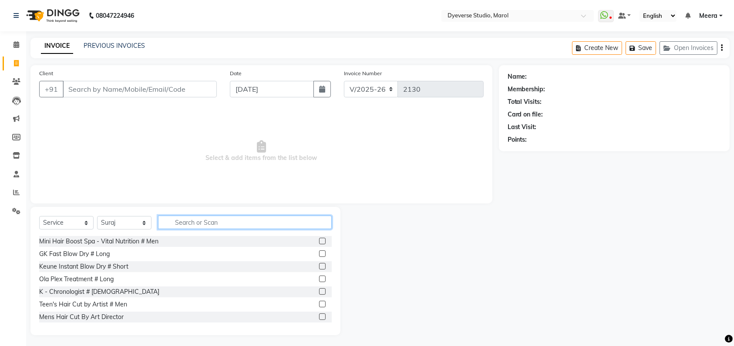
click at [206, 218] on input "text" at bounding box center [245, 222] width 174 height 13
type input "h"
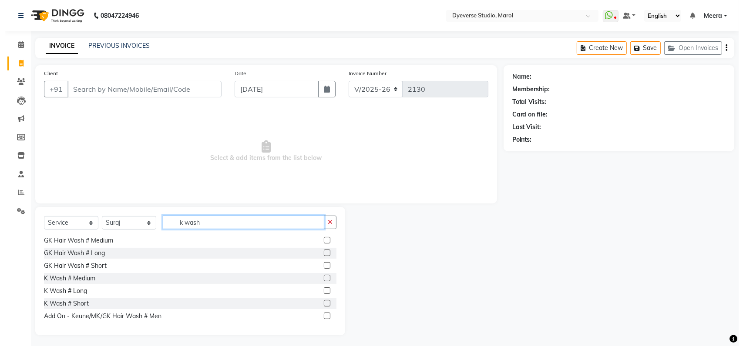
scroll to position [125, 0]
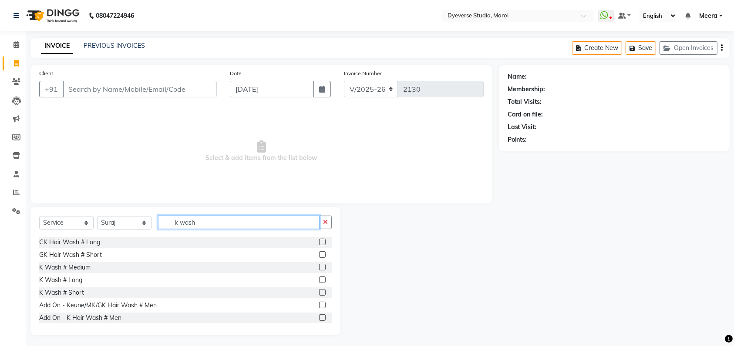
type input "k wash"
click at [319, 294] on label at bounding box center [322, 292] width 7 height 7
click at [319, 294] on input "checkbox" at bounding box center [322, 293] width 6 height 6
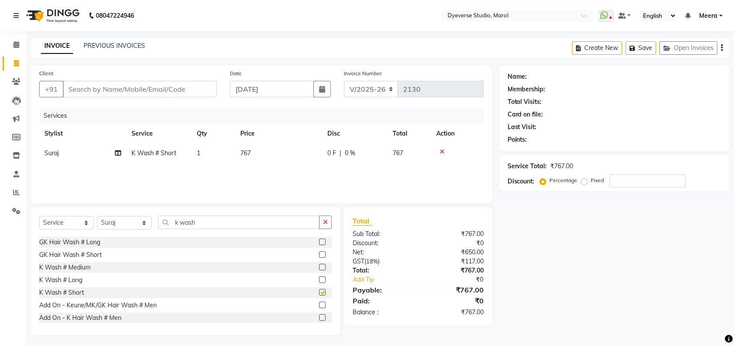
checkbox input "false"
click at [111, 90] on input "Client" at bounding box center [140, 89] width 154 height 17
type input "8"
type input "0"
type input "8317474100"
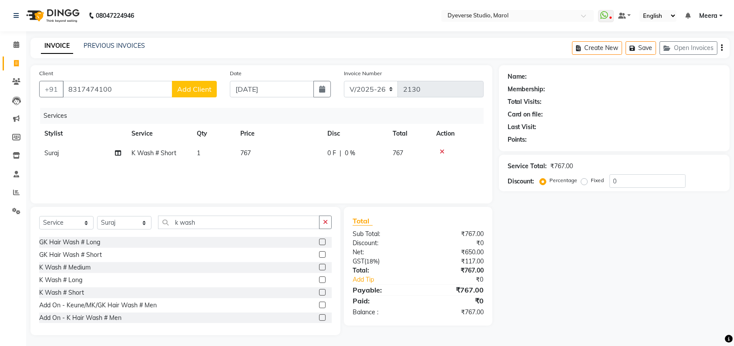
click at [192, 94] on button "Add Client" at bounding box center [194, 89] width 45 height 17
select select "22"
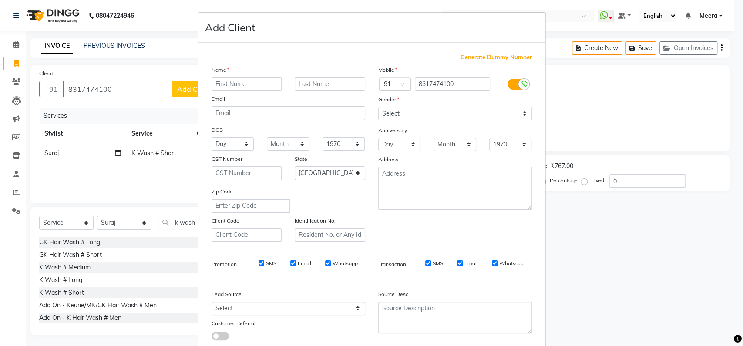
click at [117, 85] on ngb-modal-window "Add Client Generate Dummy Number Name Email DOB Day 01 02 03 04 05 06 07 08 09 …" at bounding box center [371, 173] width 743 height 346
click at [574, 9] on ngb-modal-window "Add Client Generate Dummy Number Name Email DOB Day 01 02 03 04 05 06 07 08 09 …" at bounding box center [371, 173] width 743 height 346
click at [473, 81] on input "8317474100" at bounding box center [452, 83] width 75 height 13
type input "8"
type input "8310266673"
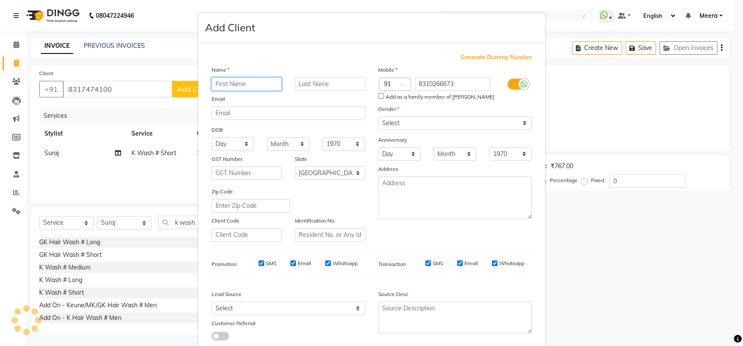
click at [233, 84] on input "text" at bounding box center [246, 83] width 70 height 13
type input "harsh"
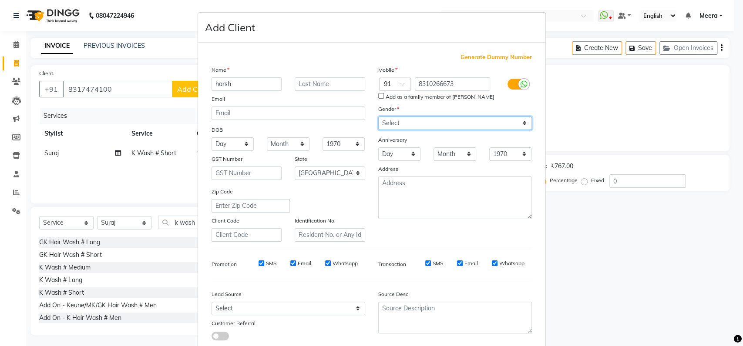
click at [416, 127] on select "Select Male Female Other Prefer Not To Say" at bounding box center [455, 123] width 154 height 13
click at [378, 117] on select "Select Male Female Other Prefer Not To Say" at bounding box center [455, 123] width 154 height 13
click at [415, 125] on select "Select Male Female Other Prefer Not To Say" at bounding box center [455, 123] width 154 height 13
select select "male"
click at [378, 117] on select "Select Male Female Other Prefer Not To Say" at bounding box center [455, 123] width 154 height 13
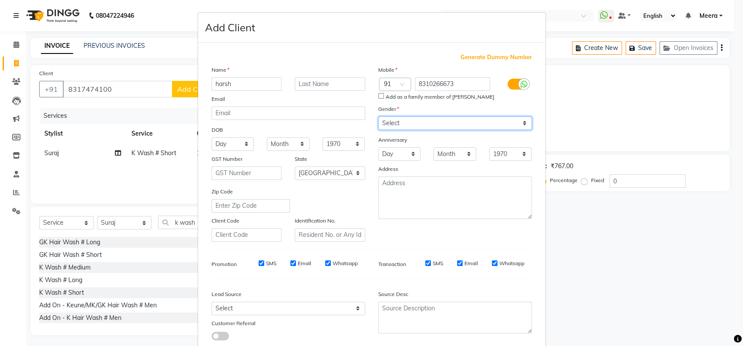
scroll to position [53, 0]
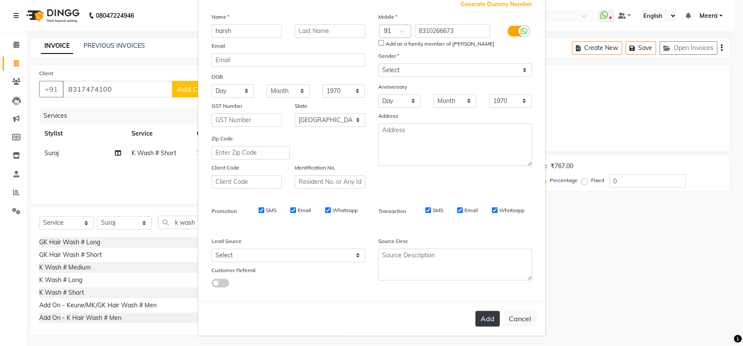
click at [489, 316] on button "Add" at bounding box center [487, 319] width 24 height 16
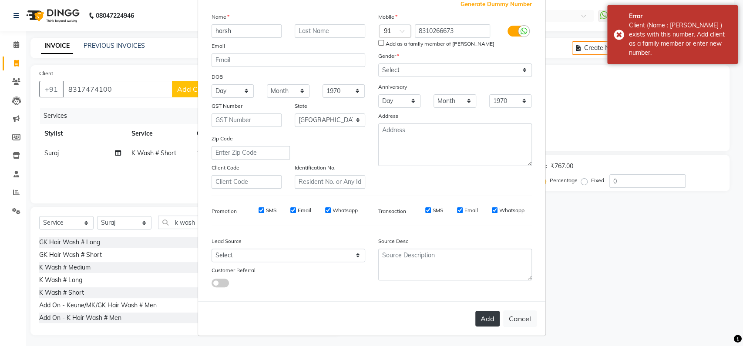
click at [489, 316] on button "Add" at bounding box center [487, 319] width 24 height 16
click at [683, 325] on ngb-modal-window "Add Client Generate Dummy Number Name harsh Email DOB Day 01 02 03 04 05 06 07 …" at bounding box center [371, 173] width 743 height 346
click at [654, 112] on ngb-modal-window "Add Client Generate Dummy Number Name harsh Email DOB Day 01 02 03 04 05 06 07 …" at bounding box center [371, 173] width 743 height 346
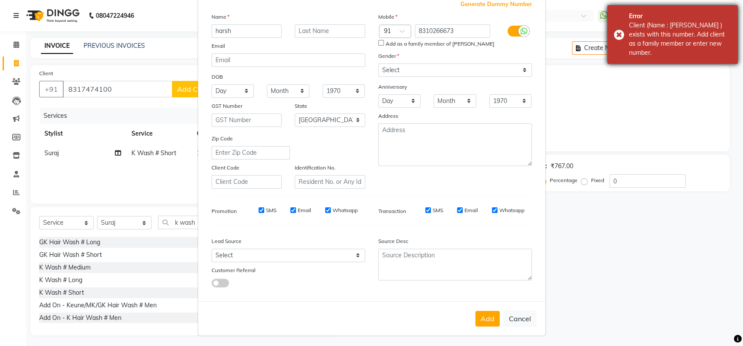
click at [620, 29] on div "Error Client (Name : Harshit ) exists with this number. Add client as a family …" at bounding box center [672, 34] width 131 height 59
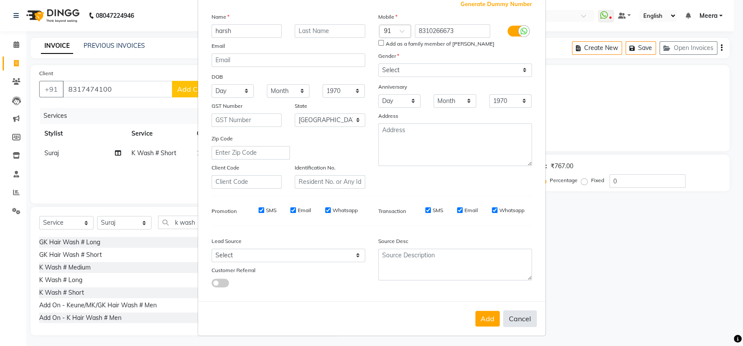
click at [515, 322] on button "Cancel" at bounding box center [519, 319] width 33 height 17
select select
select select "null"
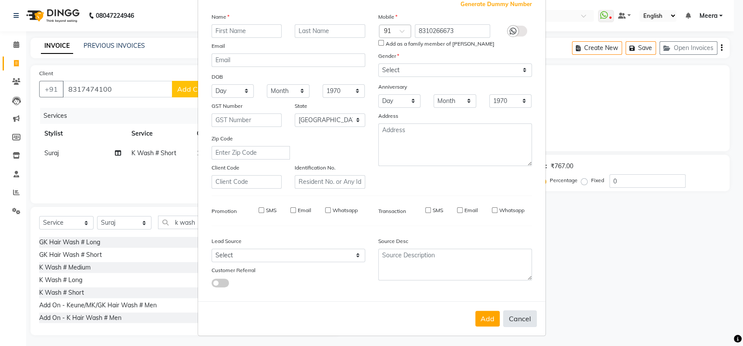
select select
checkbox input "false"
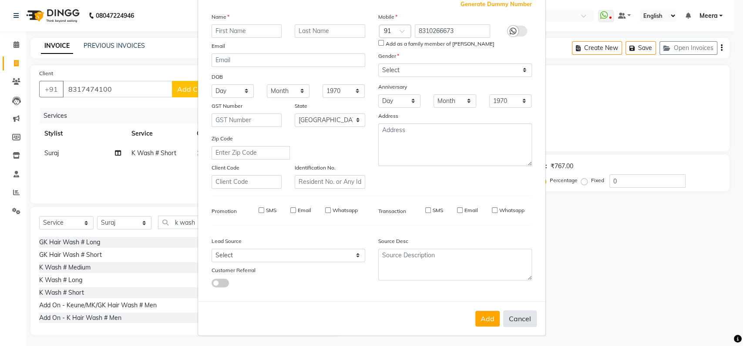
checkbox input "false"
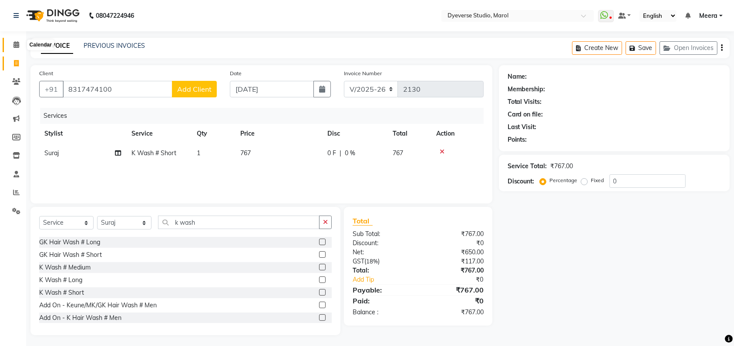
click at [16, 41] on span at bounding box center [16, 45] width 15 height 10
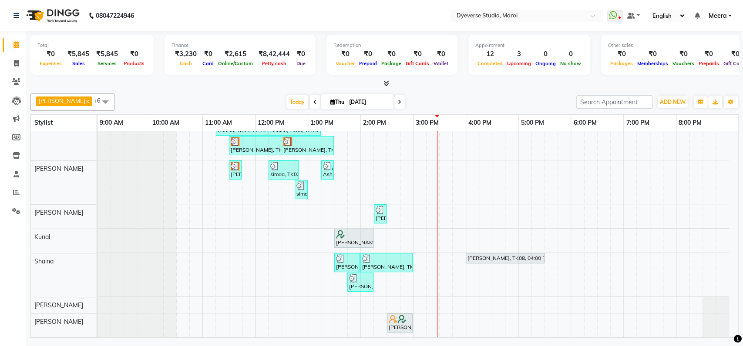
scroll to position [23, 0]
click at [97, 102] on span at bounding box center [105, 102] width 17 height 17
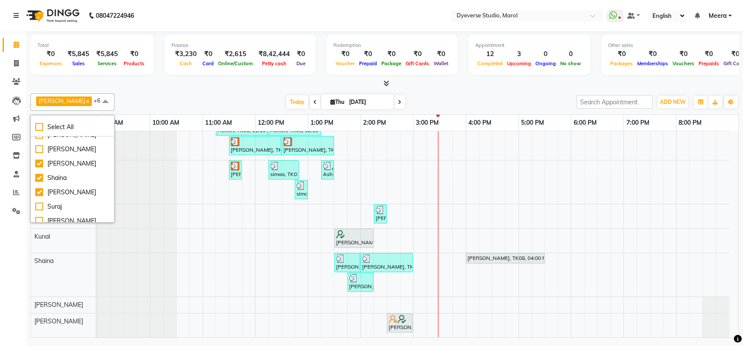
scroll to position [87, 0]
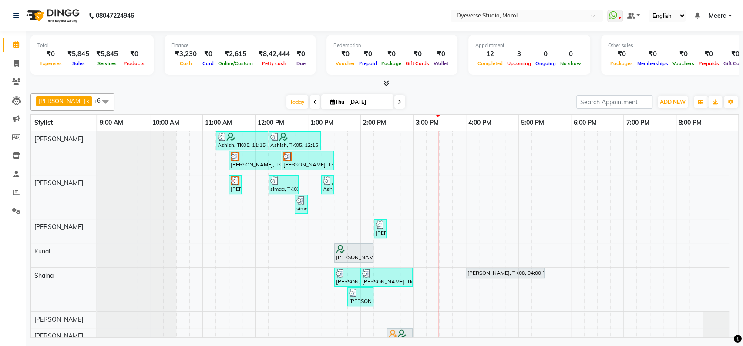
click at [97, 100] on span at bounding box center [105, 102] width 17 height 17
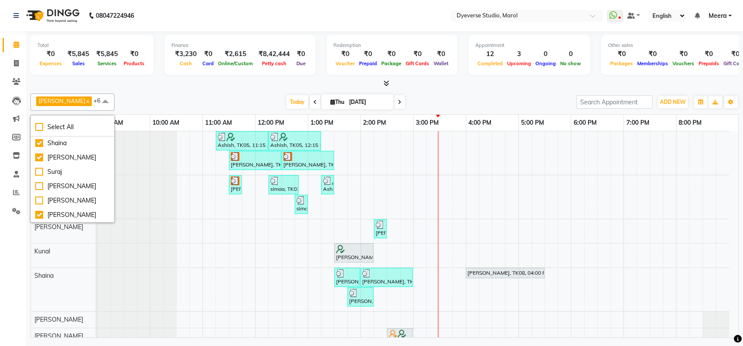
scroll to position [100, 0]
click at [35, 202] on div "Vijay" at bounding box center [72, 202] width 74 height 9
checkbox input "true"
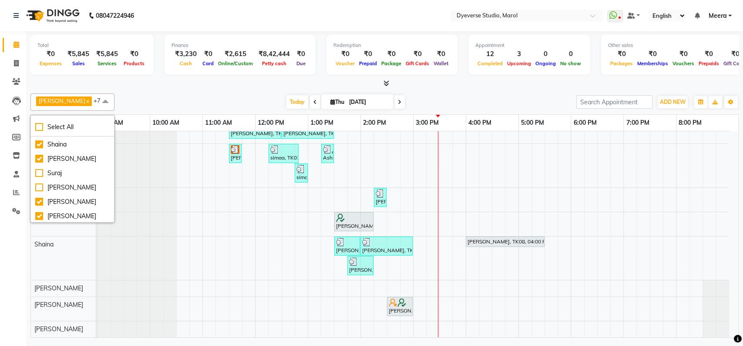
scroll to position [40, 0]
click at [418, 321] on div "Ashish, TK05, 11:15 AM-12:15 PM, Signature - Mani Ashish, TK05, 12:15 PM-01:15 …" at bounding box center [417, 219] width 640 height 238
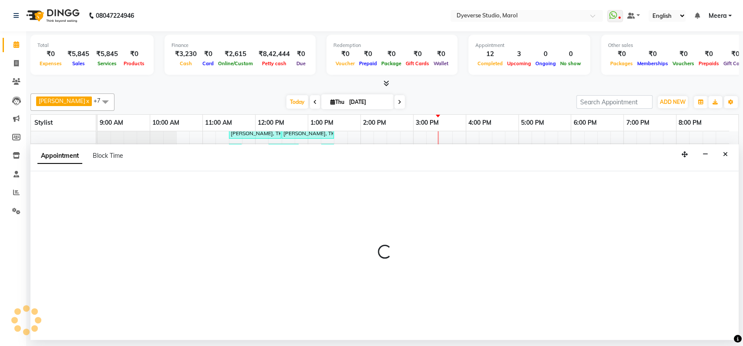
select select "90834"
select select "tentative"
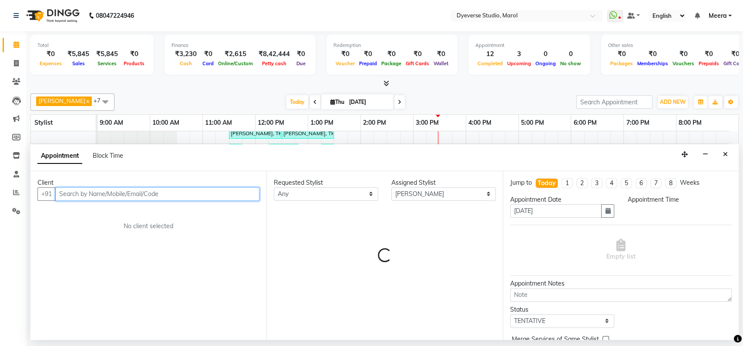
select select "900"
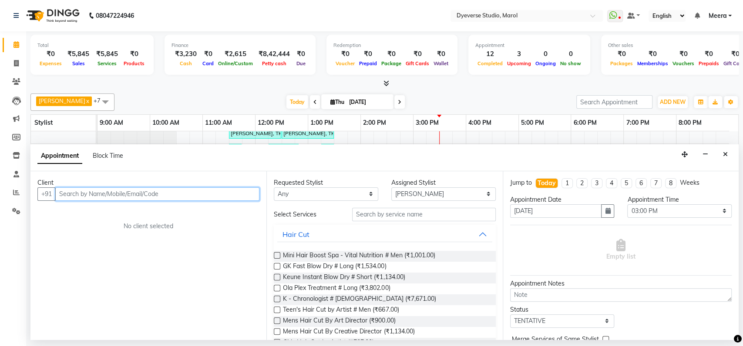
click at [216, 196] on input "text" at bounding box center [157, 194] width 204 height 13
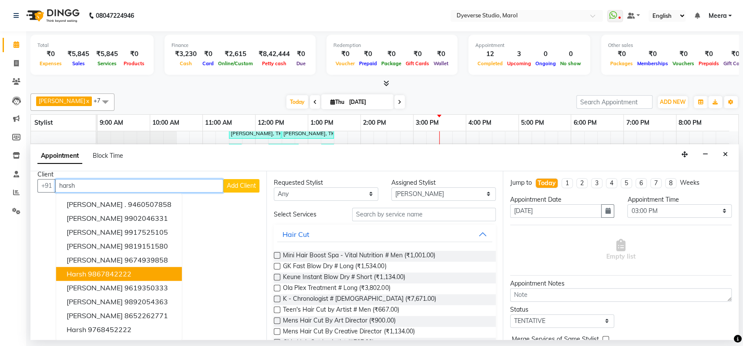
scroll to position [7, 0]
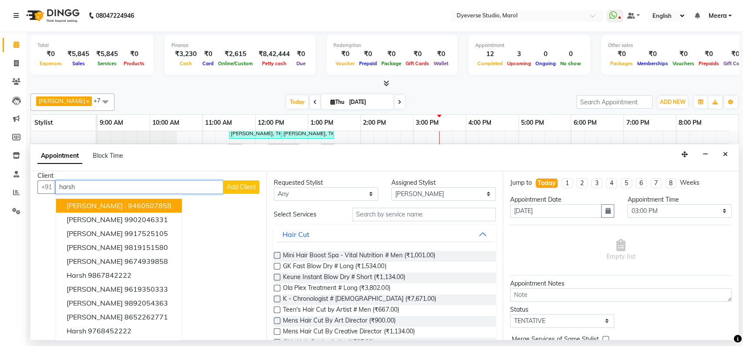
click at [167, 184] on input "harsh" at bounding box center [139, 187] width 168 height 13
type input "h"
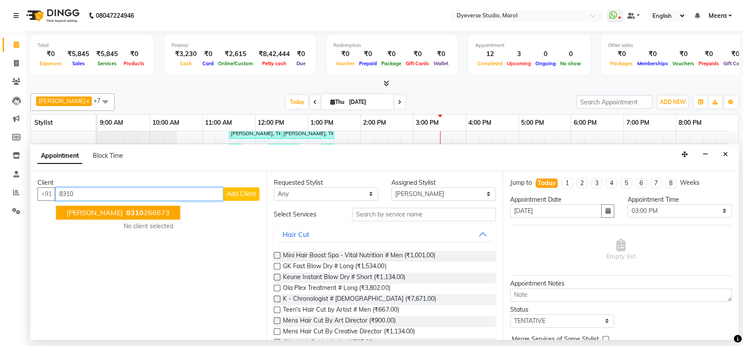
click at [124, 212] on ngb-highlight "8310 266673" at bounding box center [146, 212] width 45 height 9
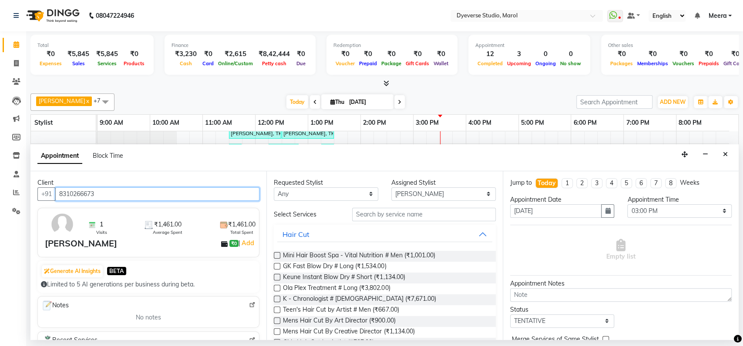
type input "8310266673"
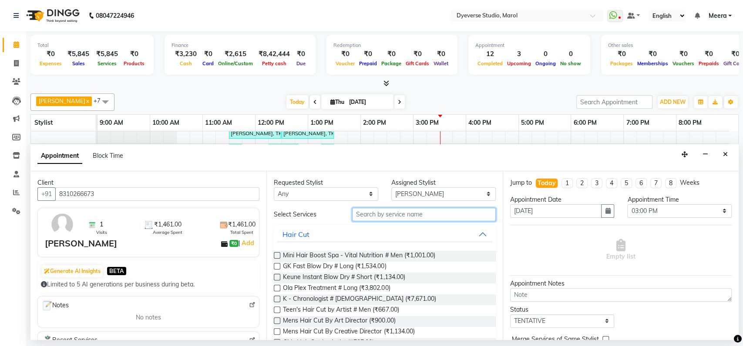
click at [381, 214] on input "text" at bounding box center [424, 214] width 144 height 13
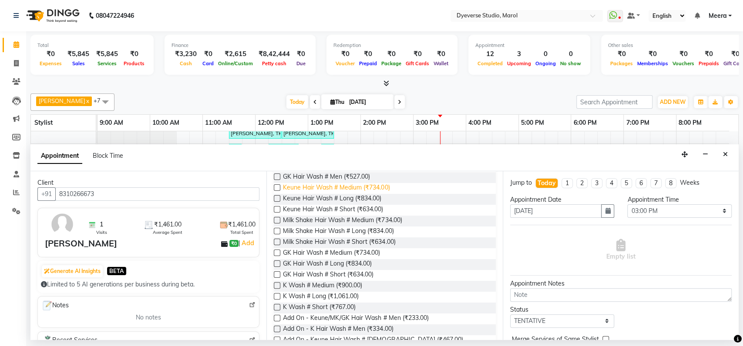
scroll to position [102, 0]
type input "k wash"
click at [311, 306] on span "K Wash # Short (₹767.00)" at bounding box center [319, 306] width 73 height 11
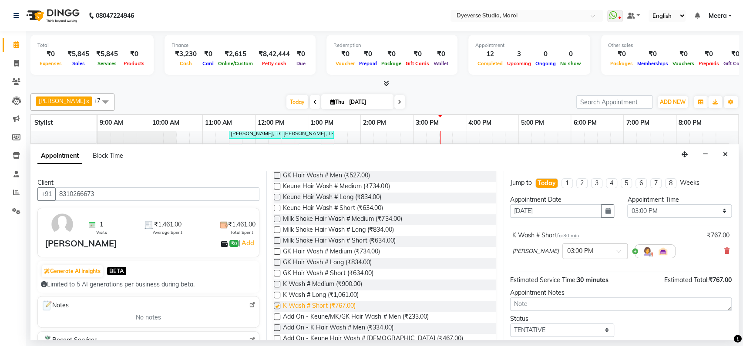
checkbox input "false"
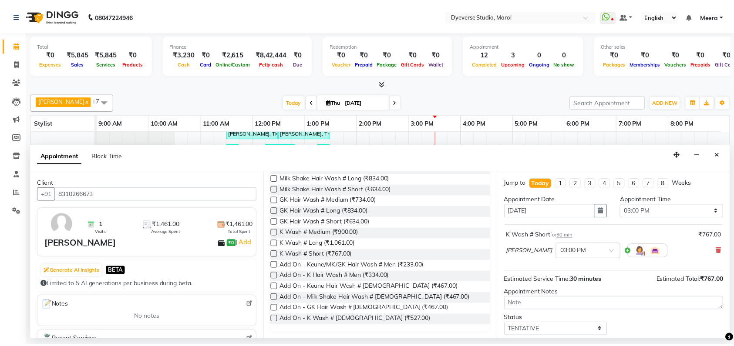
scroll to position [51, 0]
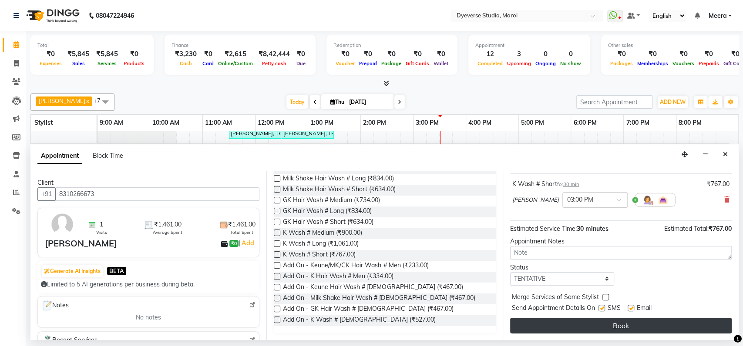
click at [627, 320] on button "Book" at bounding box center [620, 326] width 221 height 16
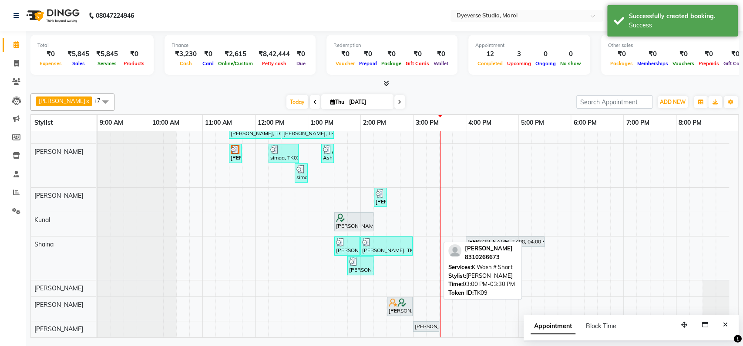
click at [432, 323] on div "Harshit, TK09, 03:00 PM-03:30 PM, K Wash # Short" at bounding box center [426, 327] width 24 height 8
select select "7"
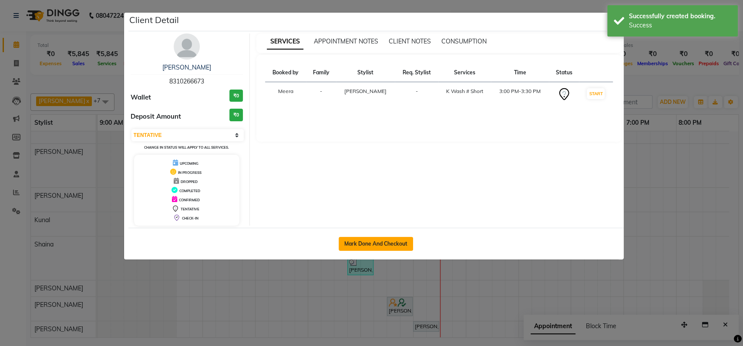
click at [380, 243] on button "Mark Done And Checkout" at bounding box center [375, 244] width 74 height 14
select select "6368"
select select "service"
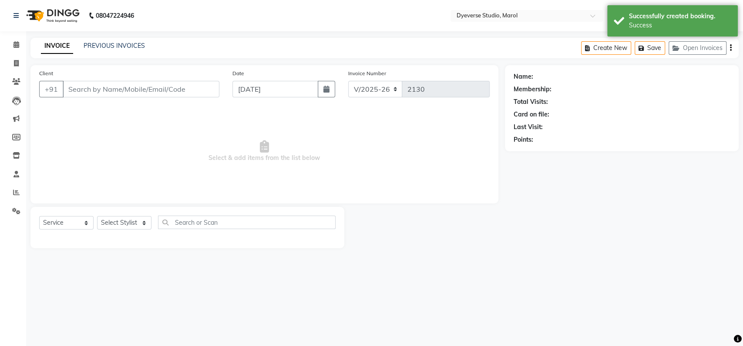
type input "8310266673"
select select "90834"
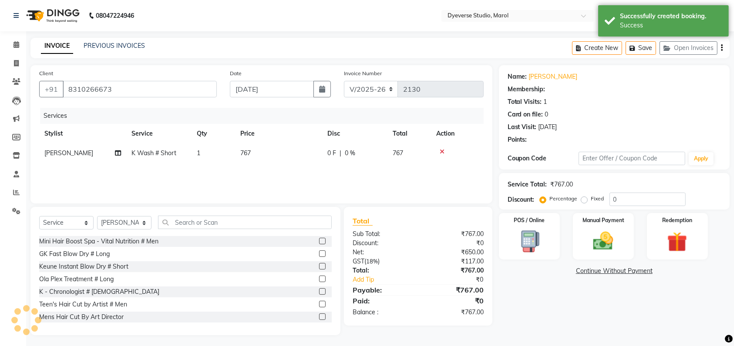
select select "1: Object"
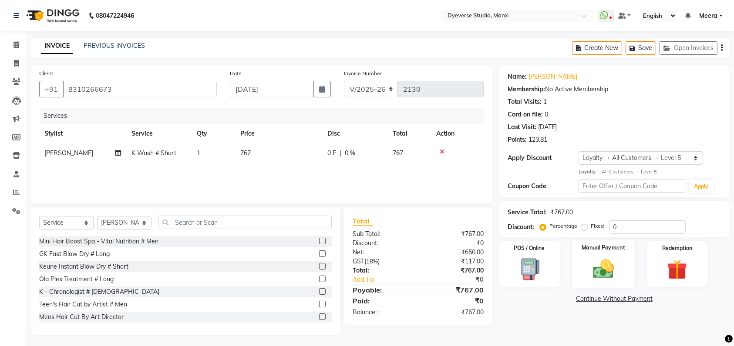
click at [599, 248] on label "Manual Payment" at bounding box center [603, 248] width 44 height 8
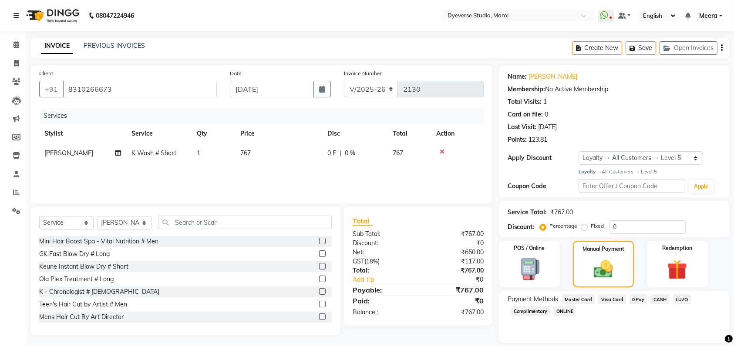
click at [636, 302] on span "GPay" at bounding box center [638, 300] width 18 height 10
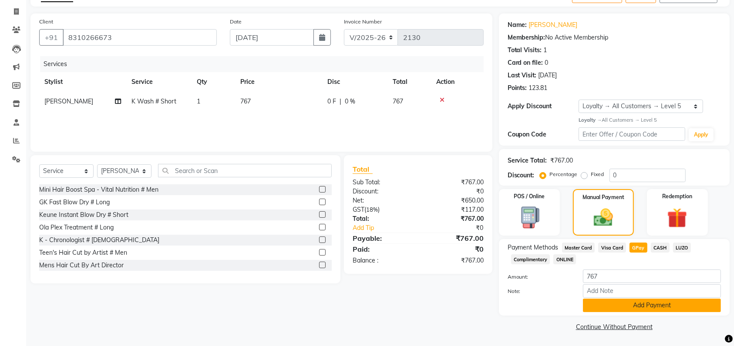
click at [637, 308] on button "Add Payment" at bounding box center [652, 305] width 138 height 13
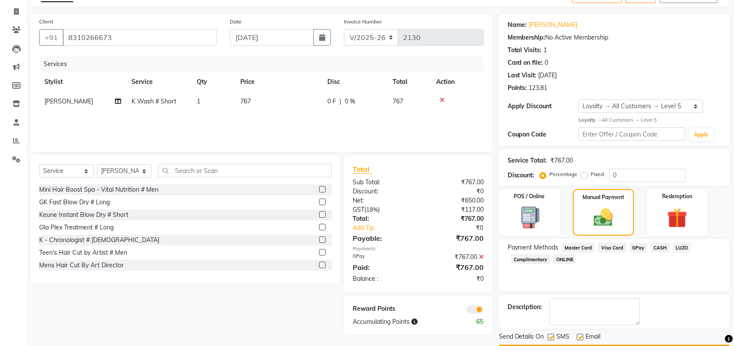
scroll to position [77, 0]
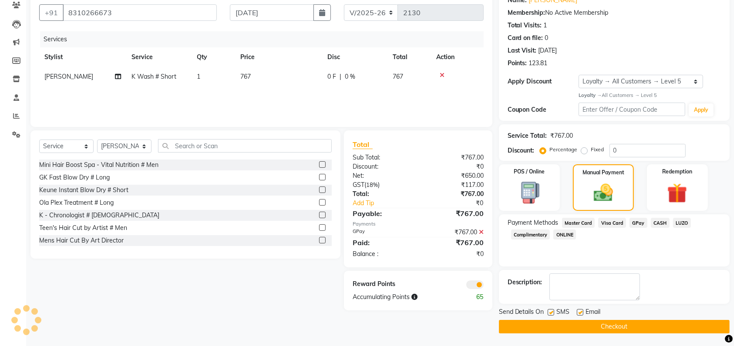
click at [638, 326] on button "Checkout" at bounding box center [614, 326] width 231 height 13
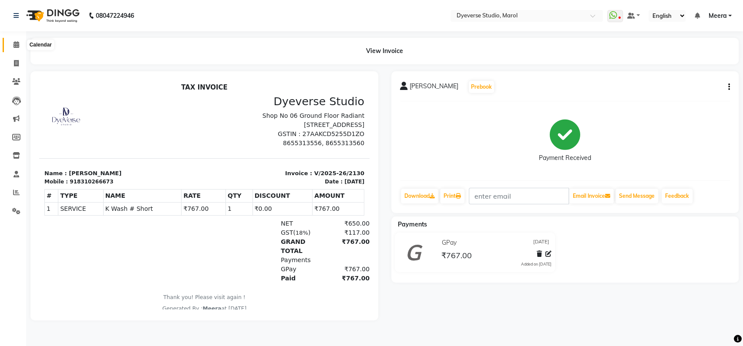
click at [15, 40] on span at bounding box center [16, 45] width 15 height 10
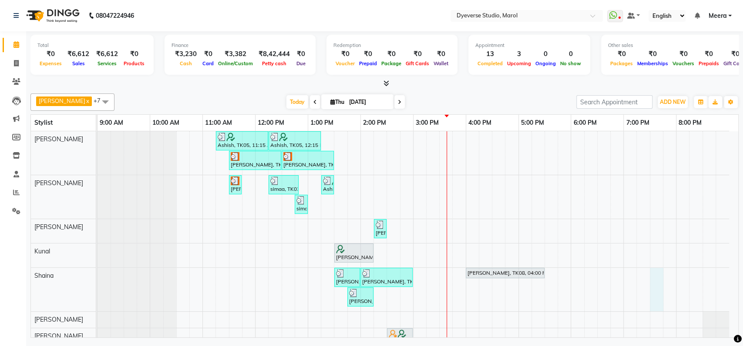
click at [653, 273] on div "Ashish, TK05, 11:15 AM-12:15 PM, Signature - Mani Ashish, TK05, 12:15 PM-01:15 …" at bounding box center [417, 253] width 640 height 245
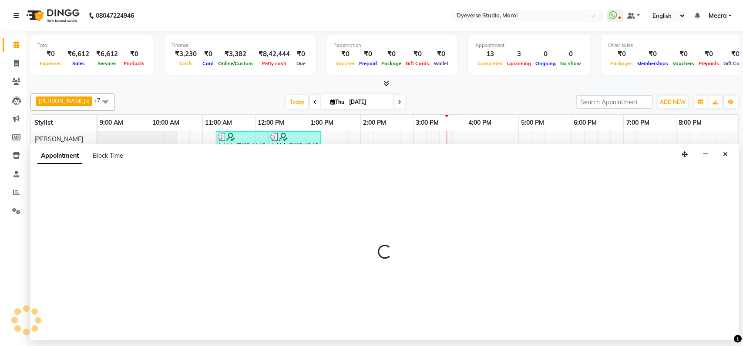
select select "48845"
select select "tentative"
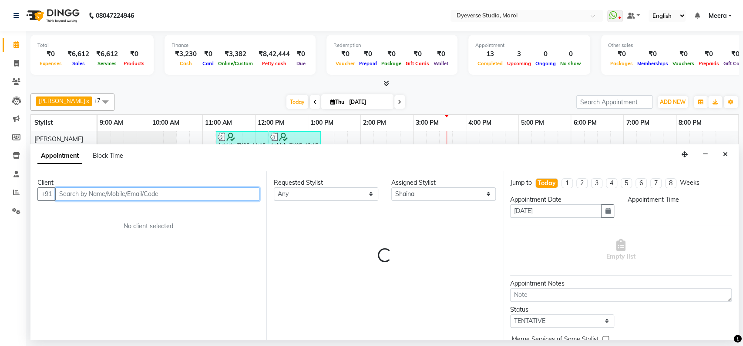
select select "1170"
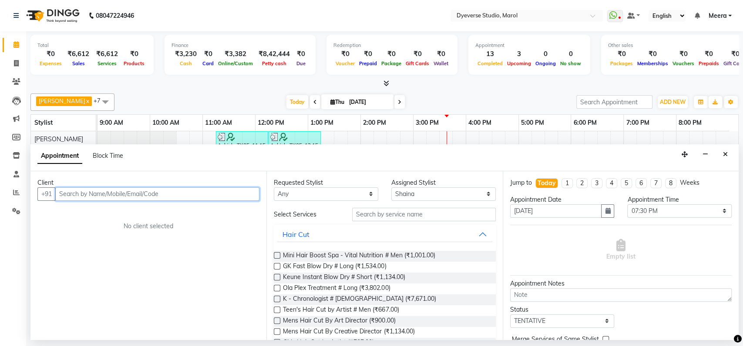
click at [147, 193] on input "text" at bounding box center [157, 194] width 204 height 13
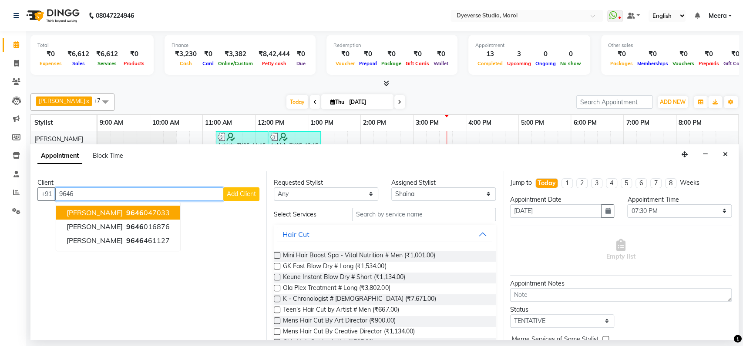
click at [126, 211] on span "9646" at bounding box center [134, 212] width 17 height 9
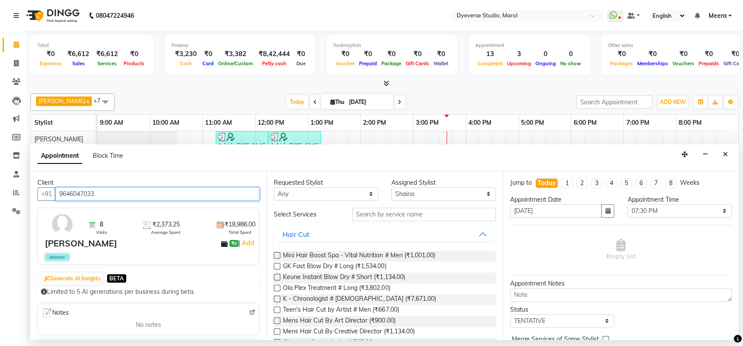
scroll to position [10, 0]
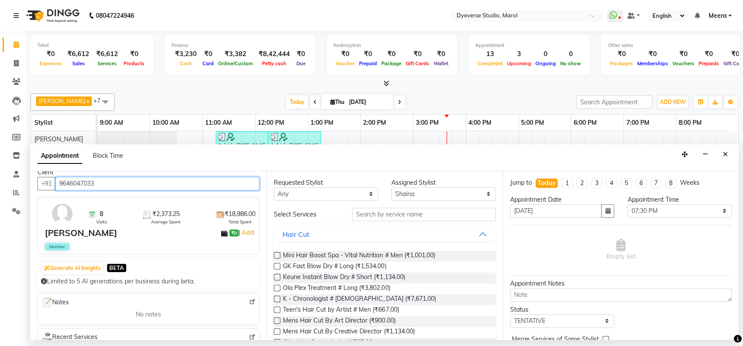
type input "9646047033"
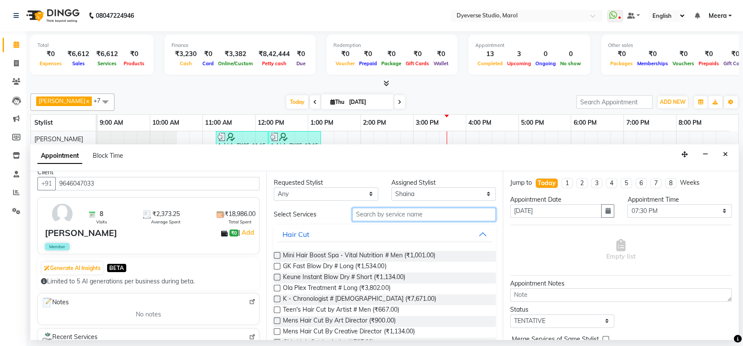
click at [365, 214] on input "text" at bounding box center [424, 214] width 144 height 13
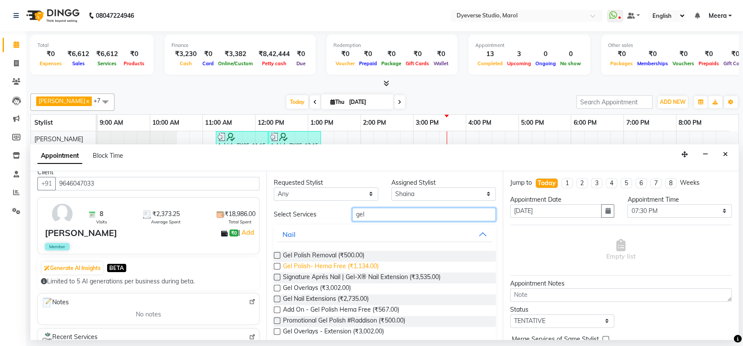
type input "gel"
click at [341, 265] on span "Gel Polish- Hema Free (₹1,134.00)" at bounding box center [331, 267] width 96 height 11
checkbox input "false"
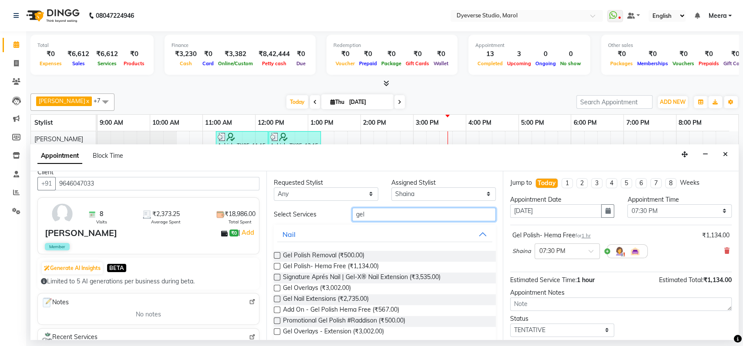
click at [410, 210] on input "gel" at bounding box center [424, 214] width 144 height 13
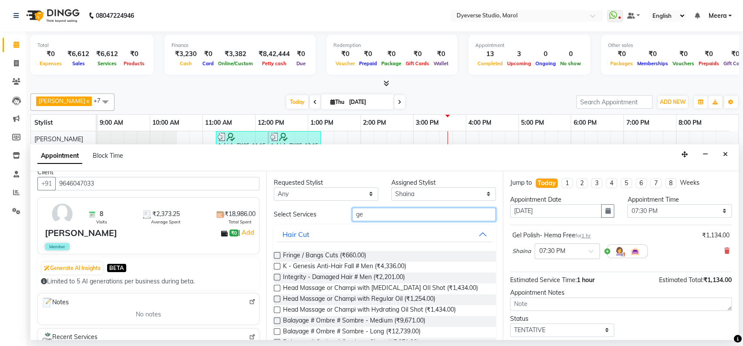
type input "g"
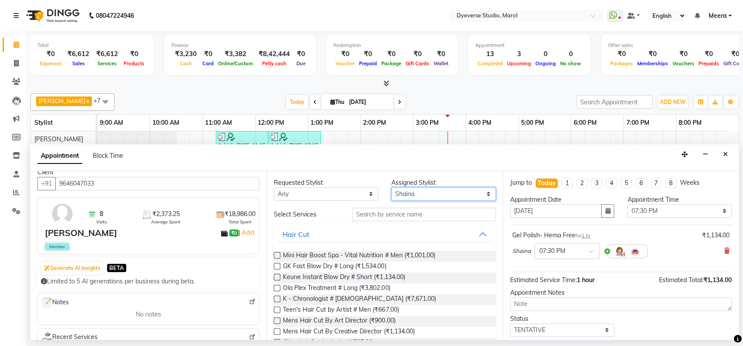
click at [426, 194] on select "Select Ankita Anmol Kunal Prachi Ruchika Ruth Sahabaz Shaina Simran Suraj Vicky…" at bounding box center [443, 194] width 104 height 13
select select "48403"
click at [391, 188] on select "Select Ankita Anmol Kunal Prachi Ruchika Ruth Sahabaz Shaina Simran Suraj Vicky…" at bounding box center [443, 194] width 104 height 13
click at [400, 211] on input "text" at bounding box center [424, 214] width 144 height 13
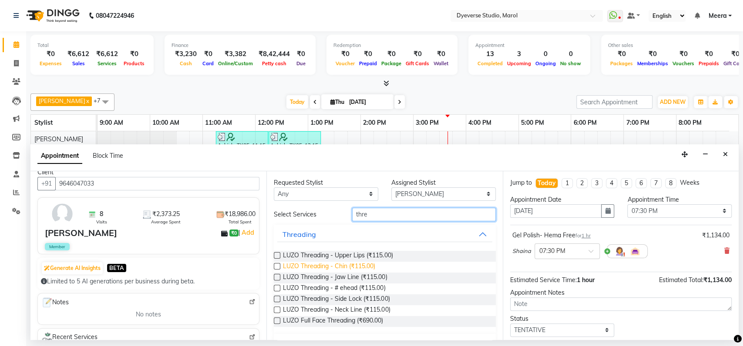
scroll to position [20, 0]
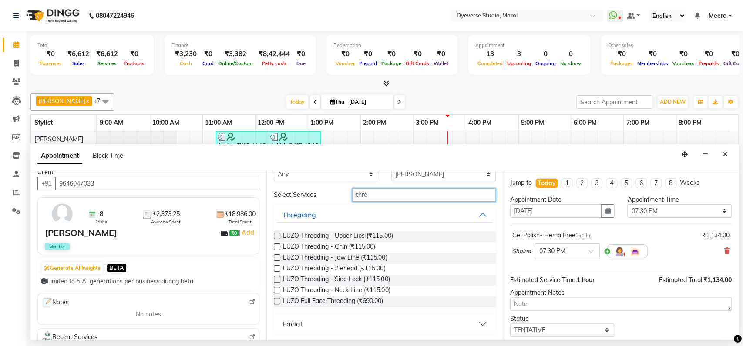
type input "thre"
click at [301, 323] on div "Facial" at bounding box center [292, 324] width 20 height 10
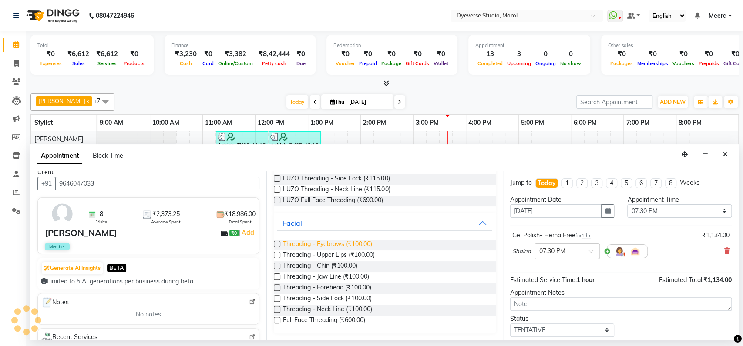
click at [323, 241] on span "Threading - Eyebrows (₹100.00)" at bounding box center [327, 245] width 89 height 11
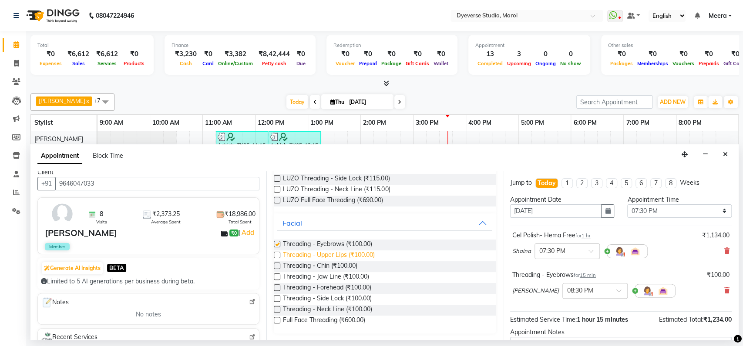
checkbox input "false"
click at [297, 255] on span "Threading - Upper Lips (₹100.00)" at bounding box center [329, 256] width 92 height 11
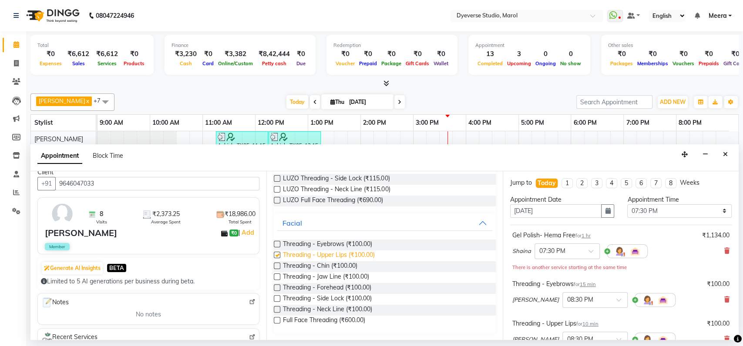
checkbox input "false"
click at [567, 301] on input "text" at bounding box center [586, 299] width 38 height 9
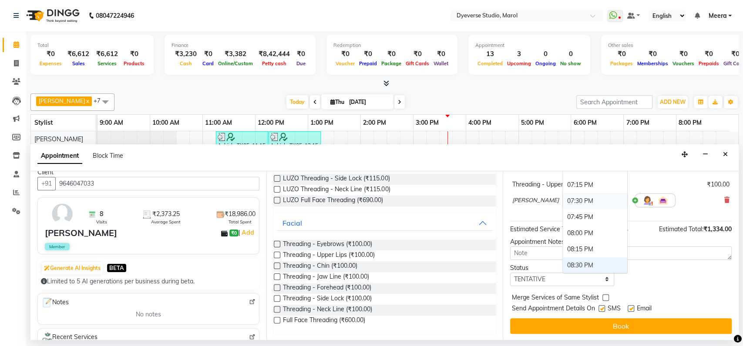
click at [563, 201] on div "07:30 PM" at bounding box center [595, 201] width 64 height 16
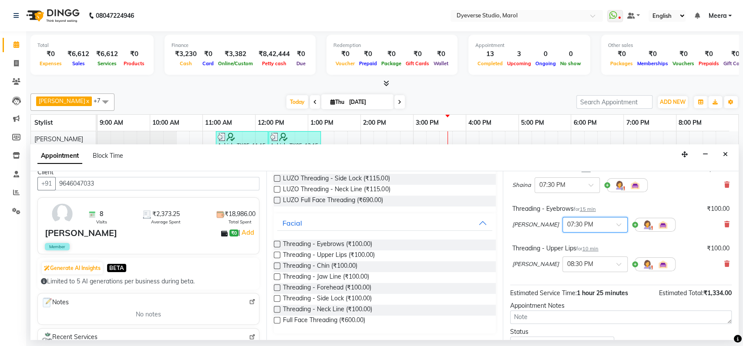
scroll to position [67, 0]
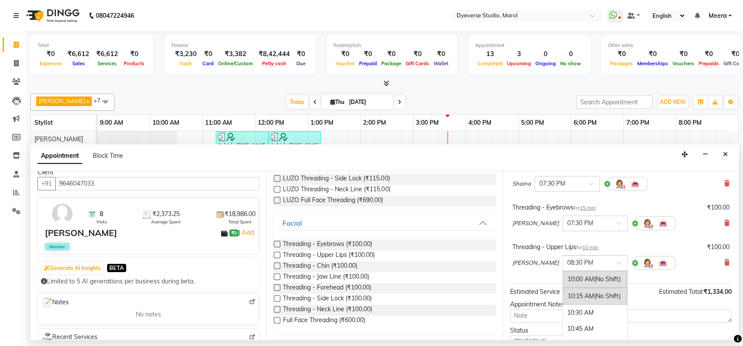
click at [567, 261] on input "text" at bounding box center [586, 262] width 38 height 9
click at [563, 301] on div "07:30 PM" at bounding box center [595, 303] width 64 height 16
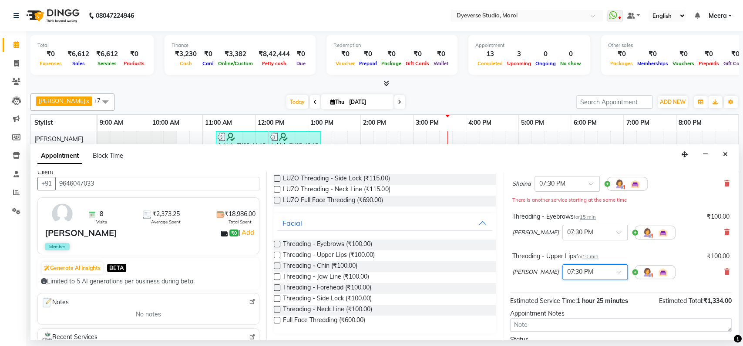
scroll to position [139, 0]
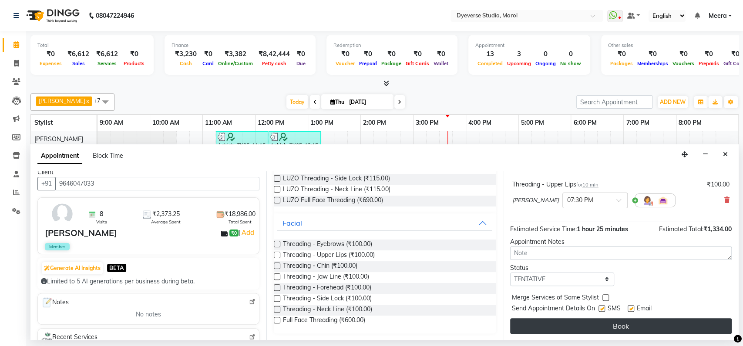
click at [551, 329] on button "Book" at bounding box center [620, 326] width 221 height 16
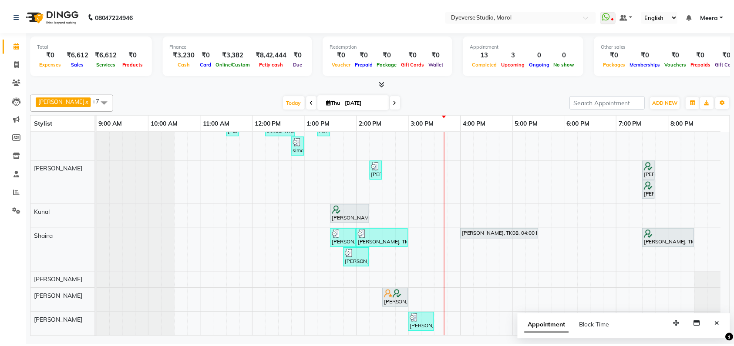
scroll to position [67, 0]
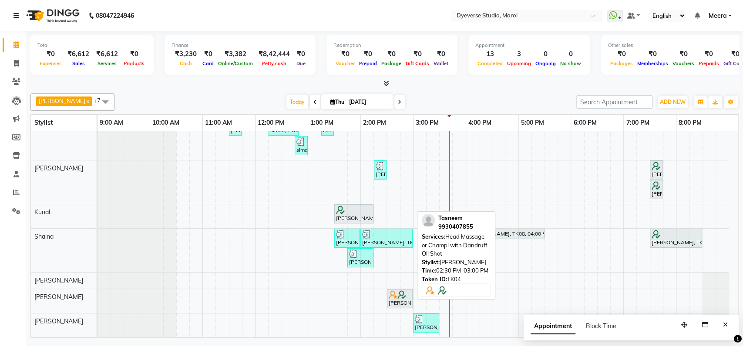
click at [395, 291] on img at bounding box center [393, 295] width 9 height 9
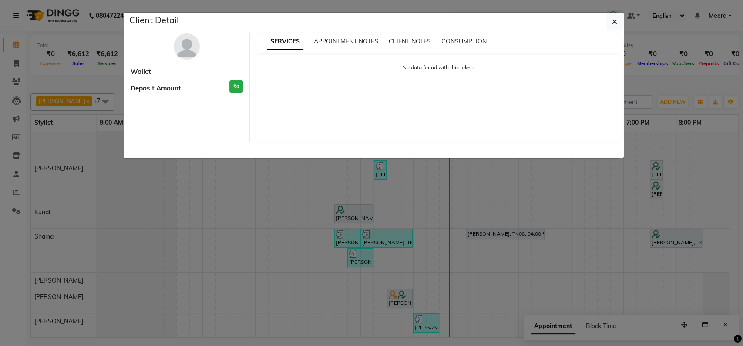
select select "7"
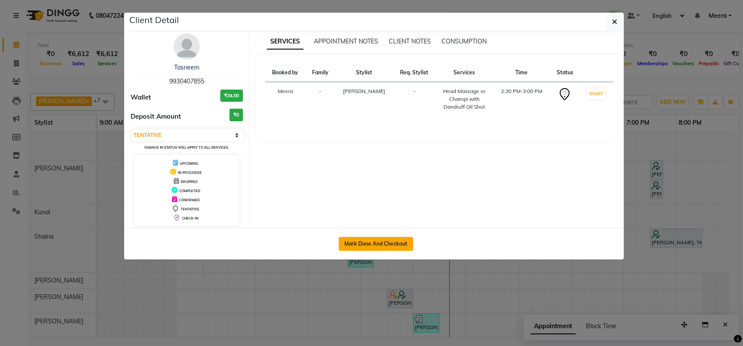
click at [388, 242] on button "Mark Done And Checkout" at bounding box center [375, 244] width 74 height 14
select select "6368"
select select "service"
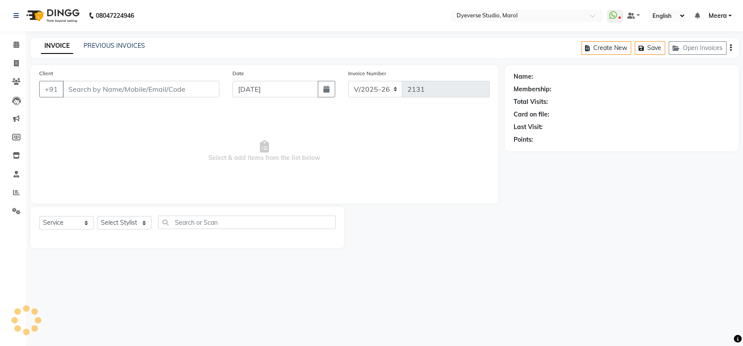
type input "9930407855"
select select "68355"
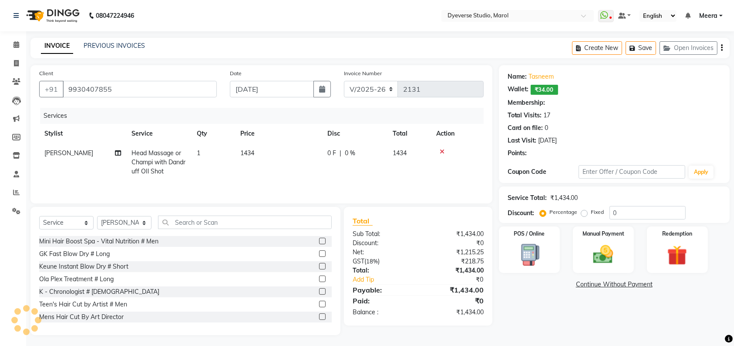
type input "25"
select select "2: Object"
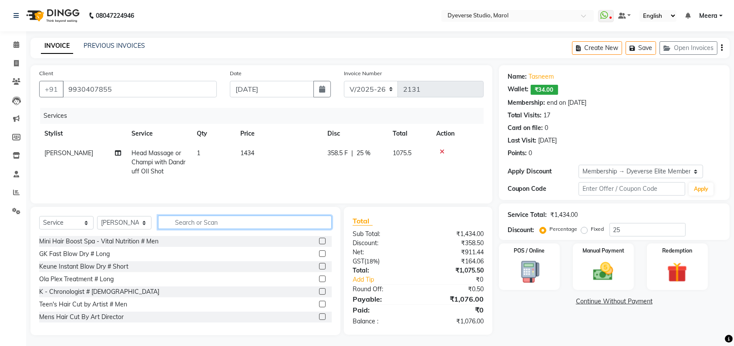
click at [184, 229] on input "text" at bounding box center [245, 222] width 174 height 13
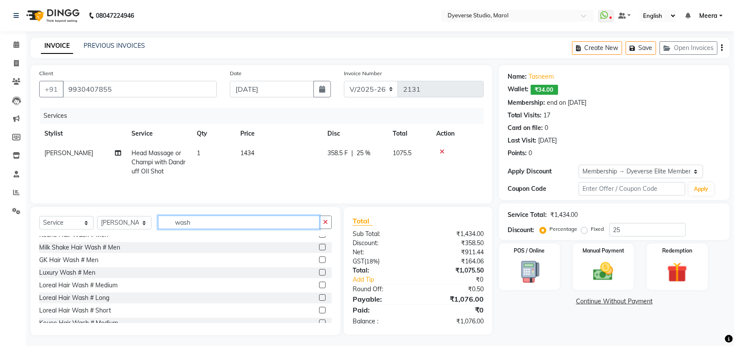
scroll to position [20, 0]
type input "wash"
click at [319, 287] on label at bounding box center [322, 284] width 7 height 7
click at [319, 287] on input "checkbox" at bounding box center [322, 285] width 6 height 6
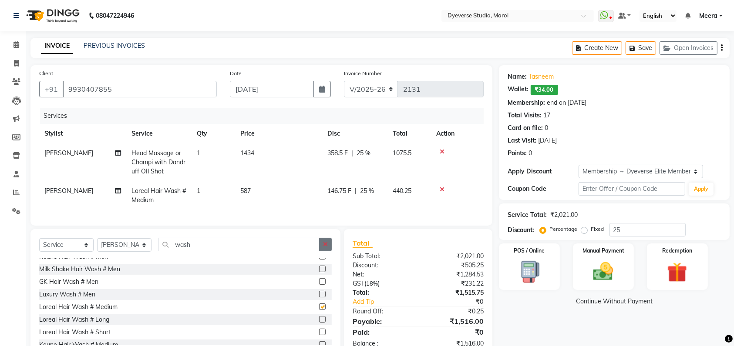
checkbox input "false"
click at [327, 248] on icon "button" at bounding box center [325, 244] width 5 height 6
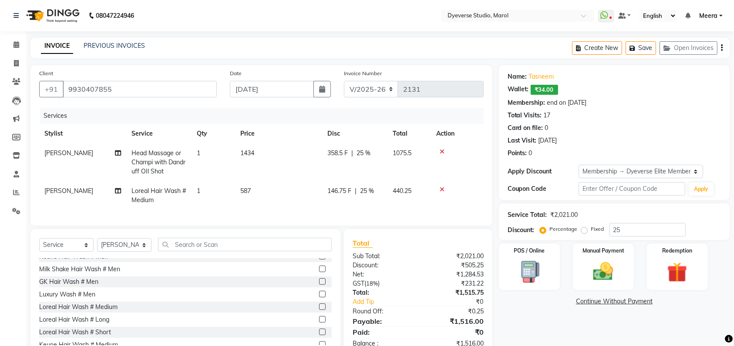
click at [373, 190] on span "25 %" at bounding box center [367, 191] width 14 height 9
select select "68355"
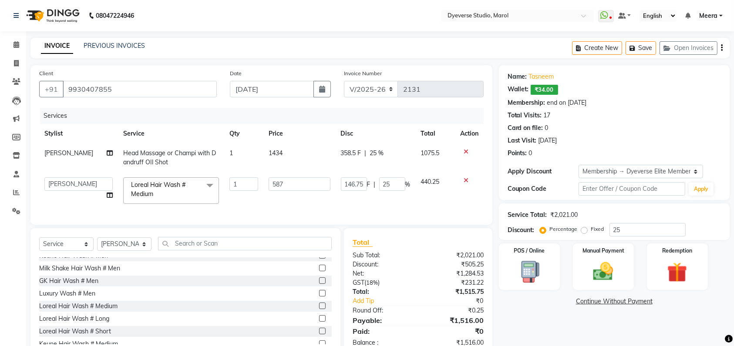
click at [376, 148] on td "358.5 F | 25 %" at bounding box center [375, 158] width 80 height 29
select select "68355"
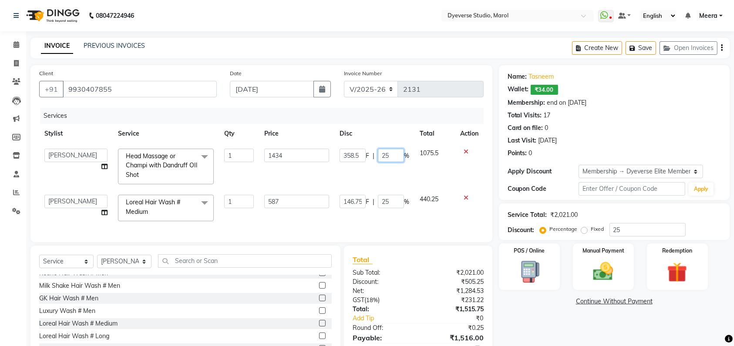
click at [395, 156] on input "25" at bounding box center [391, 155] width 26 height 13
type input "2"
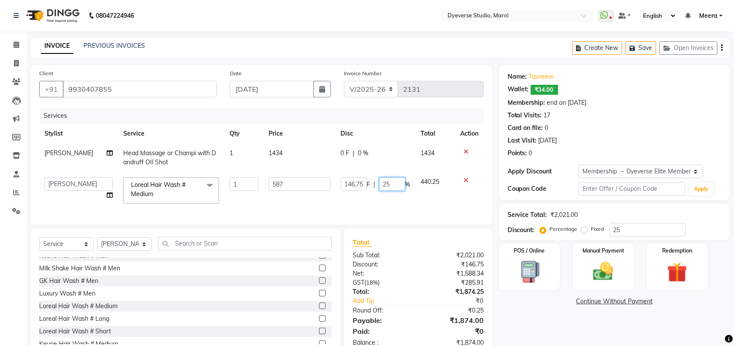
click at [392, 197] on td "146.75 F | 25 %" at bounding box center [375, 190] width 80 height 37
type input "2"
type input "100"
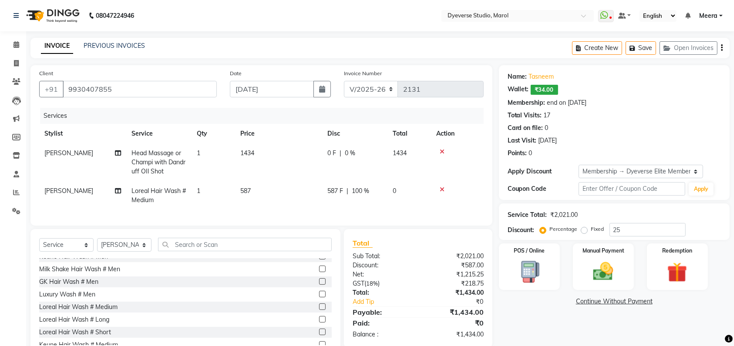
click at [406, 208] on tr "Anmol Loreal Hair Wash # Medium 1 587 587 F | 100 % 0" at bounding box center [261, 195] width 444 height 29
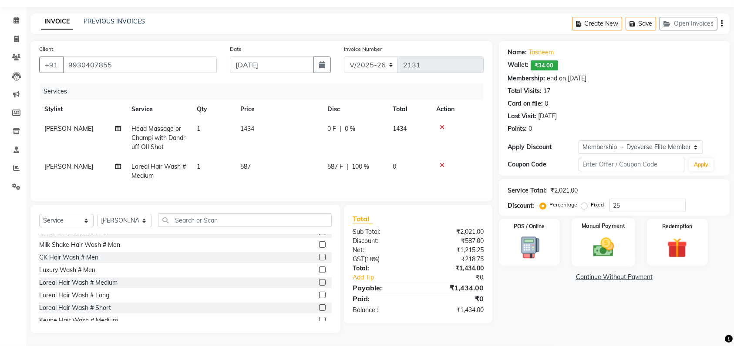
click at [585, 251] on div "Manual Payment" at bounding box center [603, 242] width 64 height 49
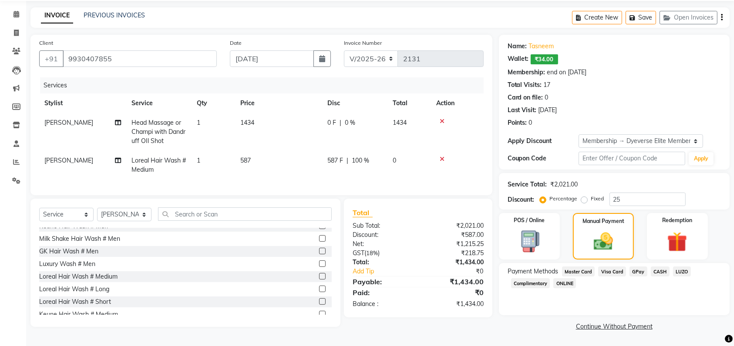
click at [633, 269] on span "GPay" at bounding box center [638, 272] width 18 height 10
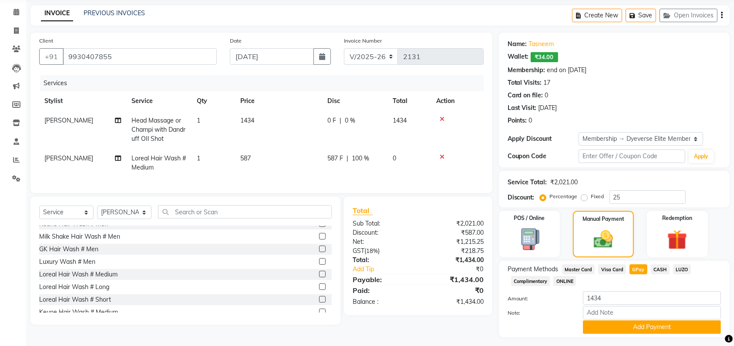
scroll to position [54, 0]
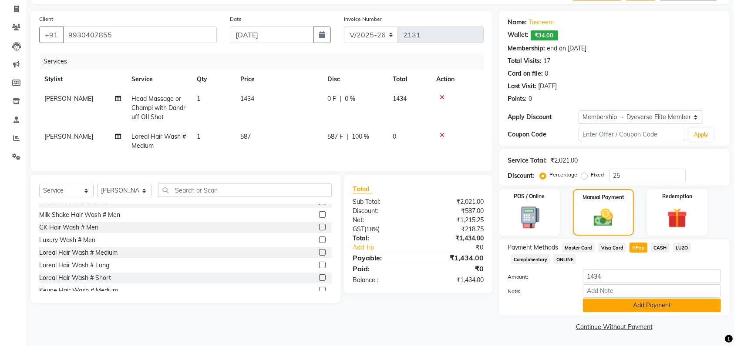
click at [629, 305] on button "Add Payment" at bounding box center [652, 305] width 138 height 13
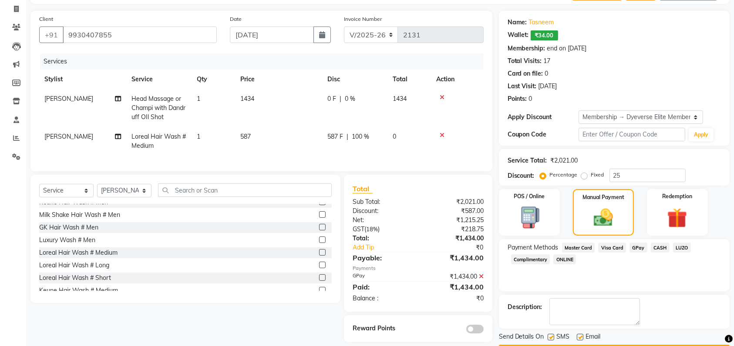
scroll to position [79, 0]
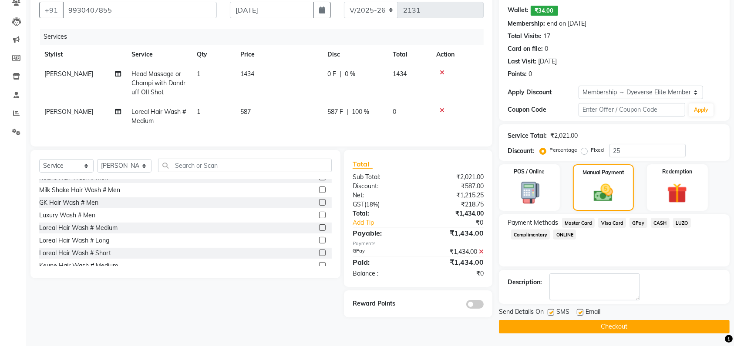
click at [649, 329] on button "Checkout" at bounding box center [614, 326] width 231 height 13
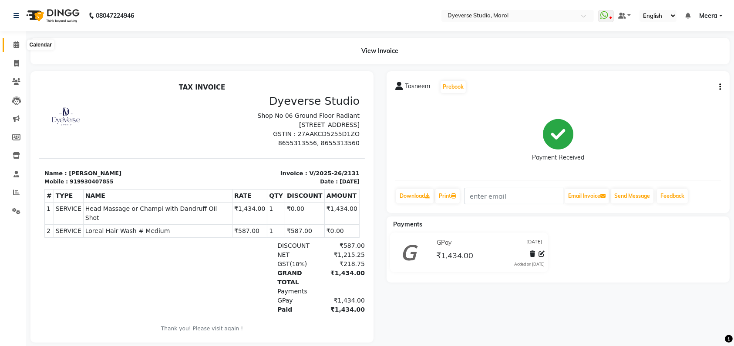
click at [14, 47] on icon at bounding box center [16, 44] width 6 height 7
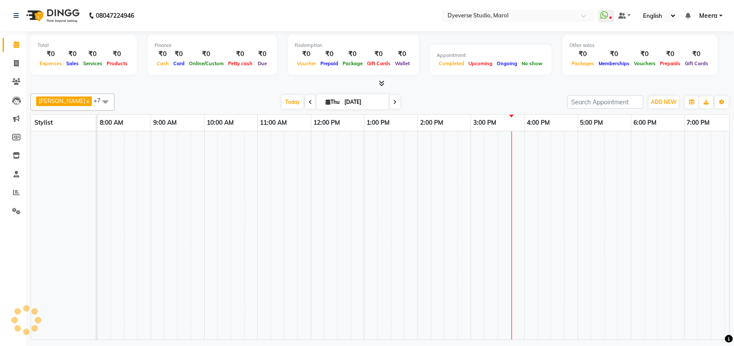
click at [14, 47] on icon at bounding box center [16, 44] width 6 height 7
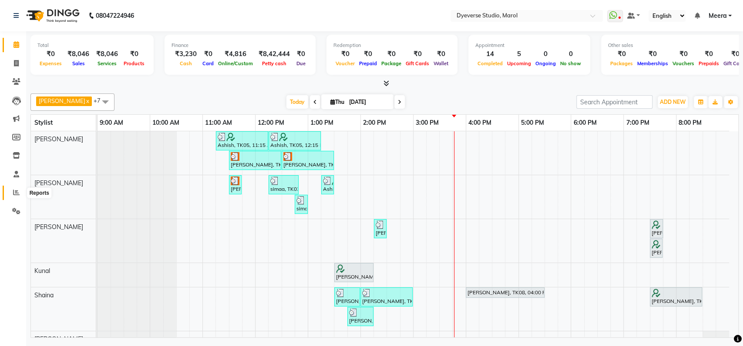
click at [17, 194] on icon at bounding box center [16, 192] width 7 height 7
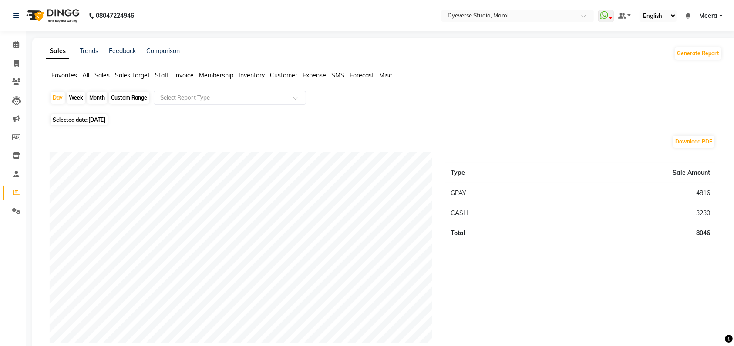
click at [117, 100] on div "Custom Range" at bounding box center [129, 98] width 40 height 12
select select "9"
select select "2025"
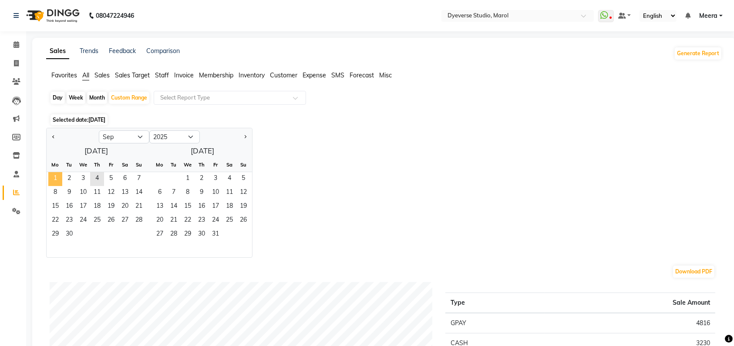
click at [55, 182] on span "1" at bounding box center [55, 179] width 14 height 14
click at [99, 179] on span "4" at bounding box center [97, 179] width 14 height 14
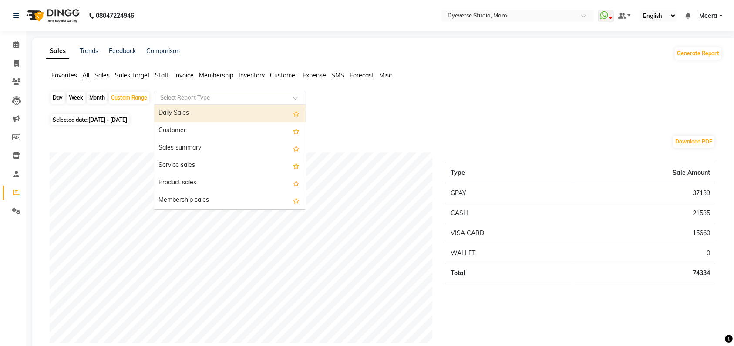
click at [207, 98] on input "text" at bounding box center [220, 98] width 125 height 9
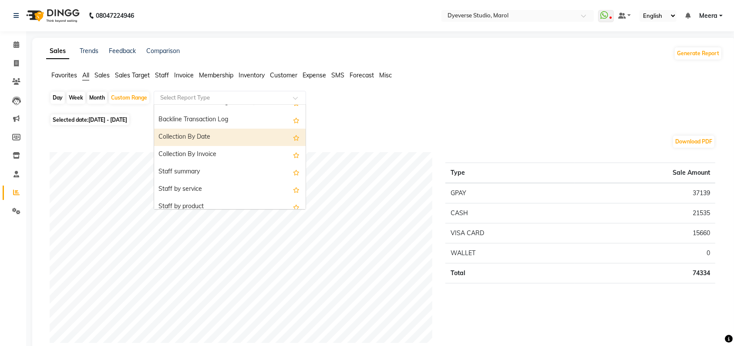
scroll to position [263, 0]
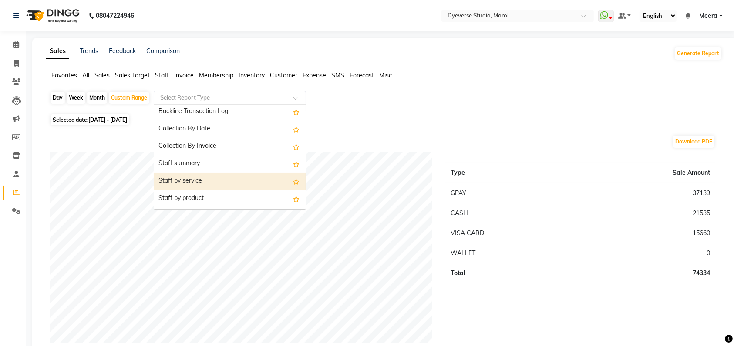
click at [201, 180] on div "Staff by service" at bounding box center [229, 181] width 151 height 17
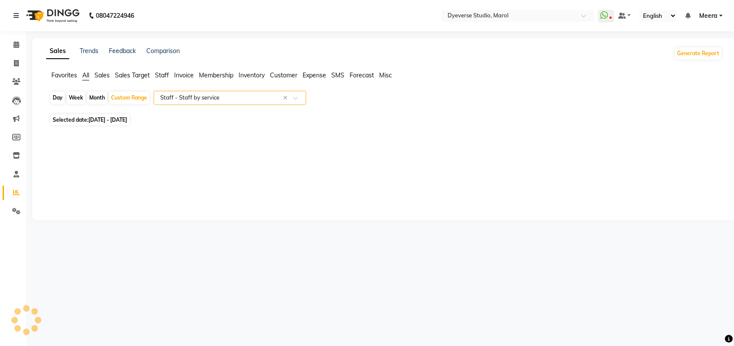
select select "full_report"
select select "csv"
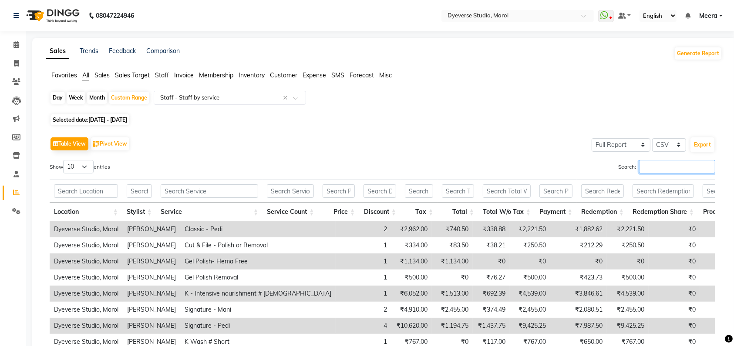
click at [650, 161] on input "Search:" at bounding box center [677, 166] width 76 height 13
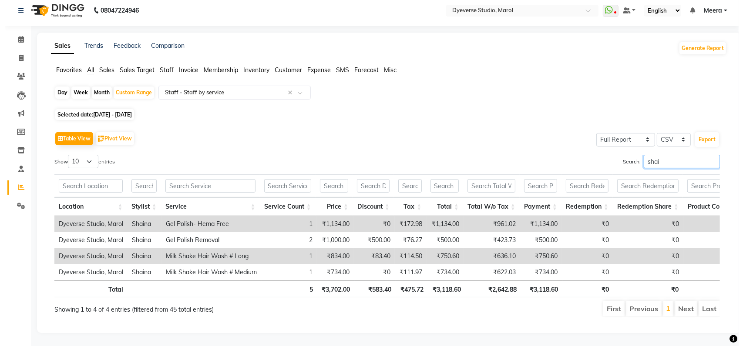
scroll to position [0, 0]
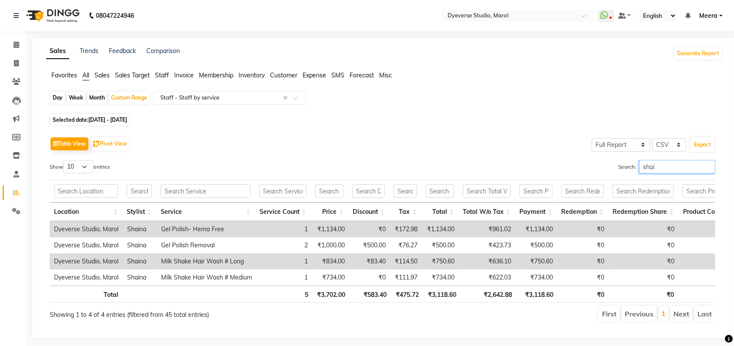
type input "shai"
click at [16, 64] on icon at bounding box center [16, 63] width 5 height 7
select select "service"
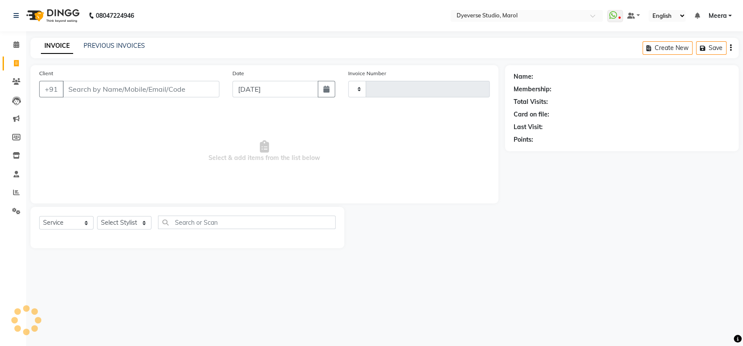
type input "2132"
select select "6368"
click at [10, 44] on span at bounding box center [16, 45] width 15 height 10
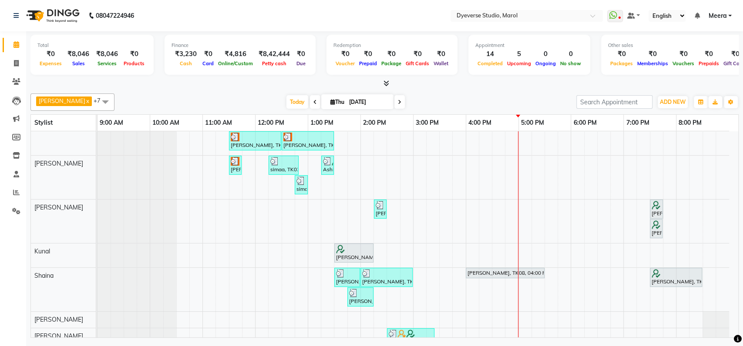
scroll to position [35, 0]
